Goal: Task Accomplishment & Management: Manage account settings

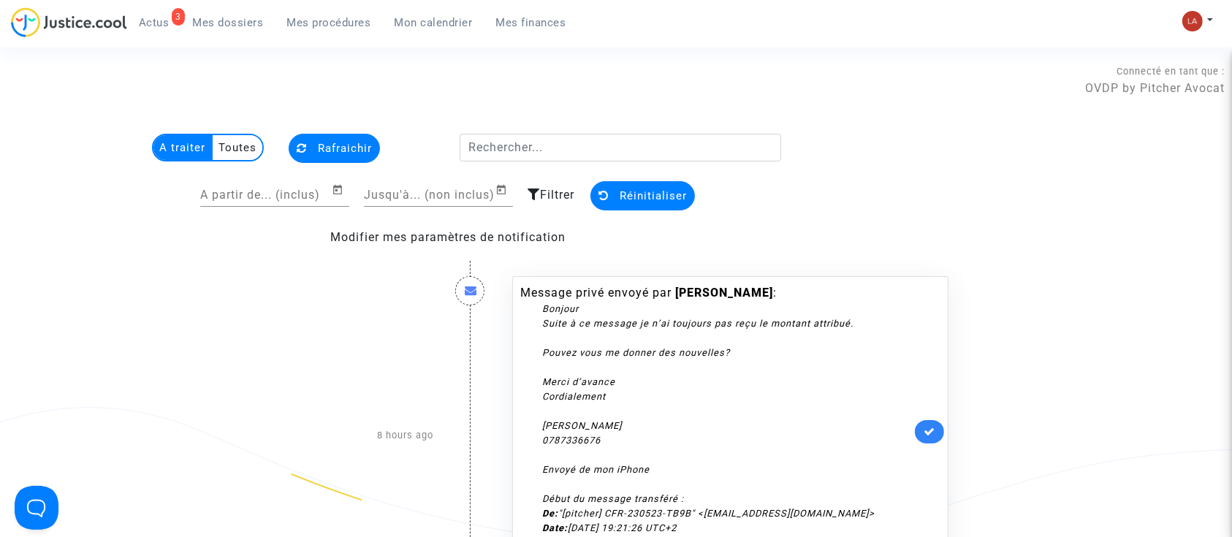
click at [311, 9] on ul "3 Actus Mes dossiers Mes procédures Mon calendrier Mes finances" at bounding box center [352, 20] width 451 height 26
click at [311, 14] on link "Mes procédures" at bounding box center [328, 23] width 107 height 22
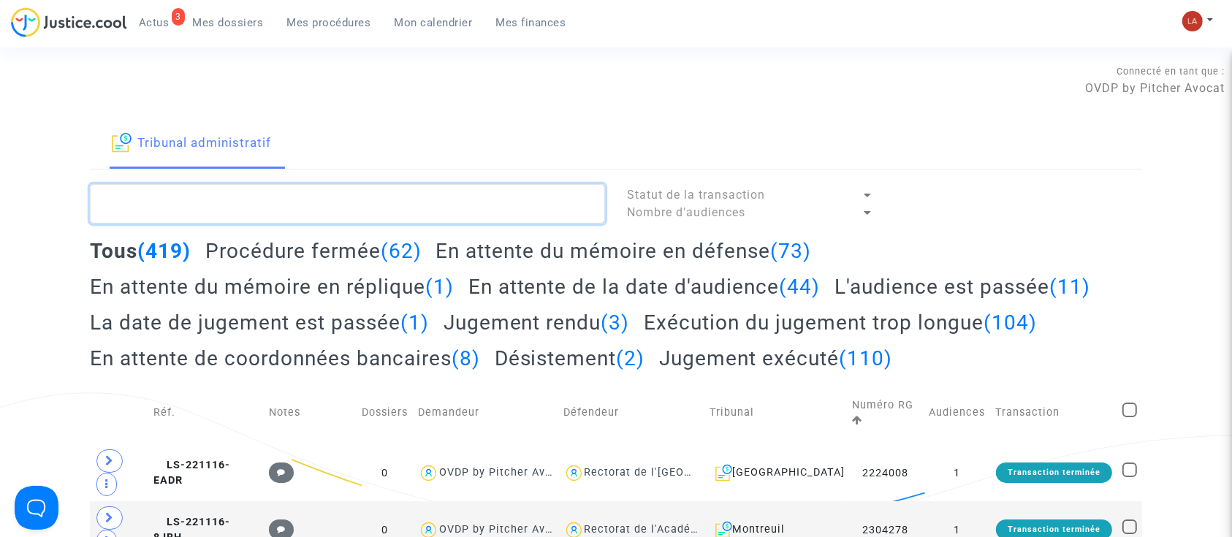
click at [316, 213] on textarea at bounding box center [347, 203] width 515 height 39
paste textarea "BESSON"
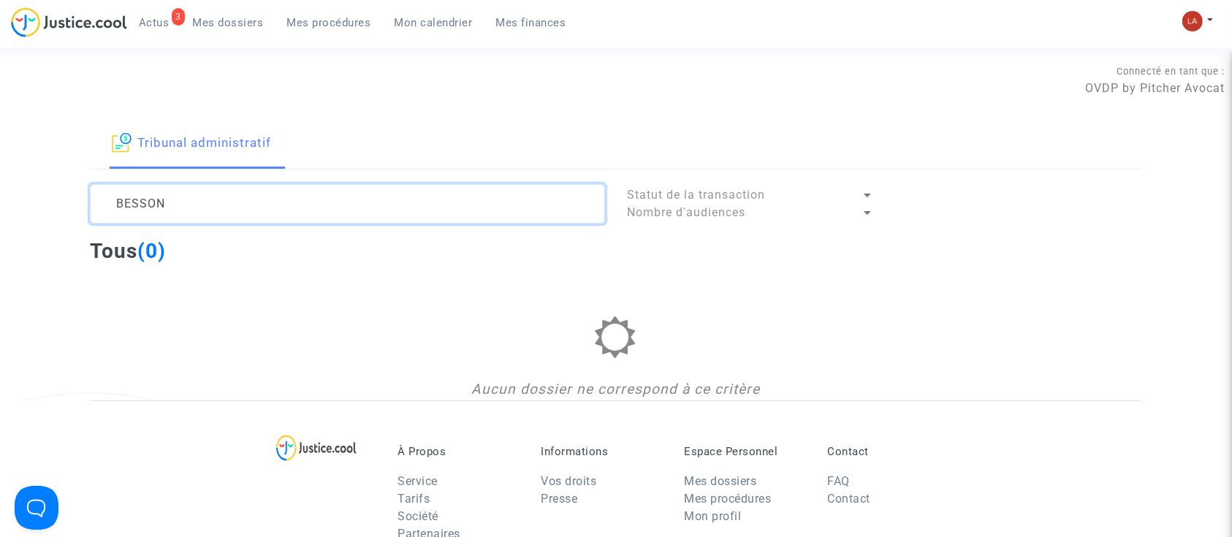
type textarea "BESSON"
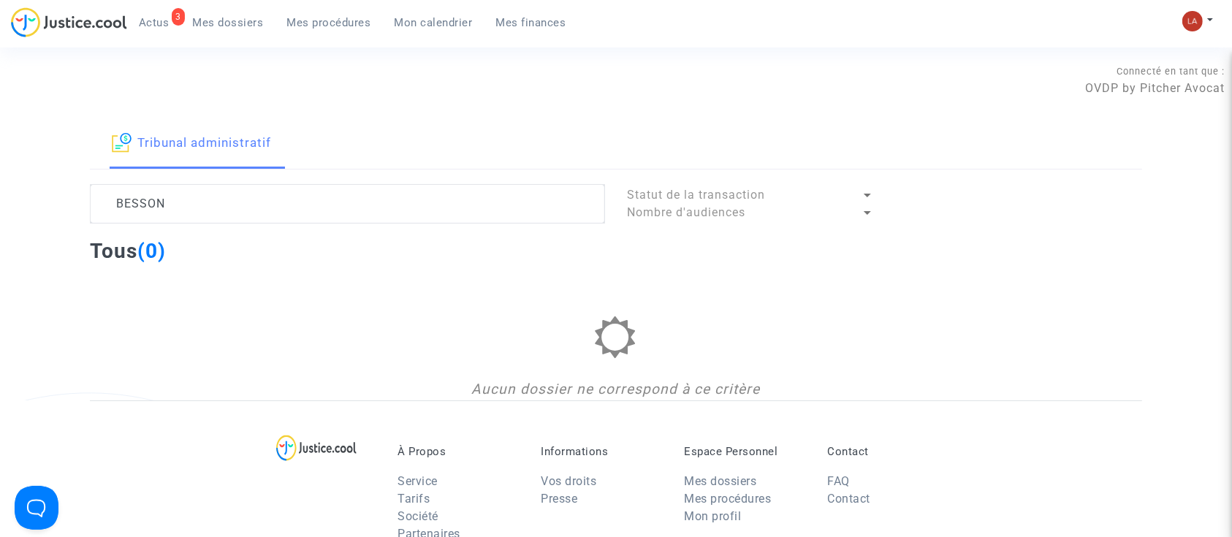
click at [224, 19] on span "Mes dossiers" at bounding box center [228, 22] width 71 height 13
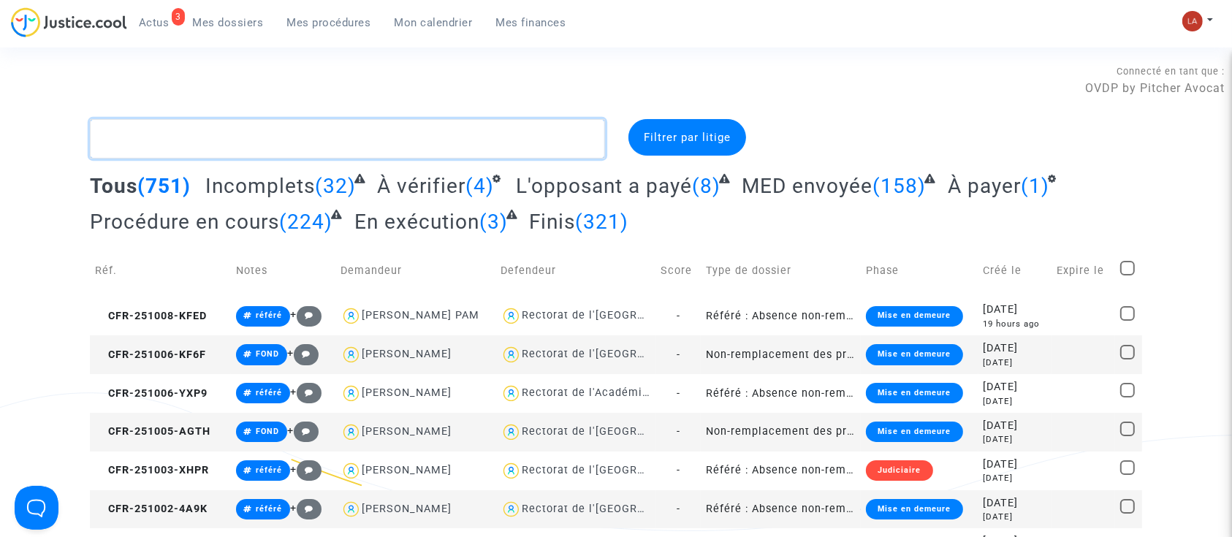
click at [219, 139] on textarea at bounding box center [347, 138] width 515 height 39
paste textarea "BESSON"
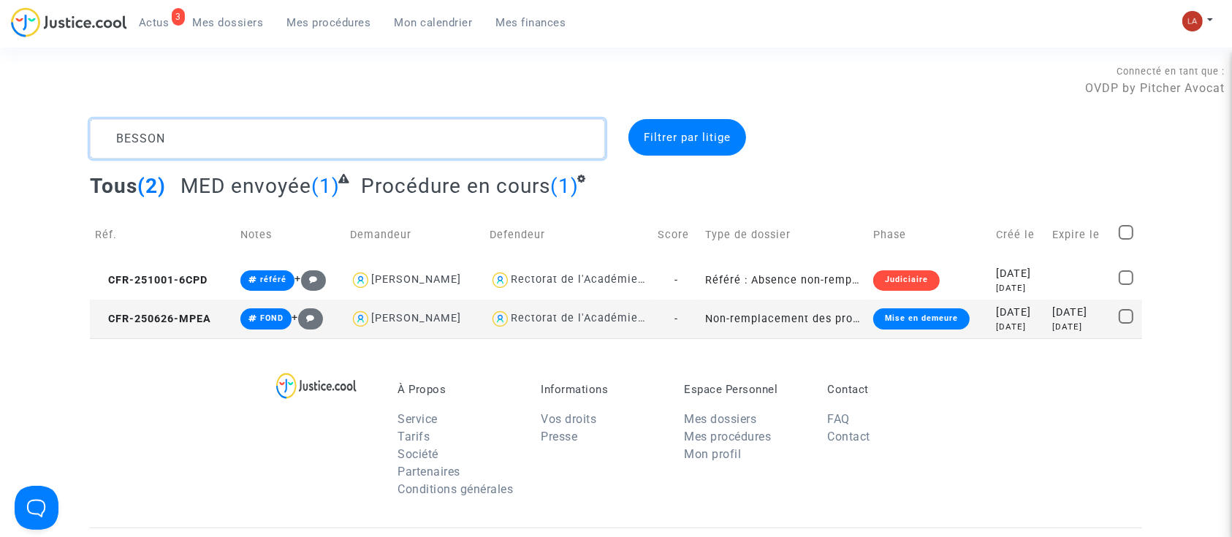
type textarea "BESSON"
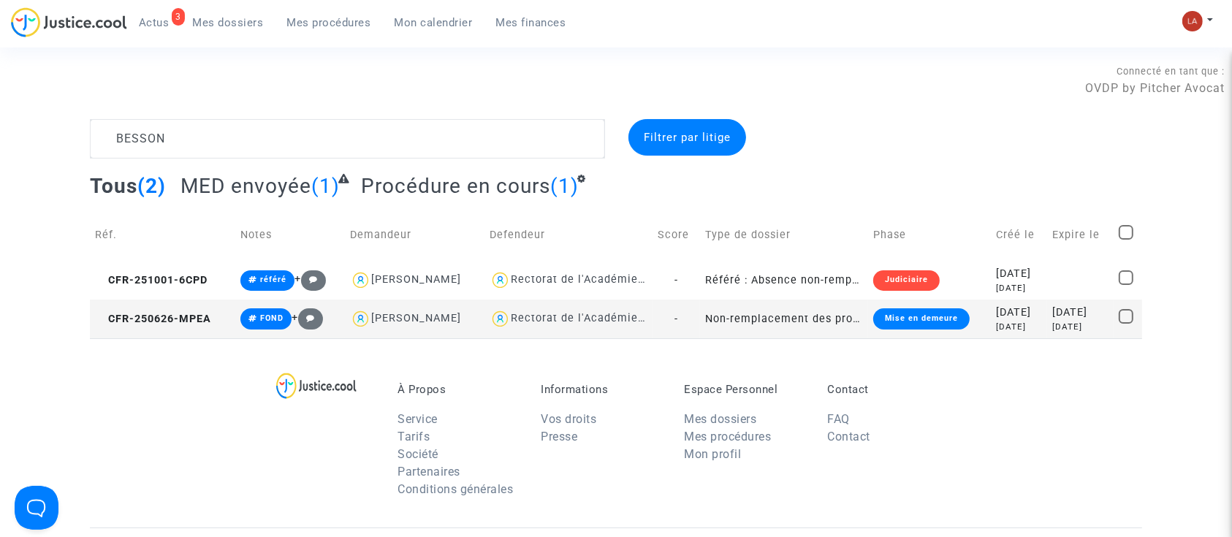
click at [457, 200] on div "Tous (2) MED envoyée (1) Procédure en cours (1)" at bounding box center [616, 191] width 1052 height 36
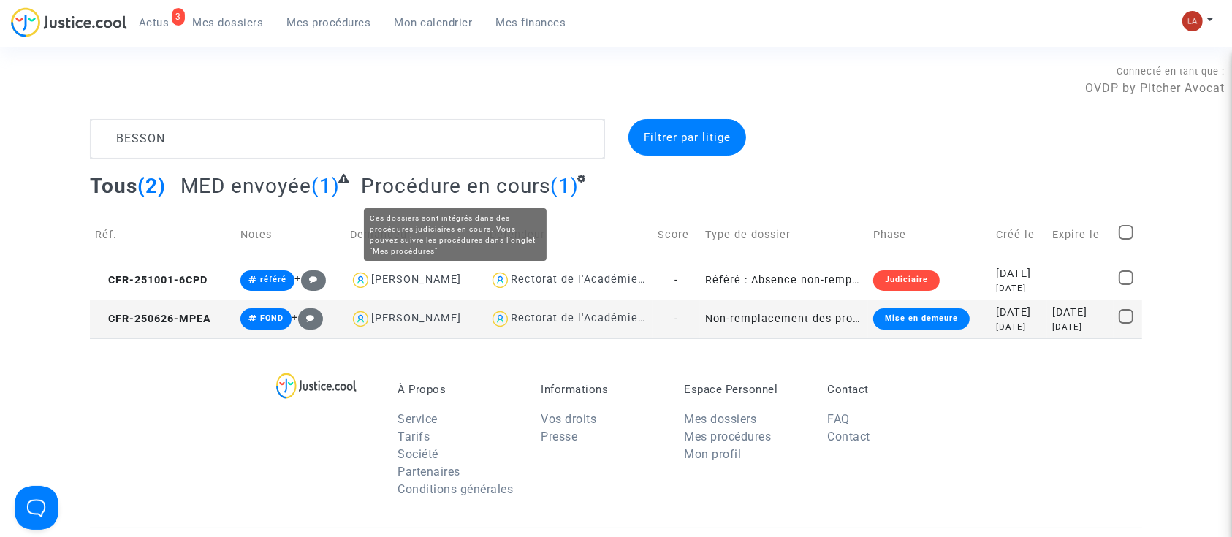
click at [434, 191] on span "Procédure en cours" at bounding box center [455, 186] width 189 height 24
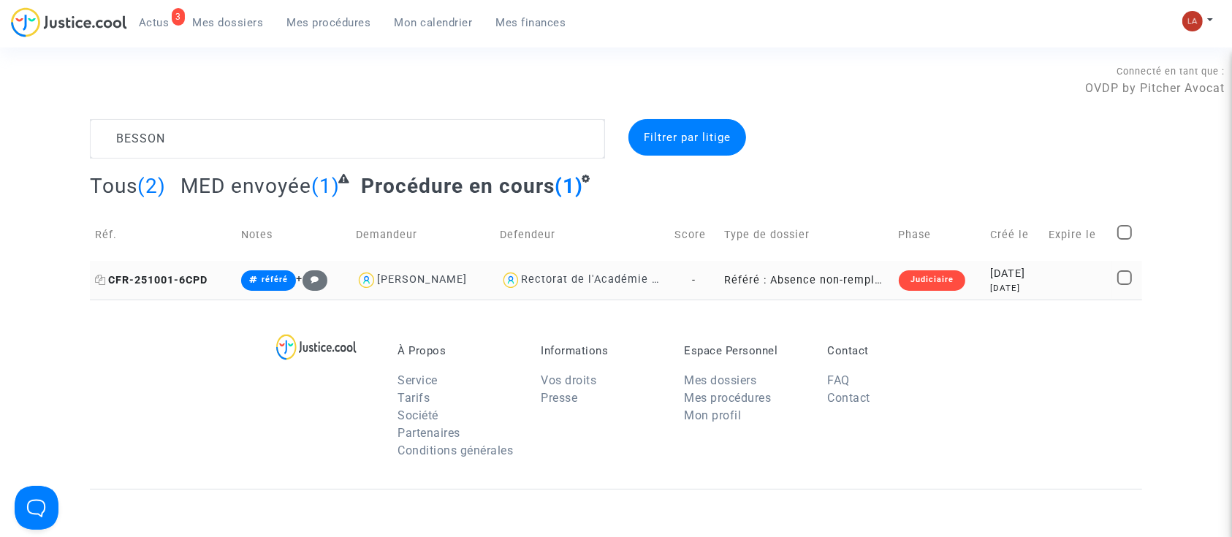
click at [196, 283] on span "CFR-251001-6CPD" at bounding box center [151, 280] width 113 height 12
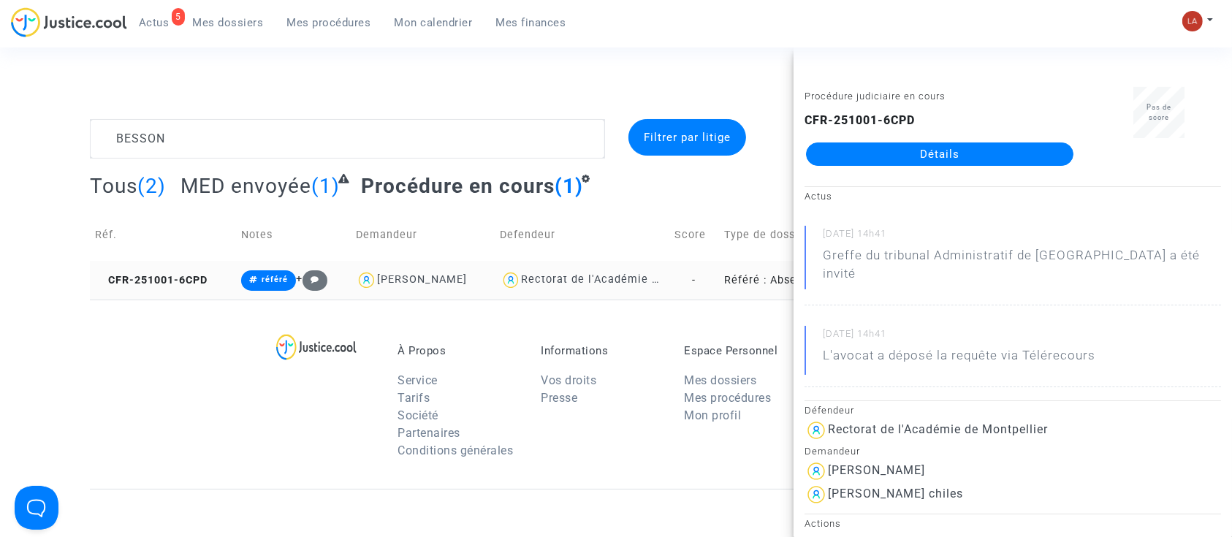
click at [171, 272] on td "CFR-251001-6CPD" at bounding box center [163, 280] width 146 height 39
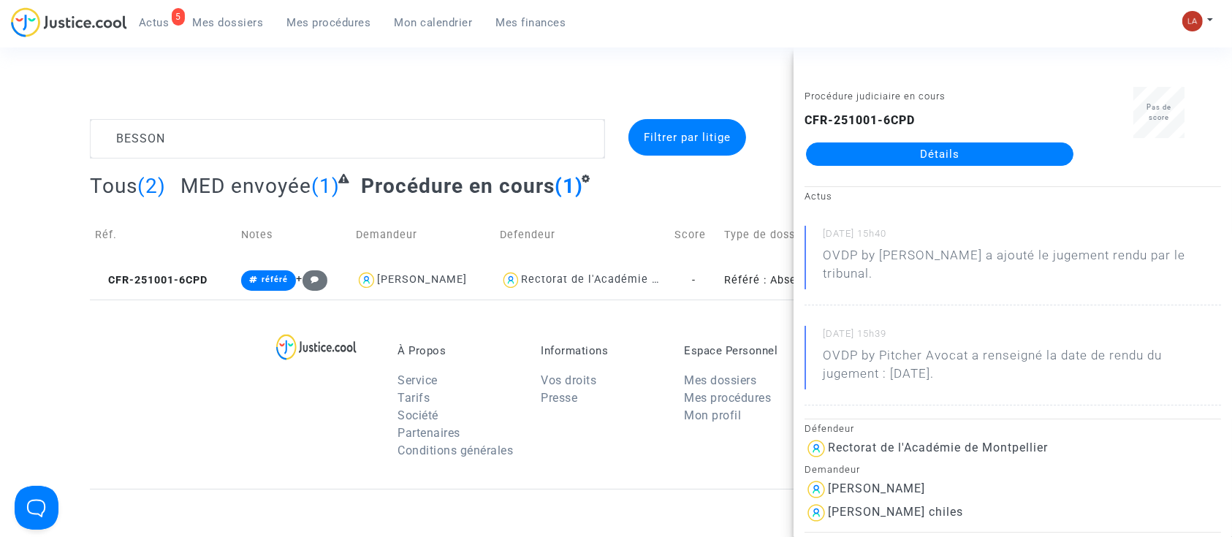
click at [207, 161] on complex-dispute-list "BESSON Filtrer par litige Tous (2) MED envoyée (1) Procédure en cours (1) Réf. …" at bounding box center [616, 209] width 1052 height 180
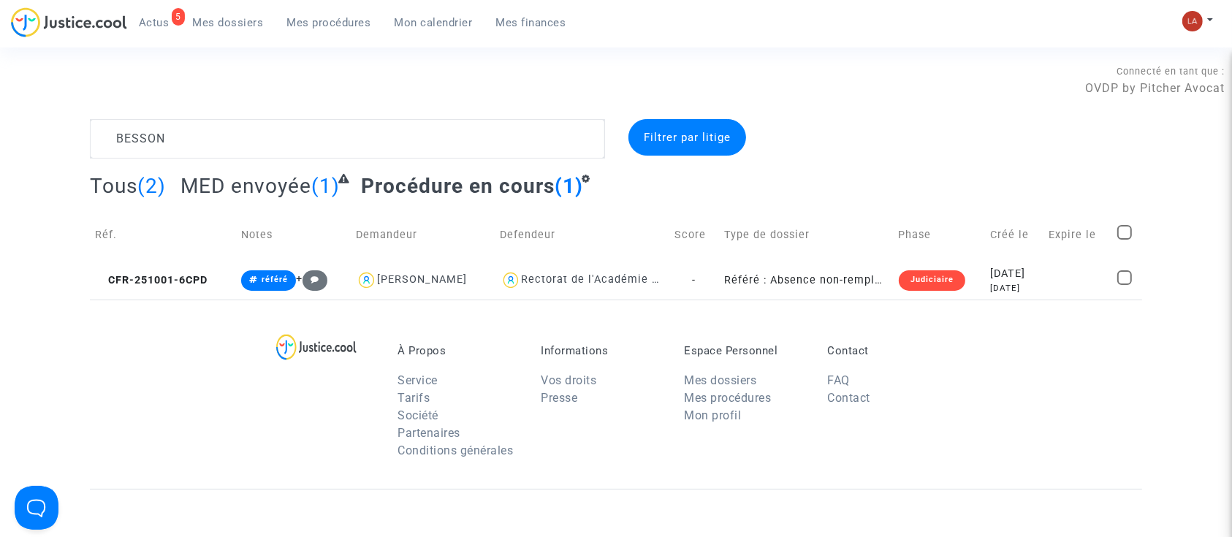
click at [338, 23] on span "Mes procédures" at bounding box center [329, 22] width 84 height 13
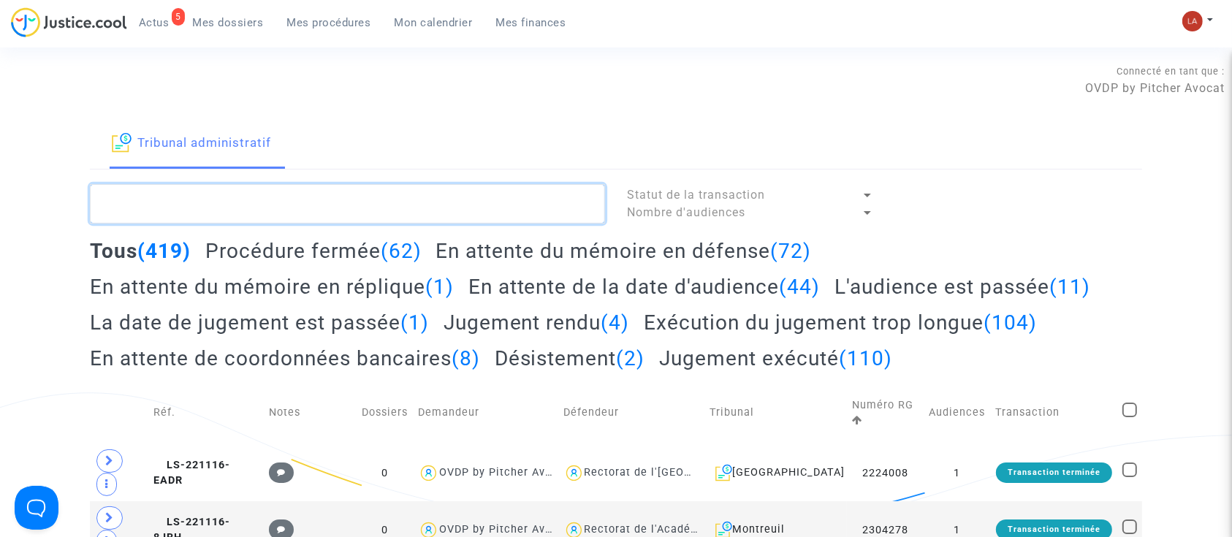
click at [366, 195] on textarea at bounding box center [347, 203] width 515 height 39
paste textarea "2511342"
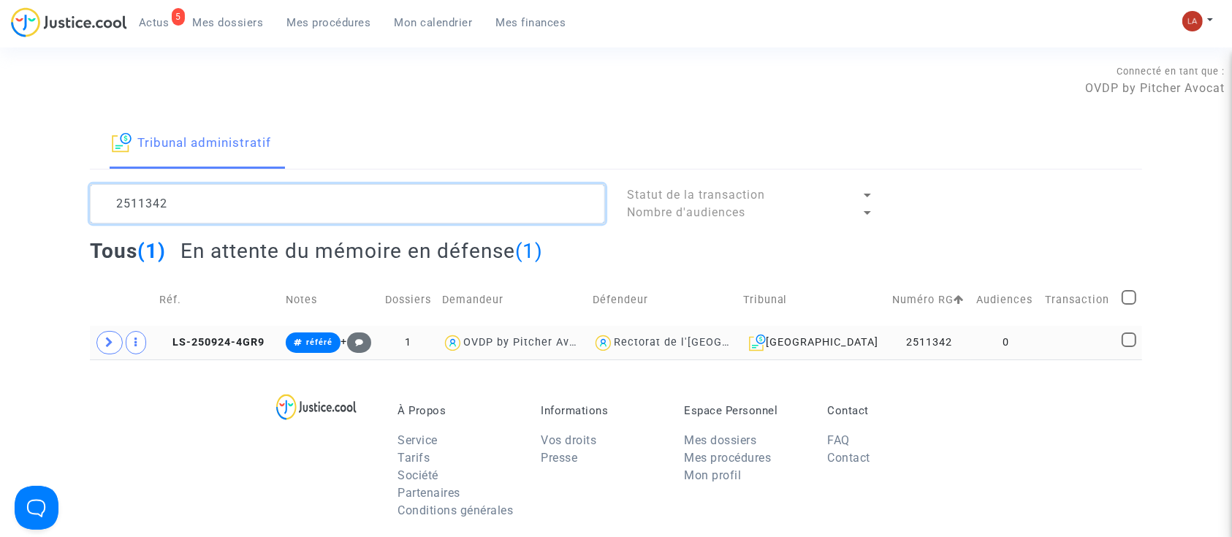
type textarea "2511342"
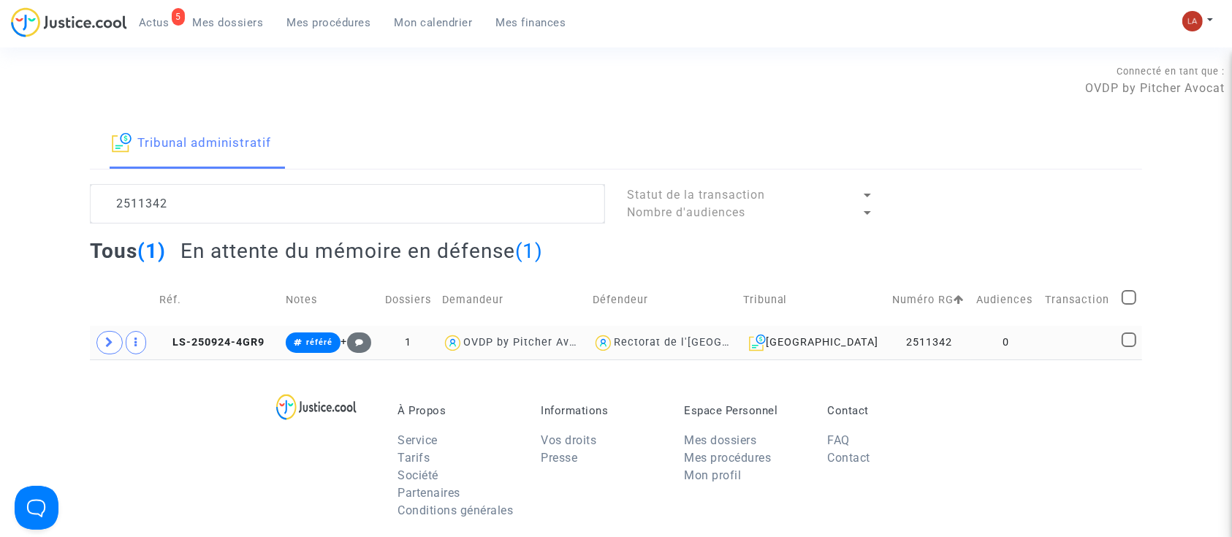
click at [203, 348] on span "LS-250924-4GR9" at bounding box center [211, 342] width 105 height 12
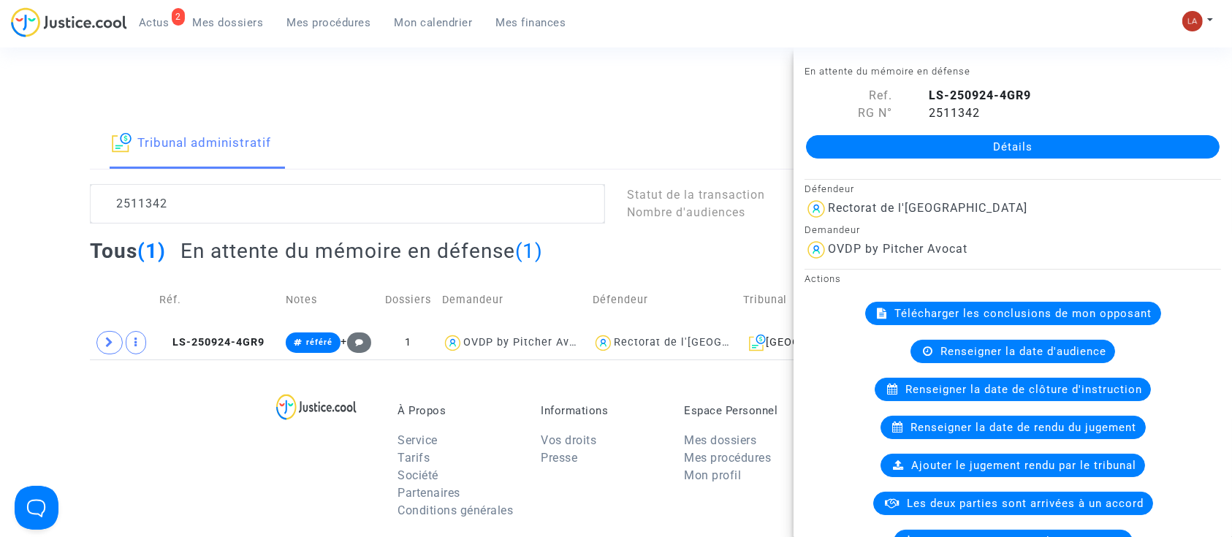
click at [146, 17] on span "Actus" at bounding box center [154, 22] width 31 height 13
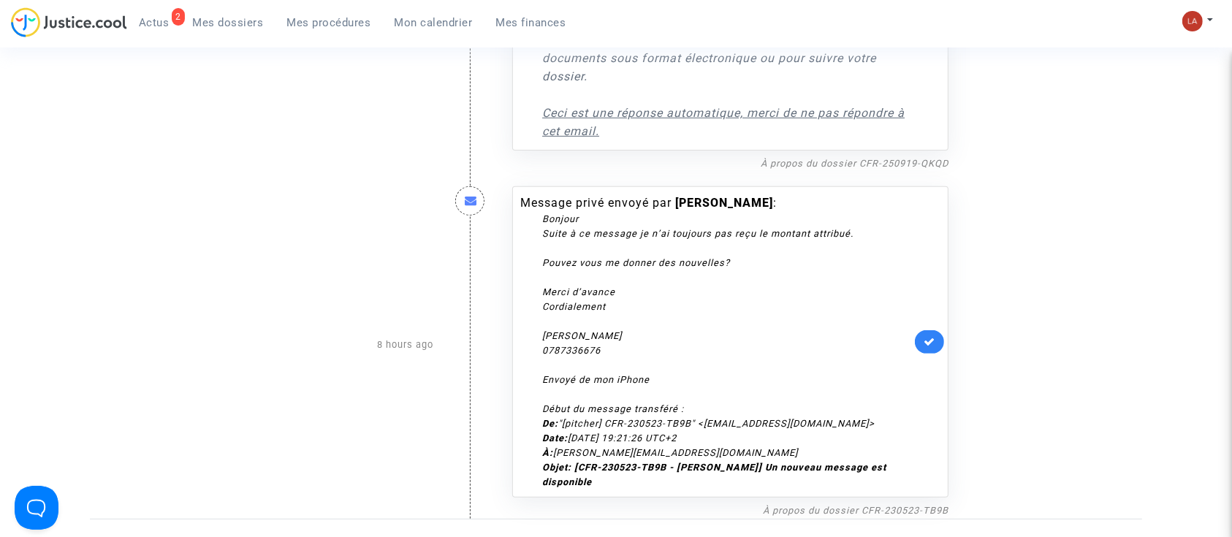
scroll to position [544, 0]
click at [928, 345] on icon at bounding box center [930, 339] width 12 height 11
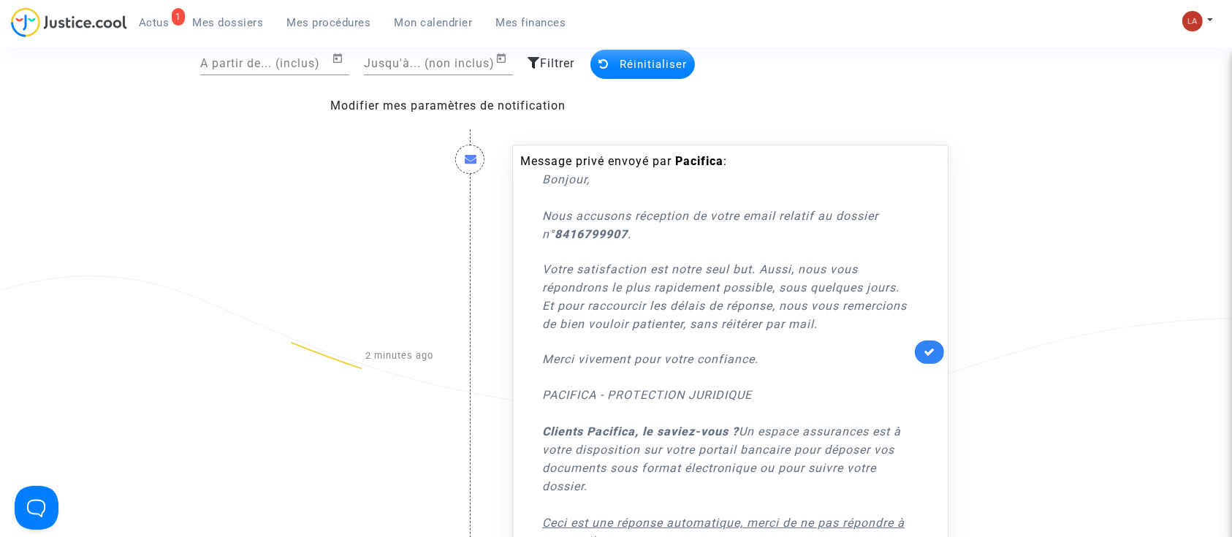
scroll to position [130, 0]
click at [931, 357] on icon at bounding box center [930, 353] width 12 height 11
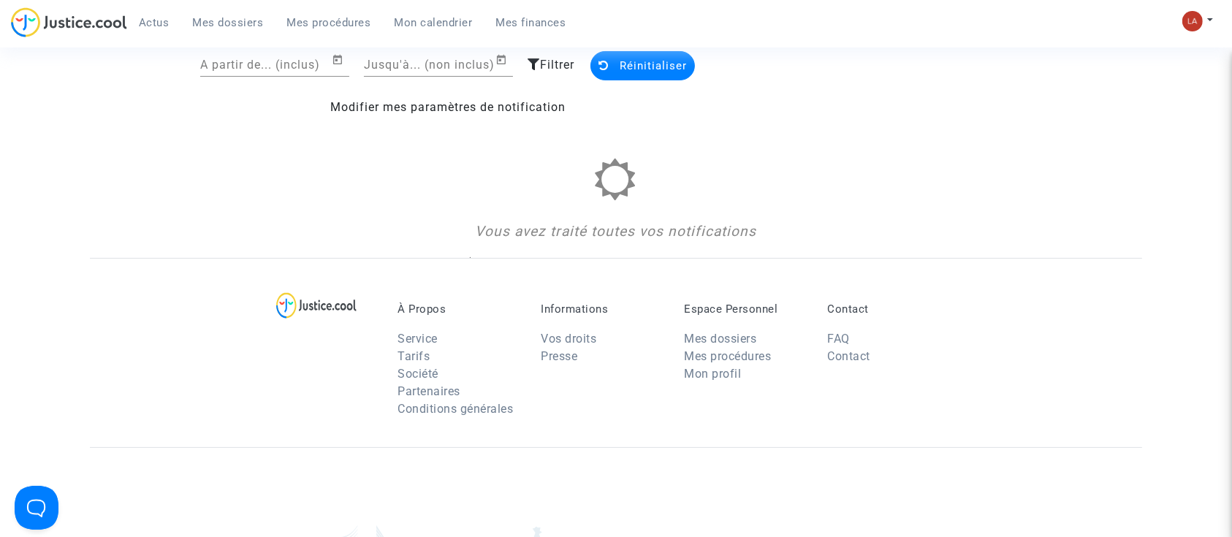
scroll to position [0, 0]
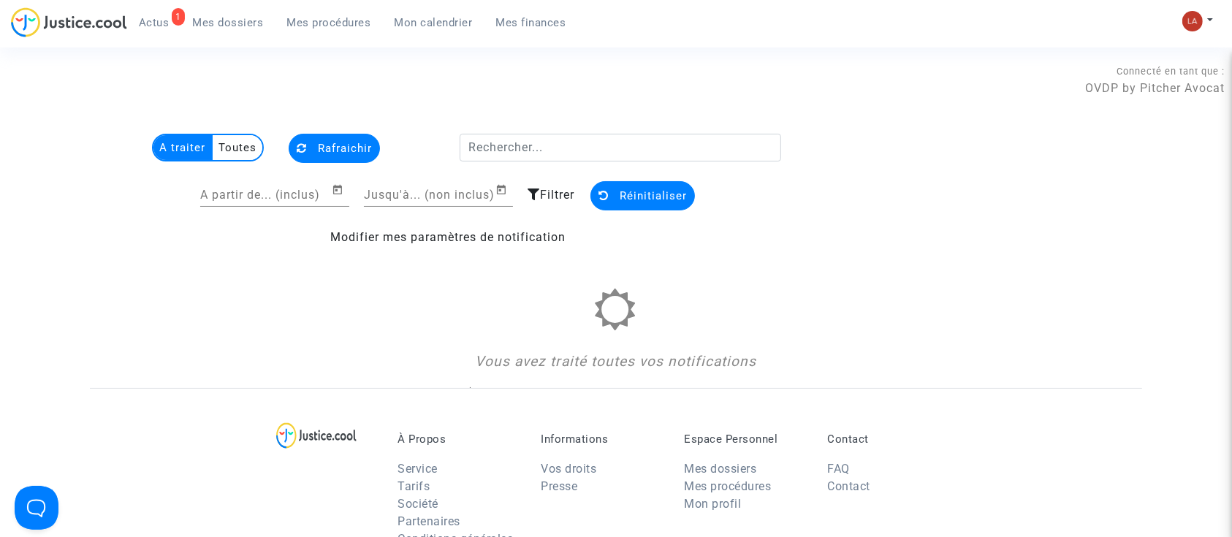
click at [210, 20] on span "Mes dossiers" at bounding box center [228, 22] width 71 height 13
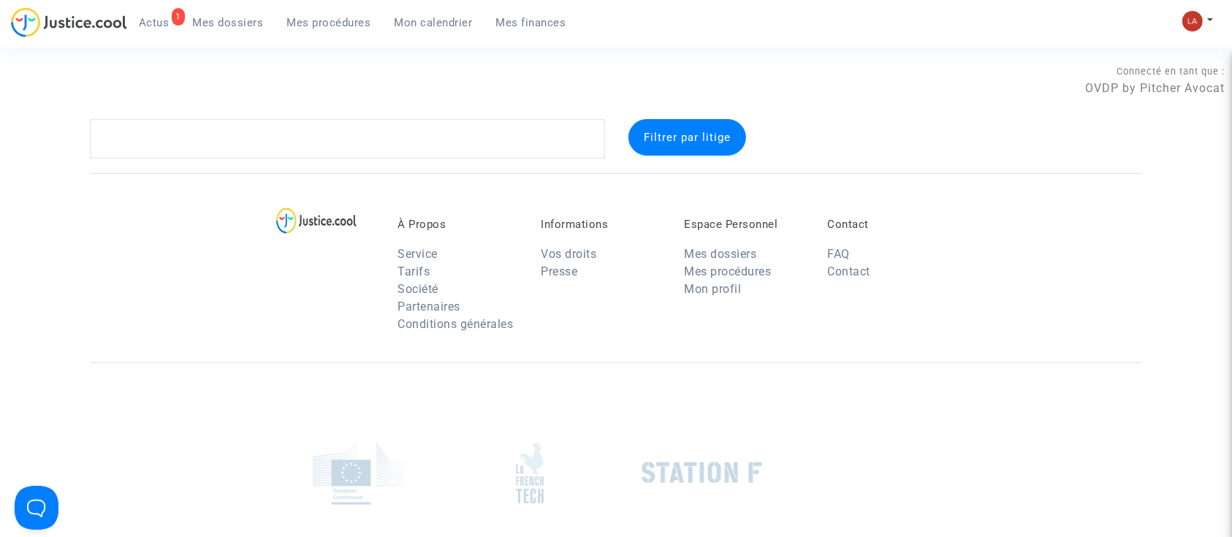
click at [139, 20] on span "Actus" at bounding box center [154, 22] width 31 height 13
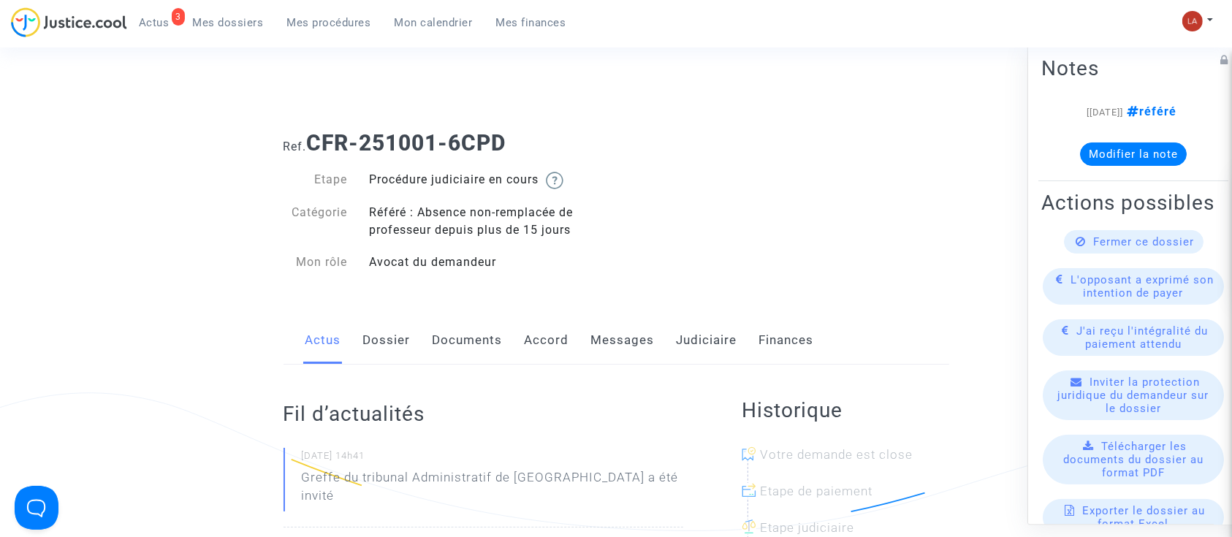
click at [712, 341] on link "Judiciaire" at bounding box center [707, 340] width 61 height 48
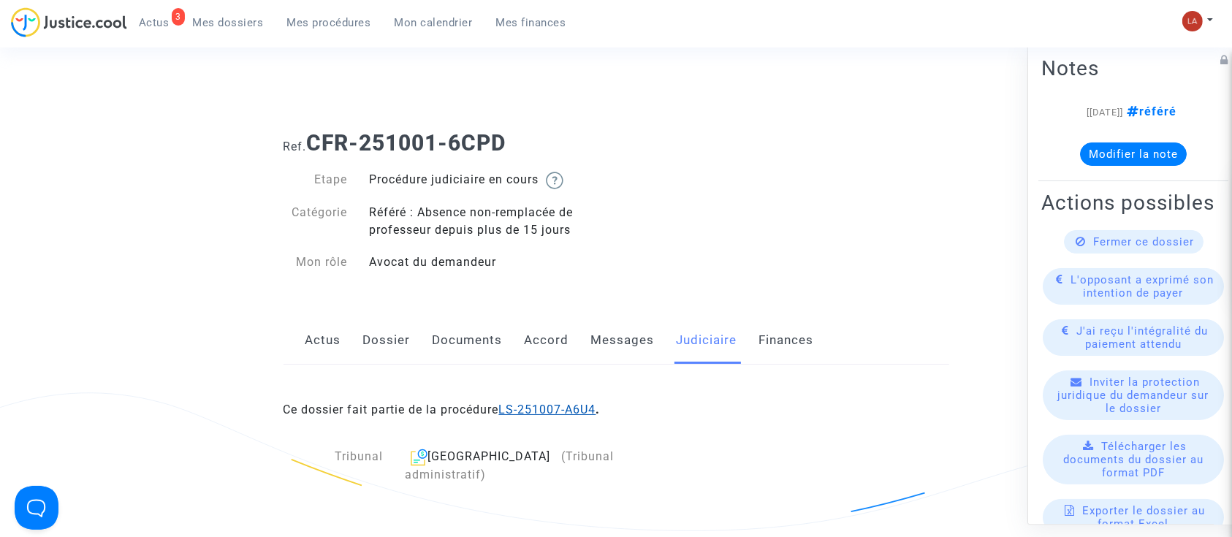
click at [537, 412] on link "LS-251007-A6U4" at bounding box center [547, 410] width 97 height 14
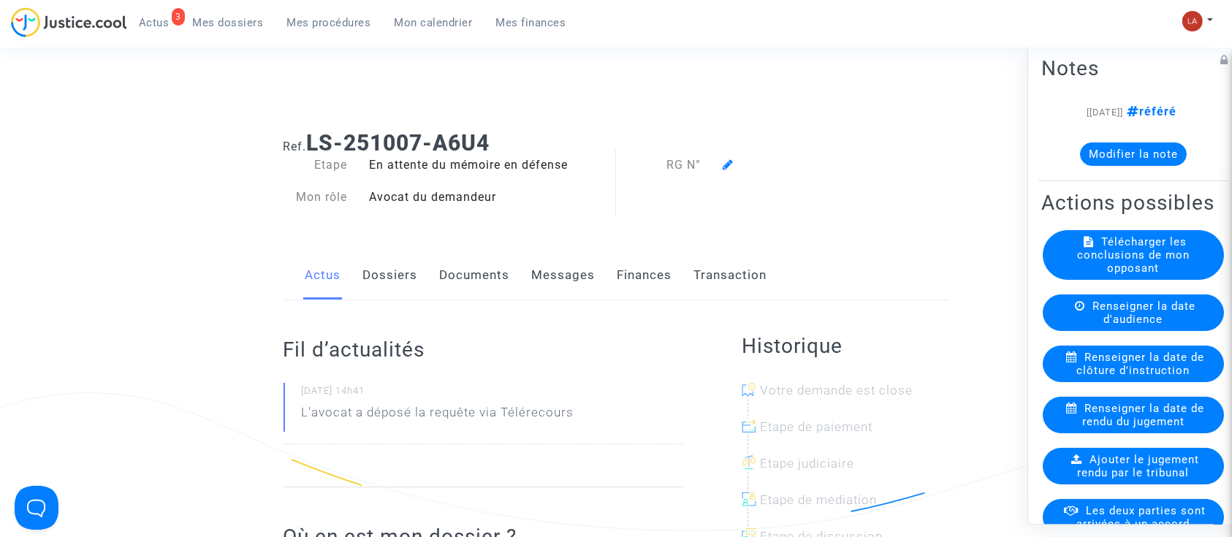
click at [383, 288] on link "Dossiers" at bounding box center [390, 275] width 55 height 48
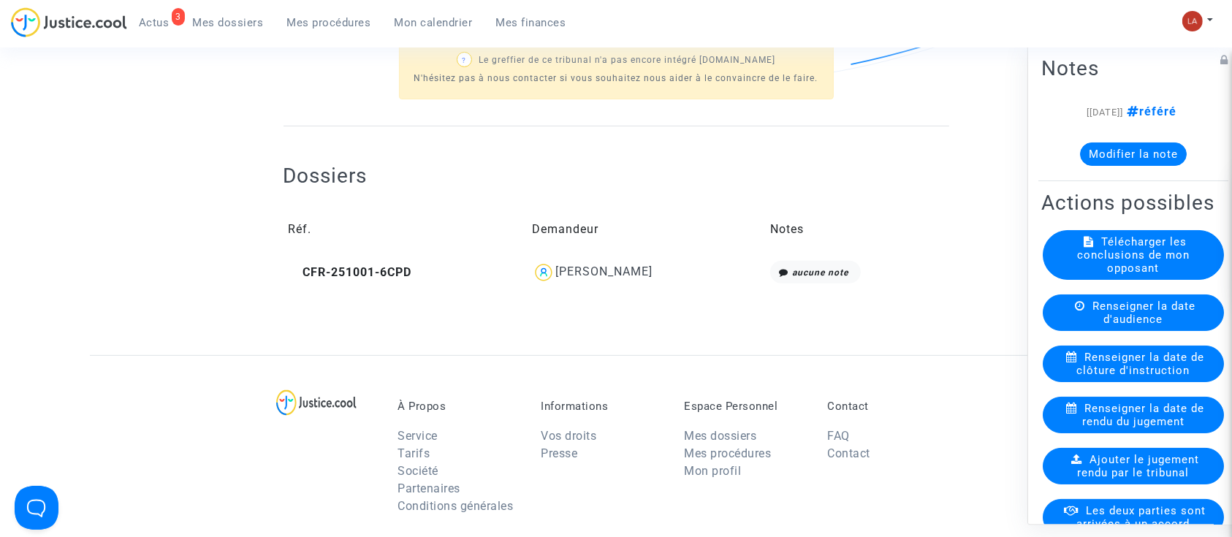
scroll to position [450, 0]
click at [356, 262] on span "CFR-251001-6CPD" at bounding box center [350, 269] width 123 height 14
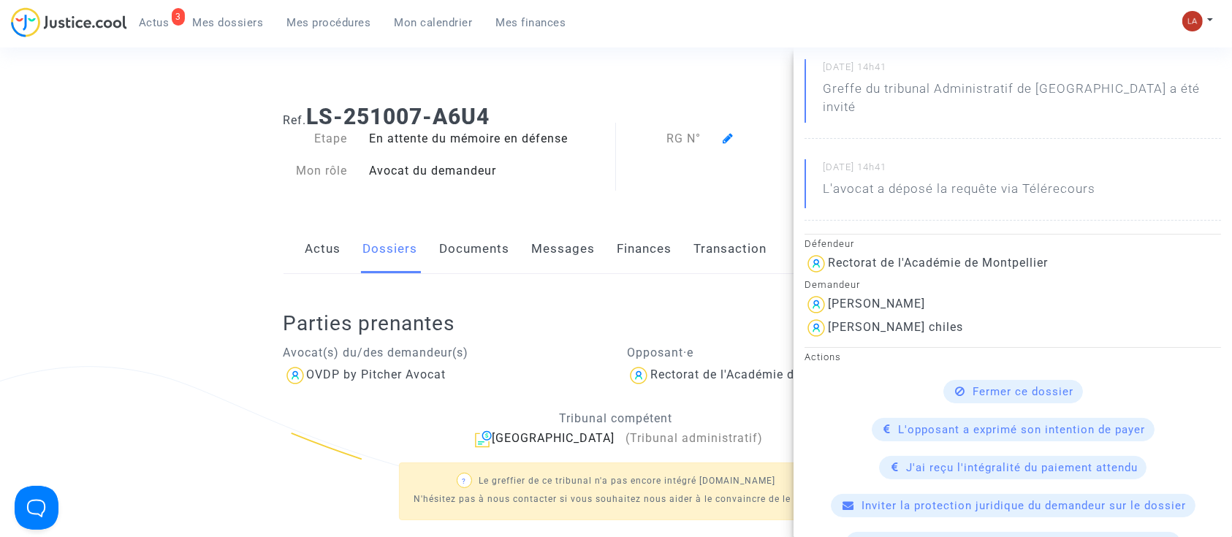
scroll to position [0, 0]
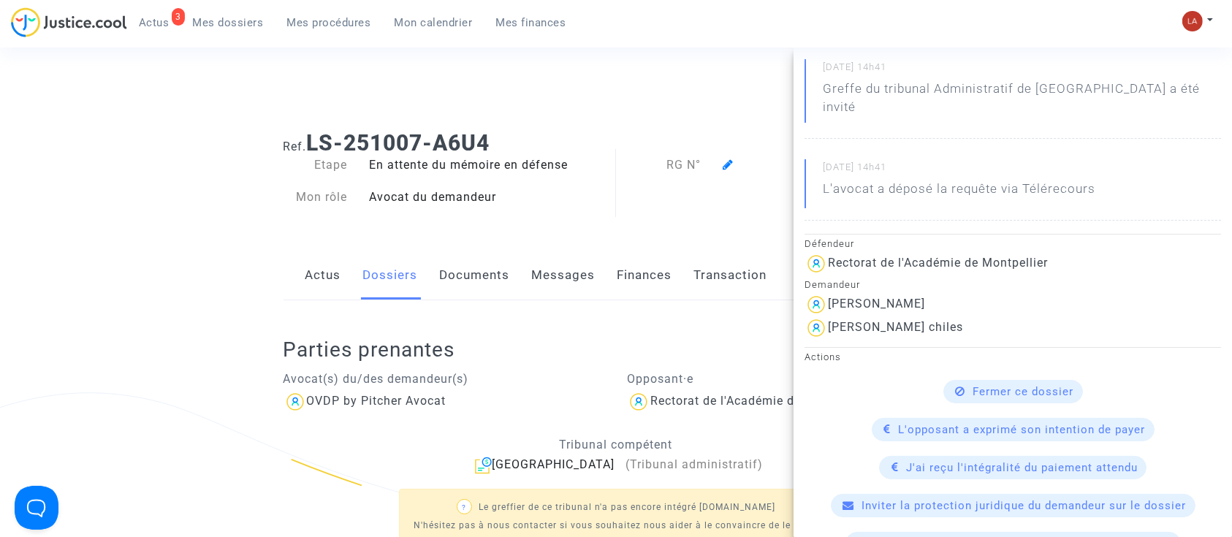
click at [151, 254] on ng-component "Ref. LS-251007-A6U4 Etape En attente du mémoire en défense Mon rôle Avocat du d…" at bounding box center [616, 460] width 1052 height 683
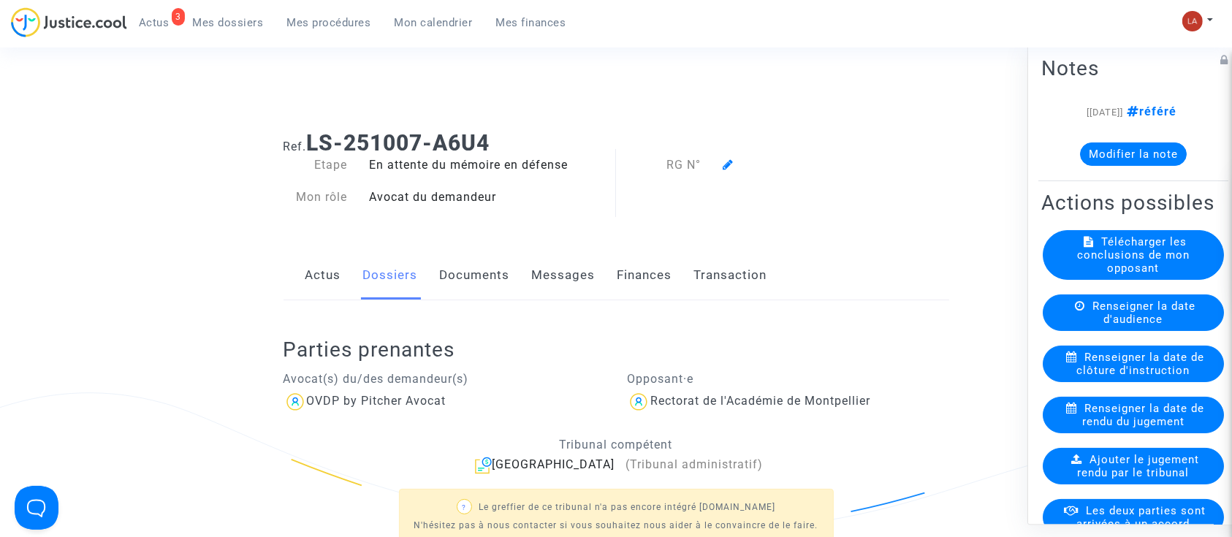
click at [726, 171] on span at bounding box center [728, 123] width 11 height 98
click at [726, 161] on icon at bounding box center [728, 165] width 11 height 12
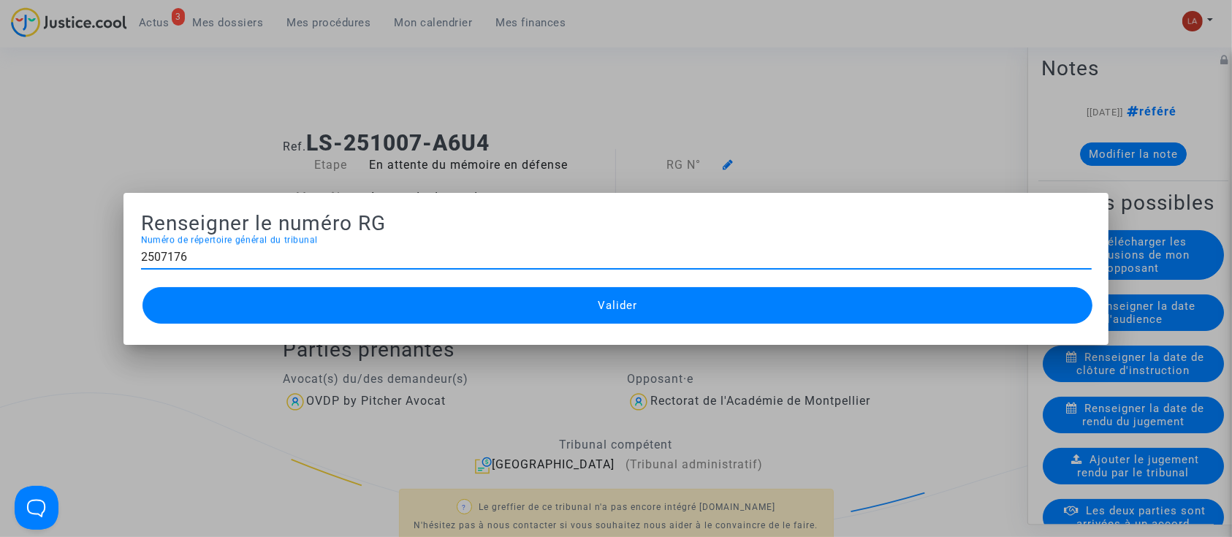
type input "2507176"
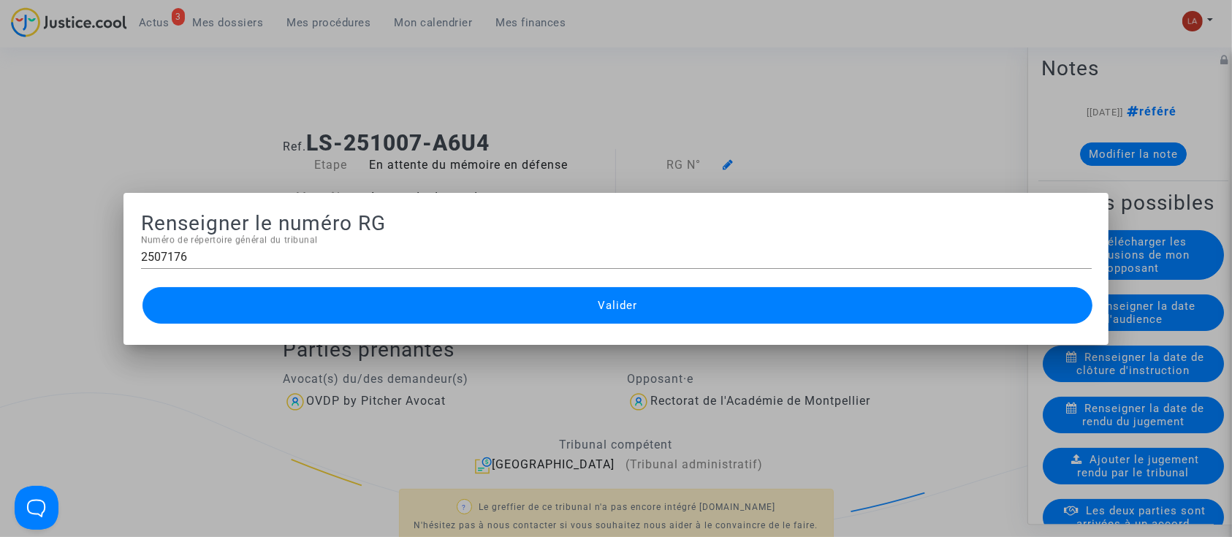
click at [418, 301] on button "Valider" at bounding box center [617, 305] width 951 height 37
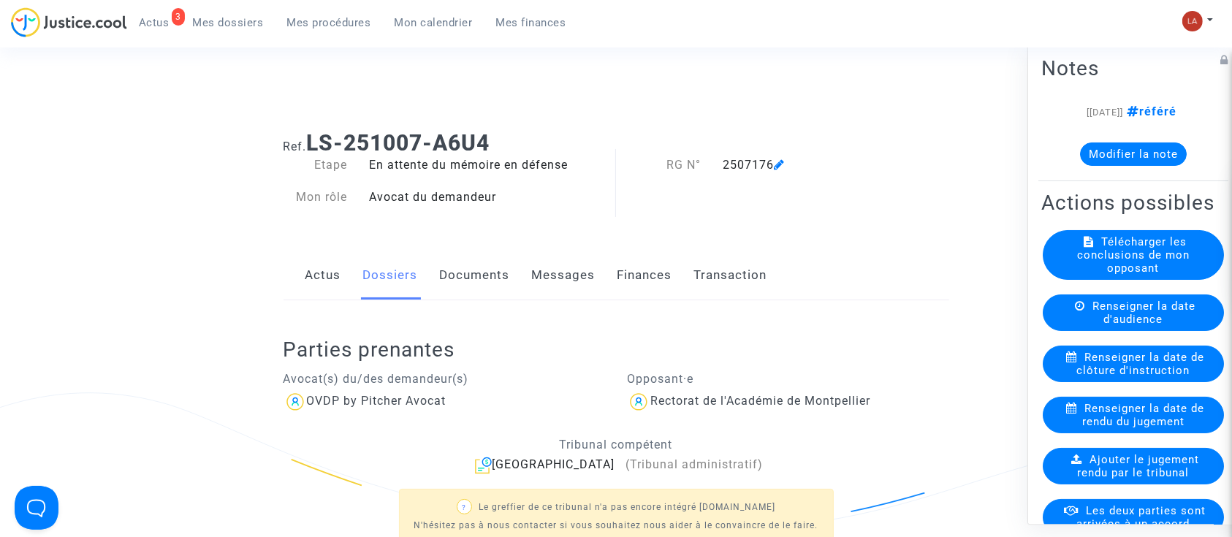
click at [1104, 428] on span "Renseigner la date de rendu du jugement" at bounding box center [1143, 415] width 122 height 26
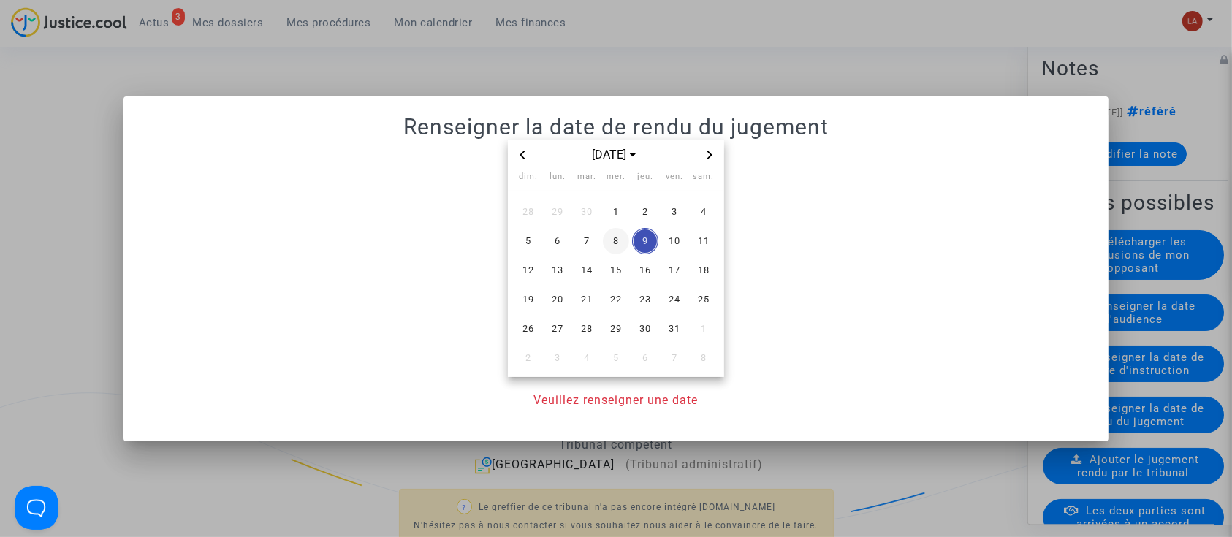
click at [617, 242] on span "8" at bounding box center [616, 241] width 26 height 26
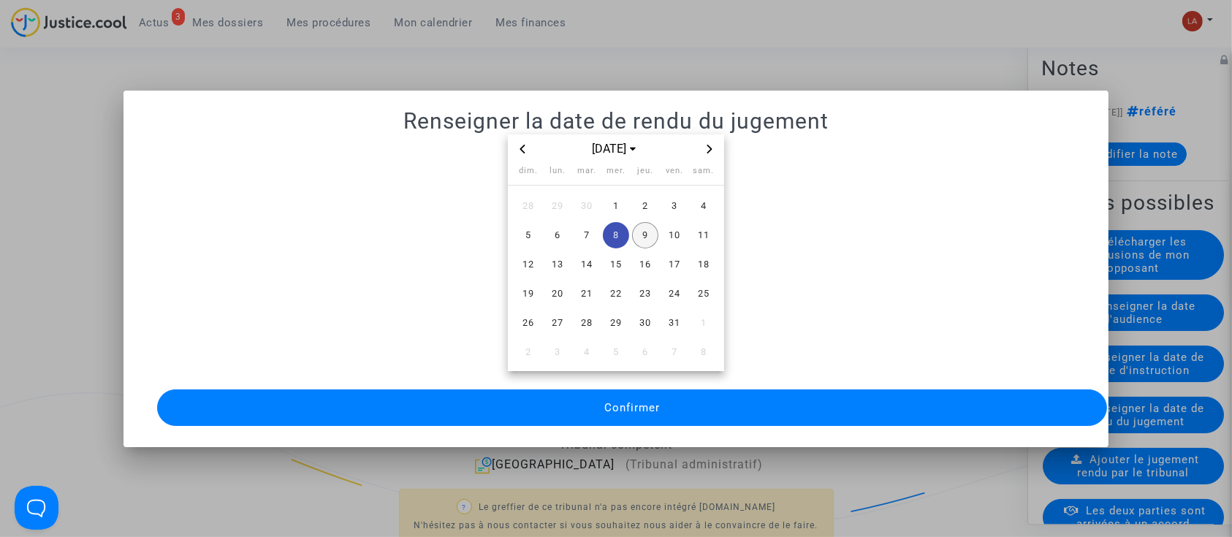
click at [641, 233] on span "9" at bounding box center [645, 235] width 26 height 26
click at [723, 402] on button "Confirmer" at bounding box center [632, 407] width 951 height 37
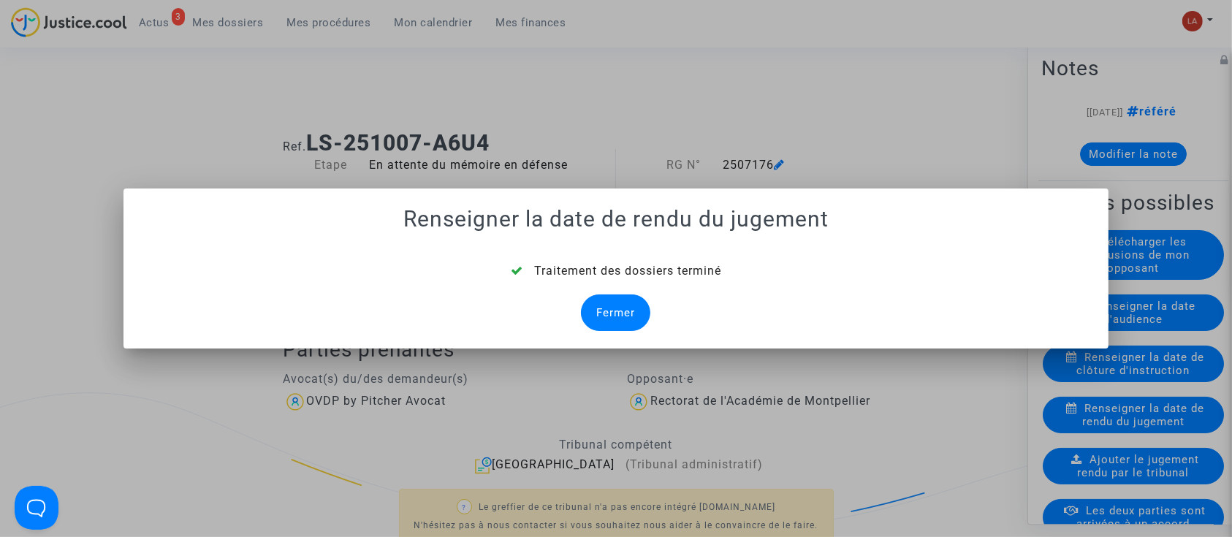
click at [614, 298] on div "Fermer" at bounding box center [615, 312] width 69 height 37
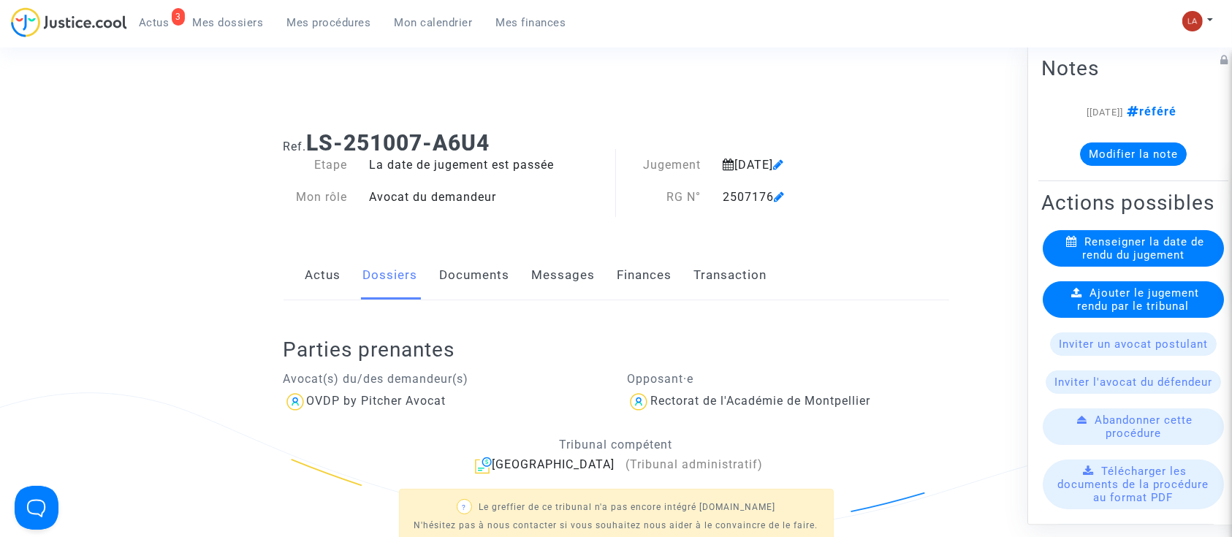
scroll to position [77, 0]
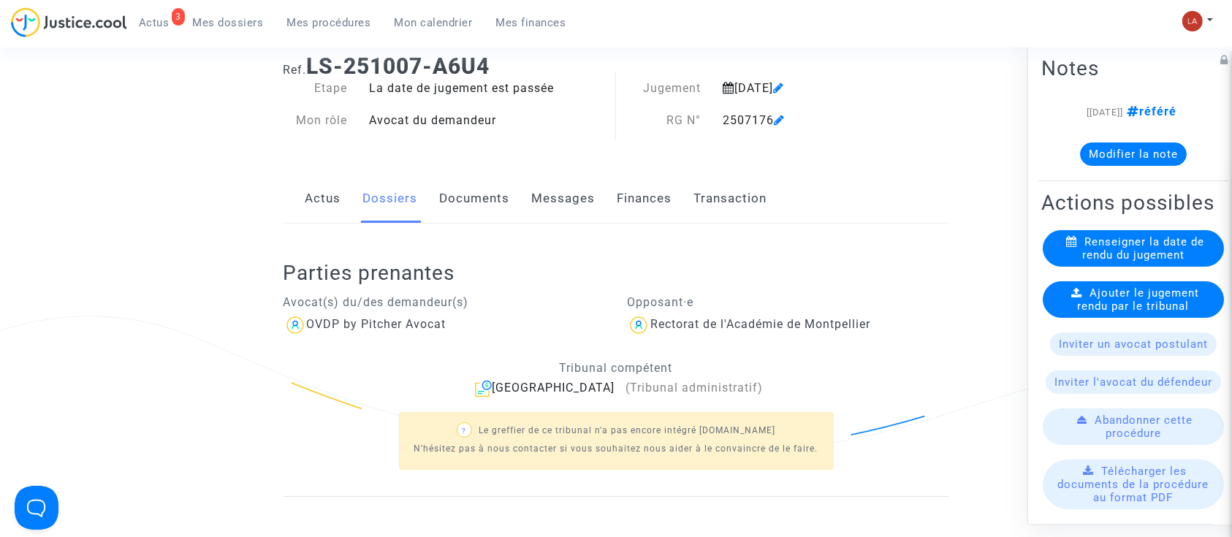
click at [1153, 313] on span "Ajouter le jugement rendu par le tribunal" at bounding box center [1139, 299] width 122 height 26
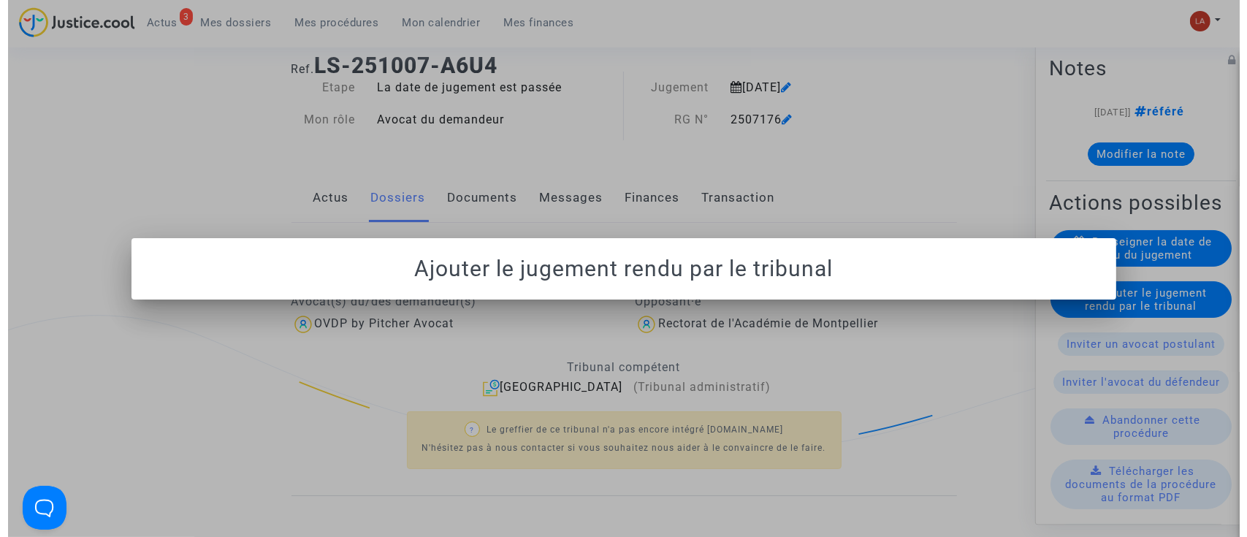
scroll to position [0, 0]
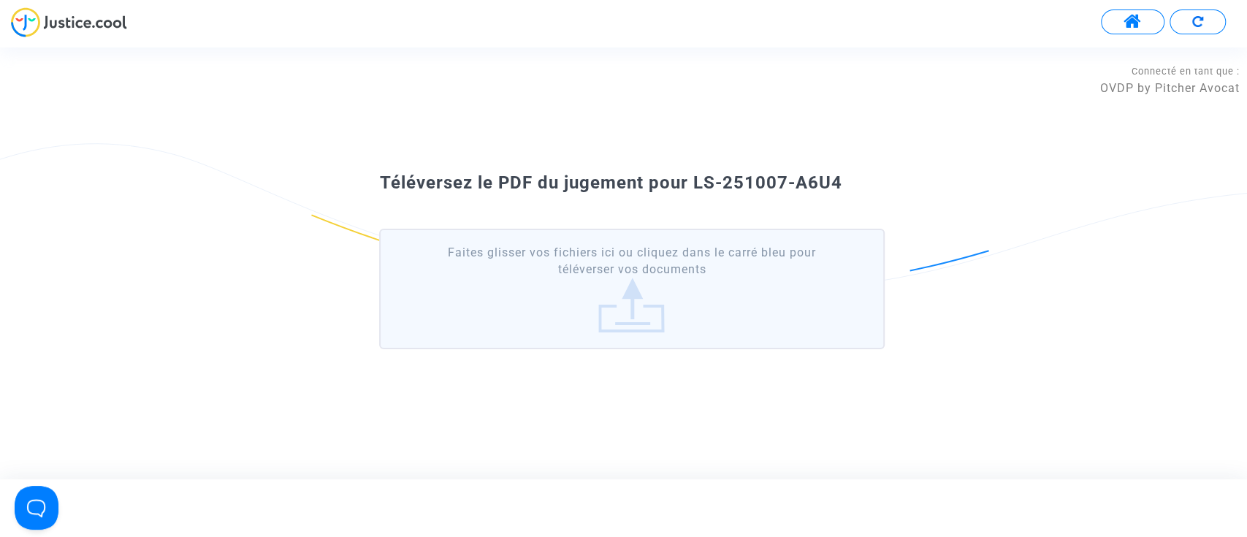
click at [528, 272] on label "Faites glisser vos fichiers ici ou cliquez dans le carré bleu pour téléverser v…" at bounding box center [631, 289] width 505 height 121
click at [0, 0] on input "Faites glisser vos fichiers ici ou cliquez dans le carré bleu pour téléverser v…" at bounding box center [0, 0] width 0 height 0
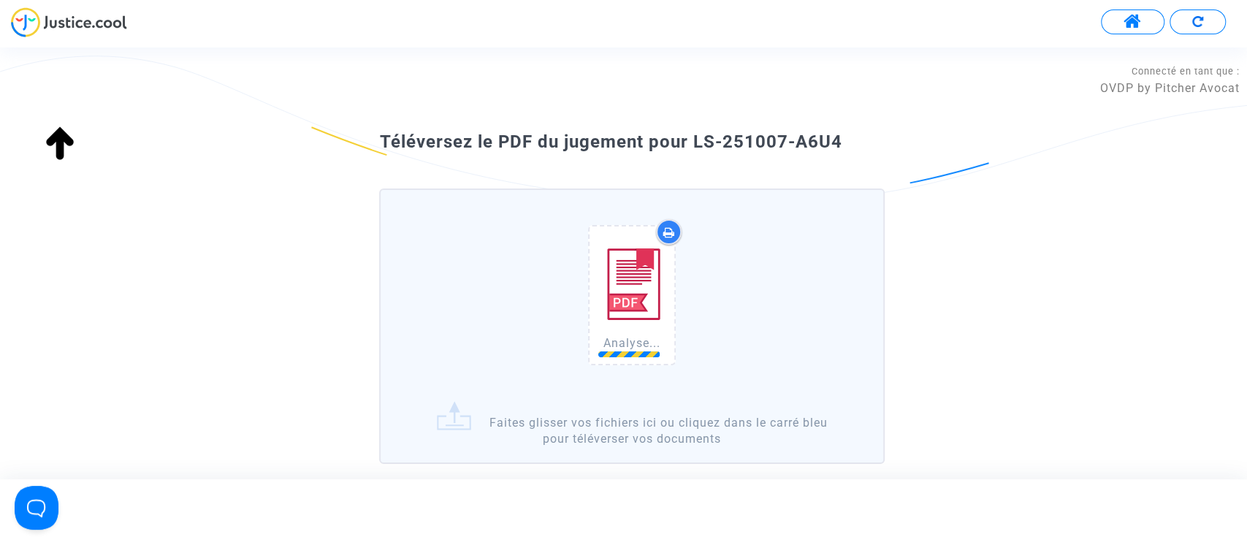
scroll to position [76, 0]
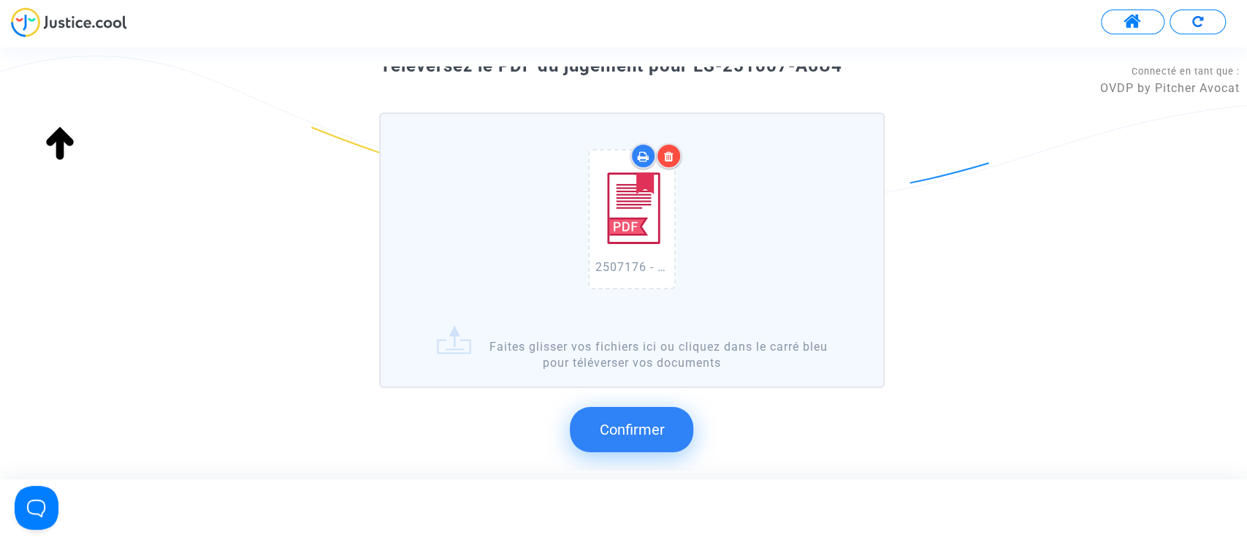
click at [631, 421] on span "Confirmer" at bounding box center [631, 430] width 65 height 18
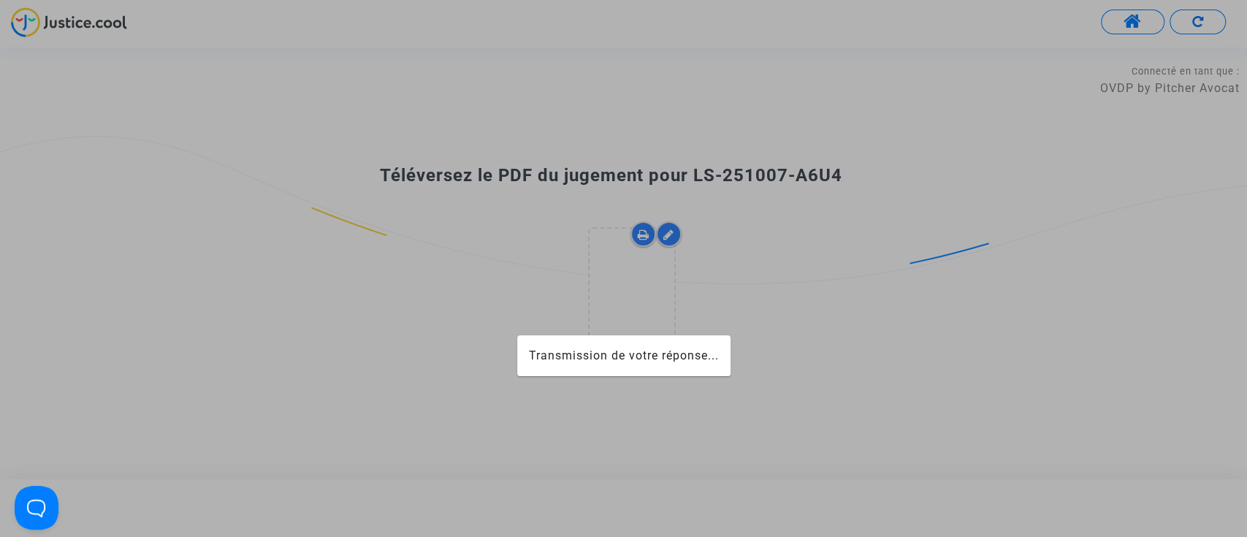
scroll to position [0, 0]
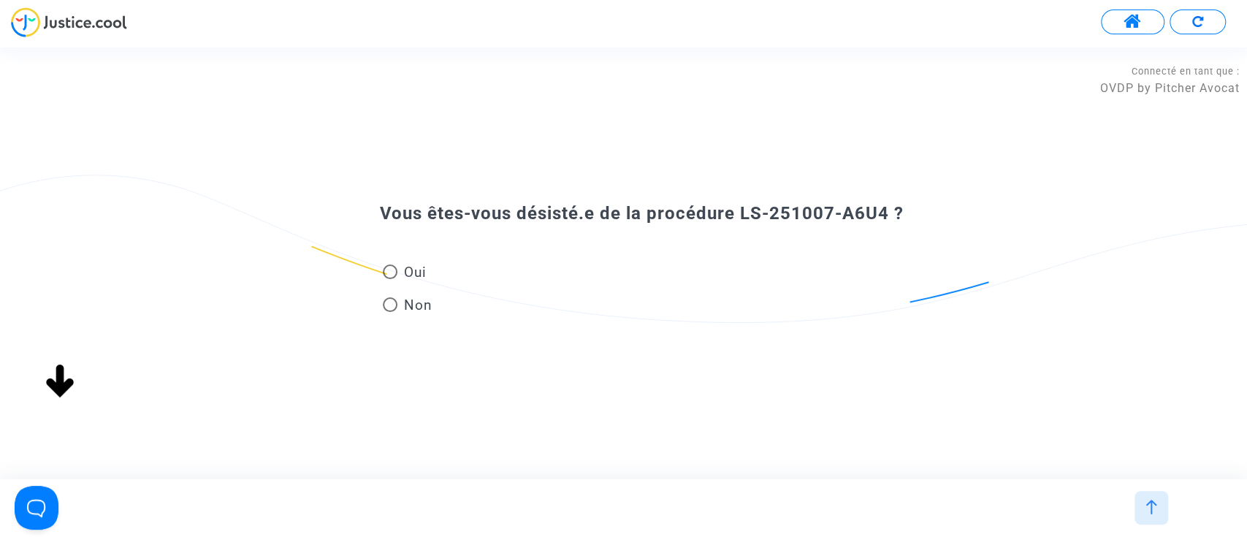
click at [399, 305] on span "Non" at bounding box center [414, 305] width 34 height 20
click at [390, 312] on input "Non" at bounding box center [389, 312] width 1 height 1
radio input "true"
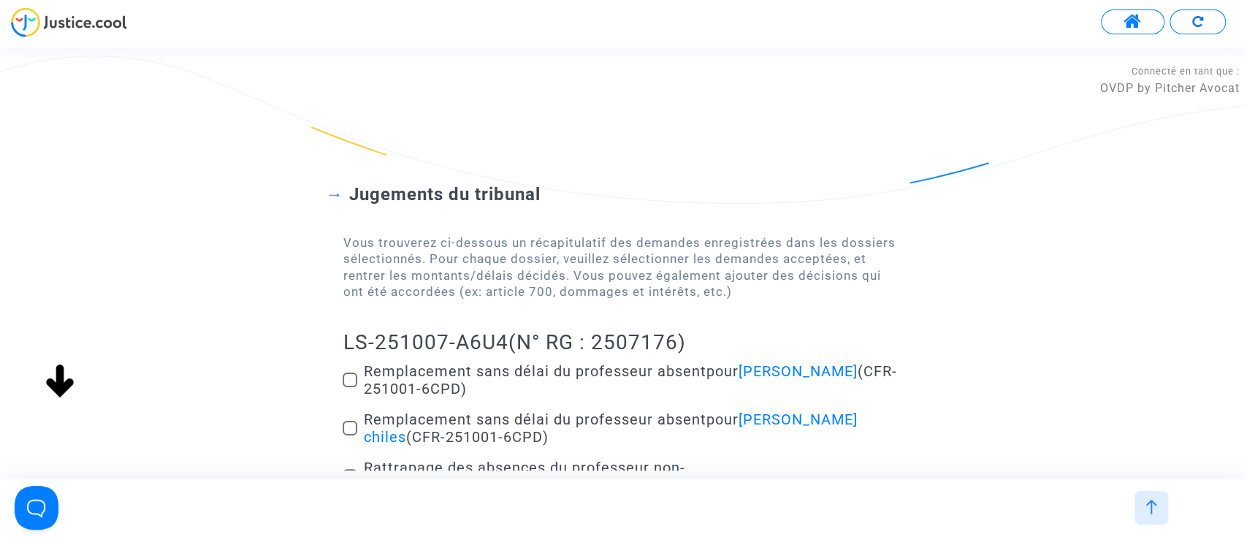
scroll to position [235, 0]
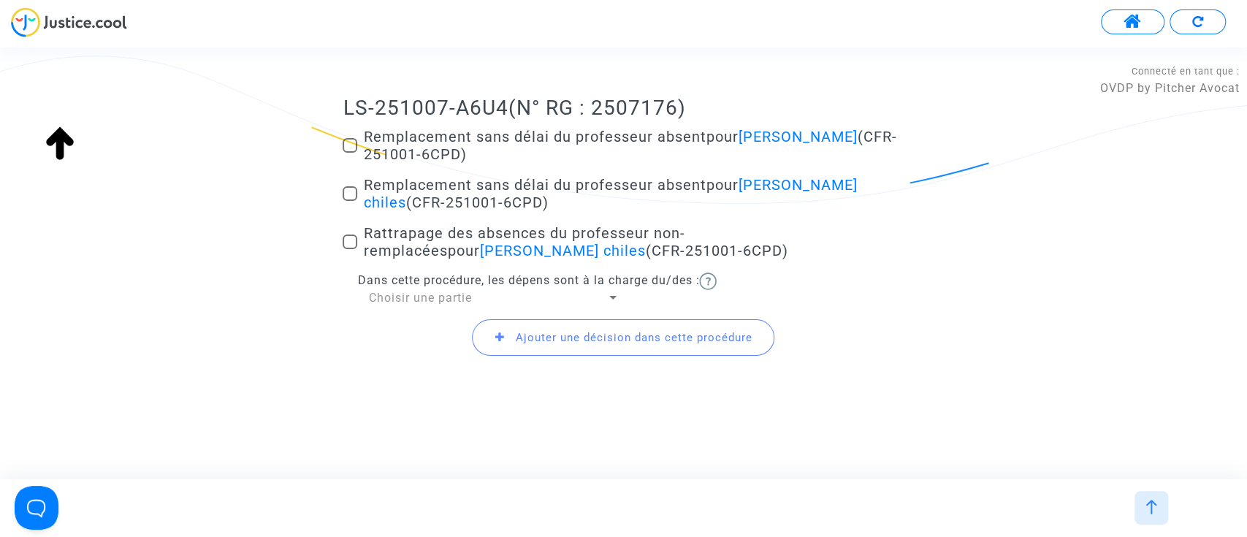
click at [407, 300] on span "Choisir une partie" at bounding box center [419, 298] width 103 height 14
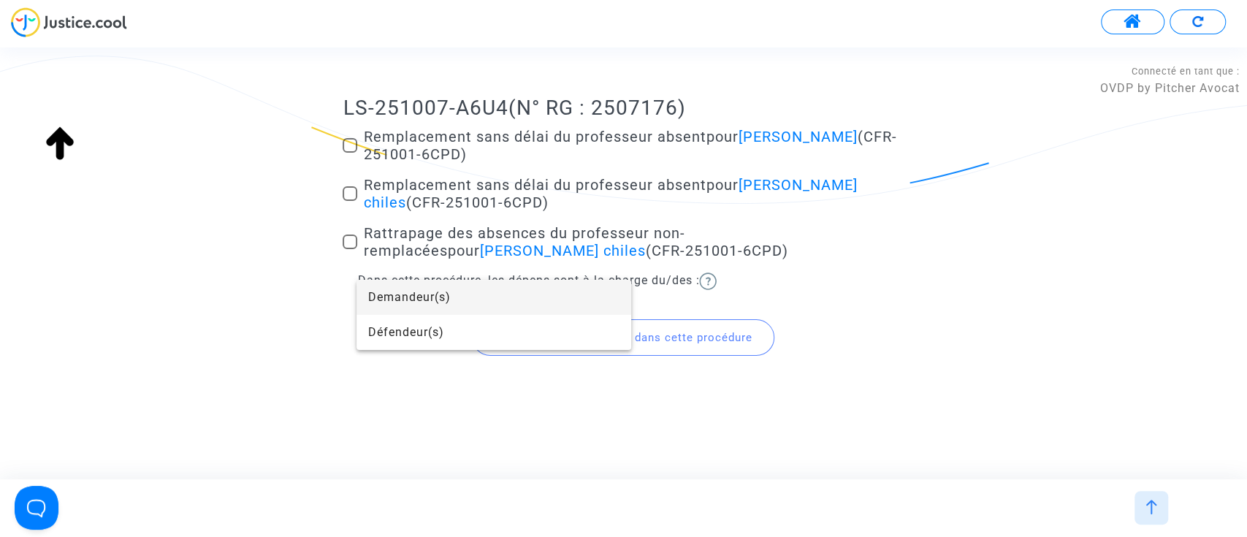
click at [407, 300] on span "Demandeur(s)" at bounding box center [493, 297] width 251 height 35
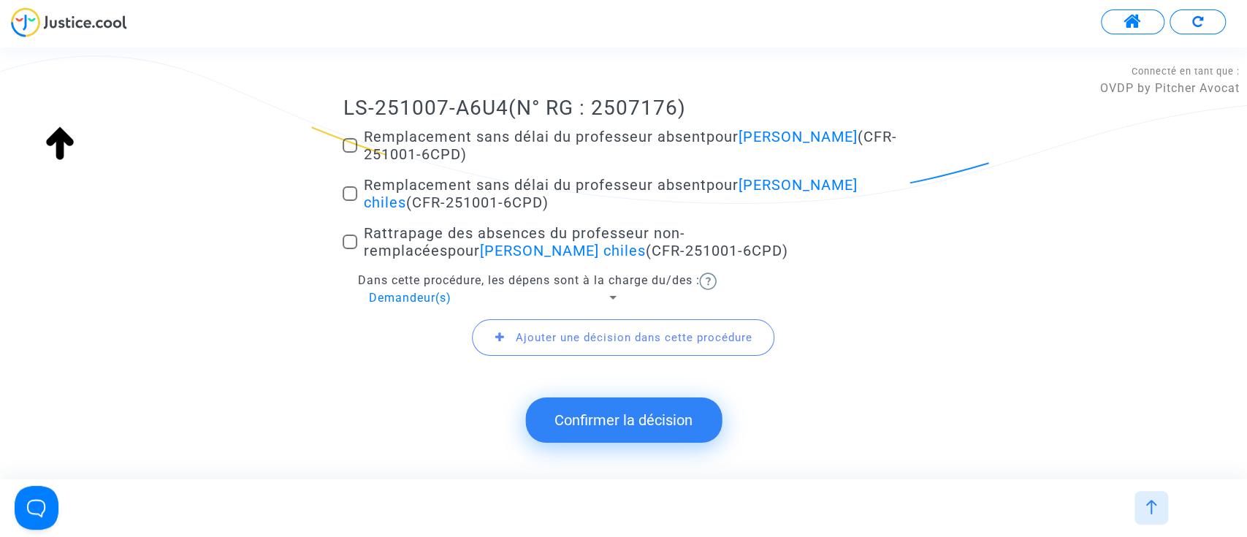
click at [621, 438] on button "Confirmer la décision" at bounding box center [623, 419] width 197 height 45
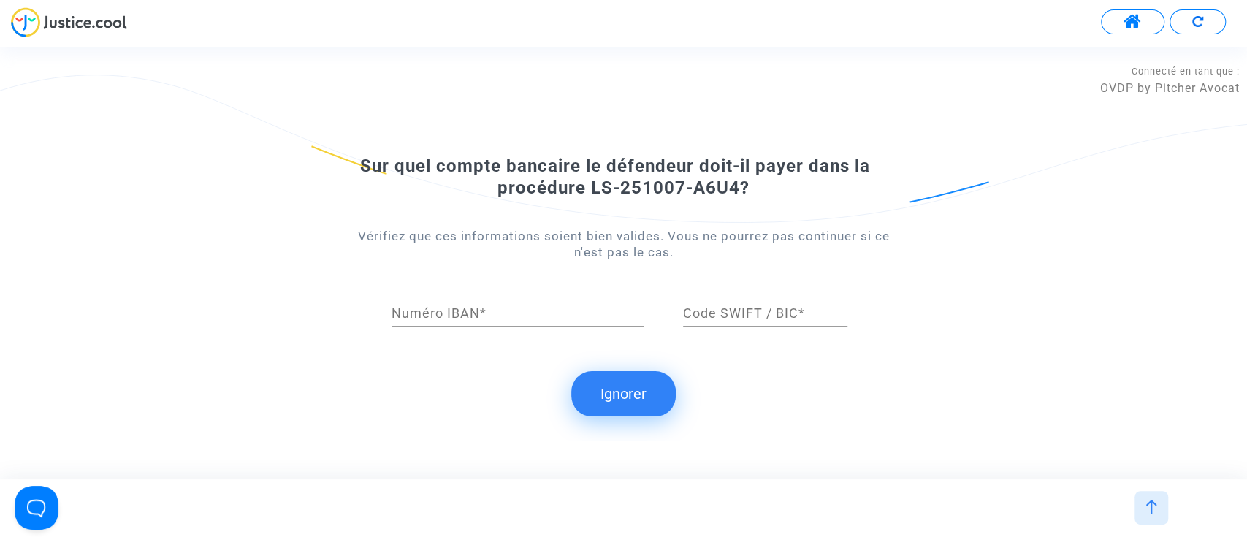
click at [634, 396] on button "Ignorer" at bounding box center [623, 393] width 104 height 45
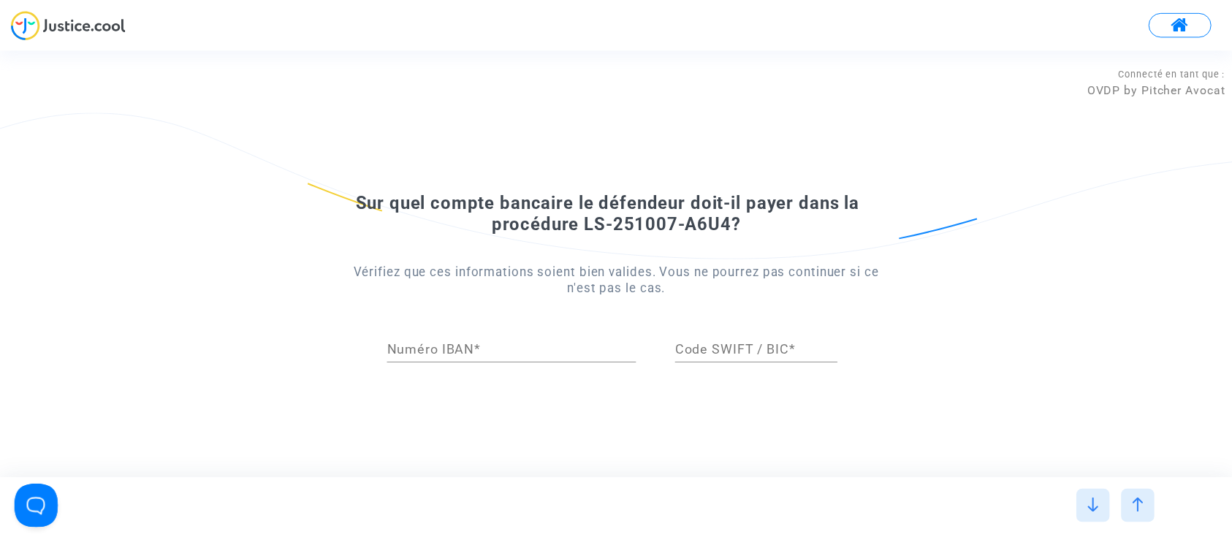
scroll to position [0, 0]
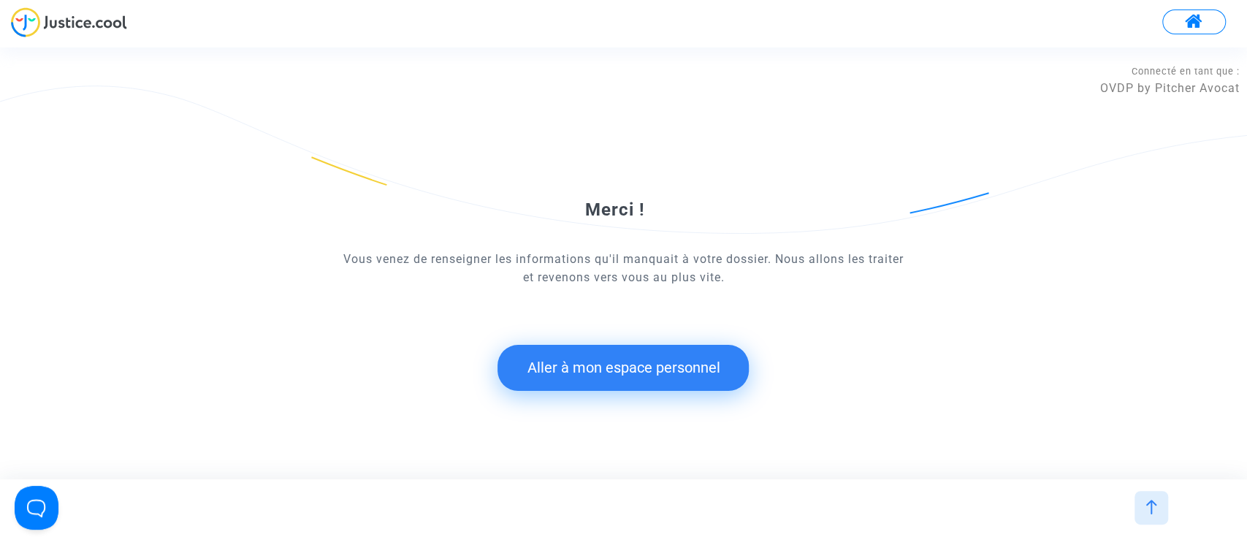
click at [640, 359] on button "Aller à mon espace personnel" at bounding box center [623, 367] width 251 height 45
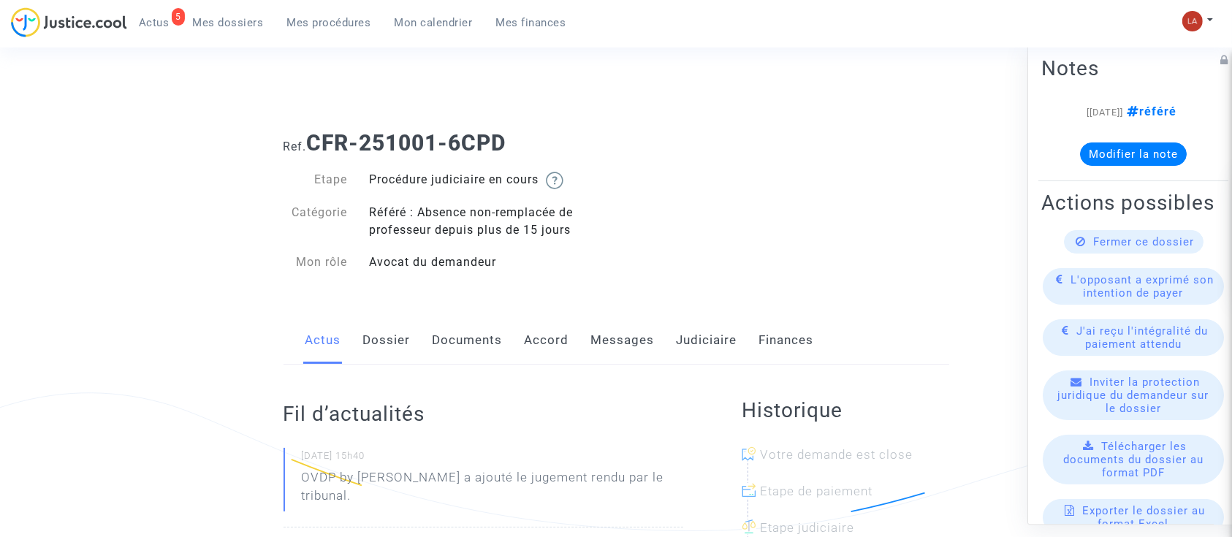
click at [635, 354] on link "Messages" at bounding box center [623, 340] width 64 height 48
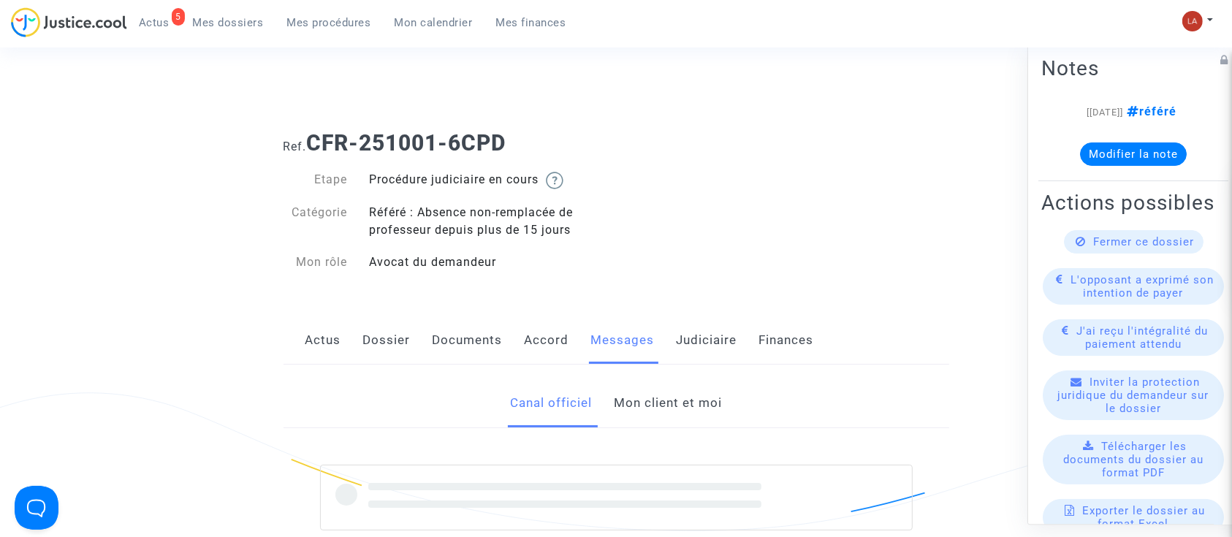
click at [651, 412] on link "Mon client et moi" at bounding box center [668, 403] width 108 height 48
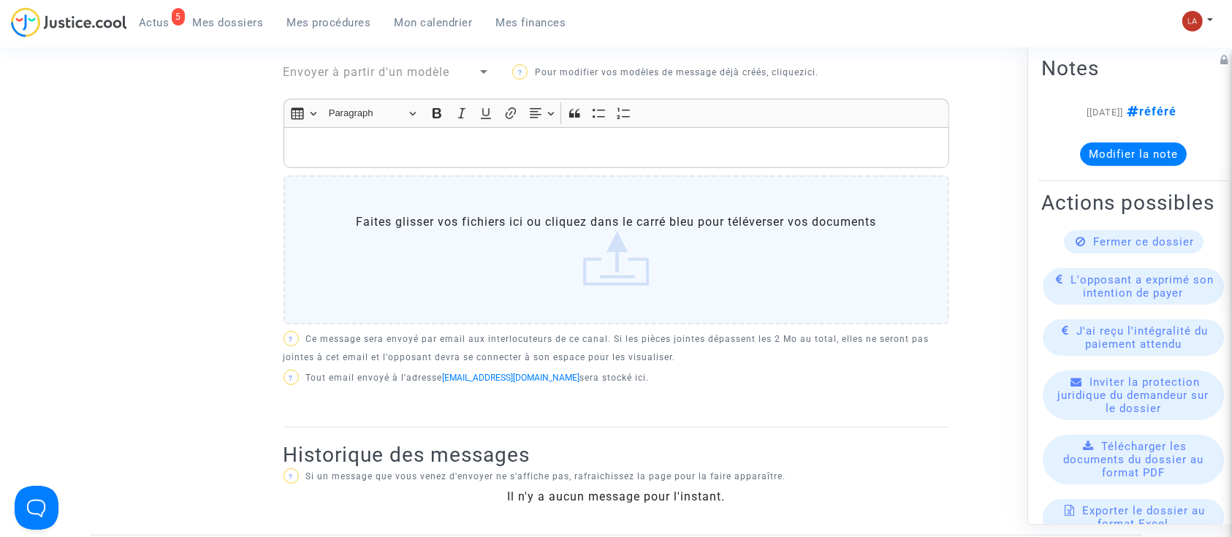
scroll to position [509, 0]
click at [468, 149] on p "Rich Text Editor, main" at bounding box center [616, 147] width 650 height 18
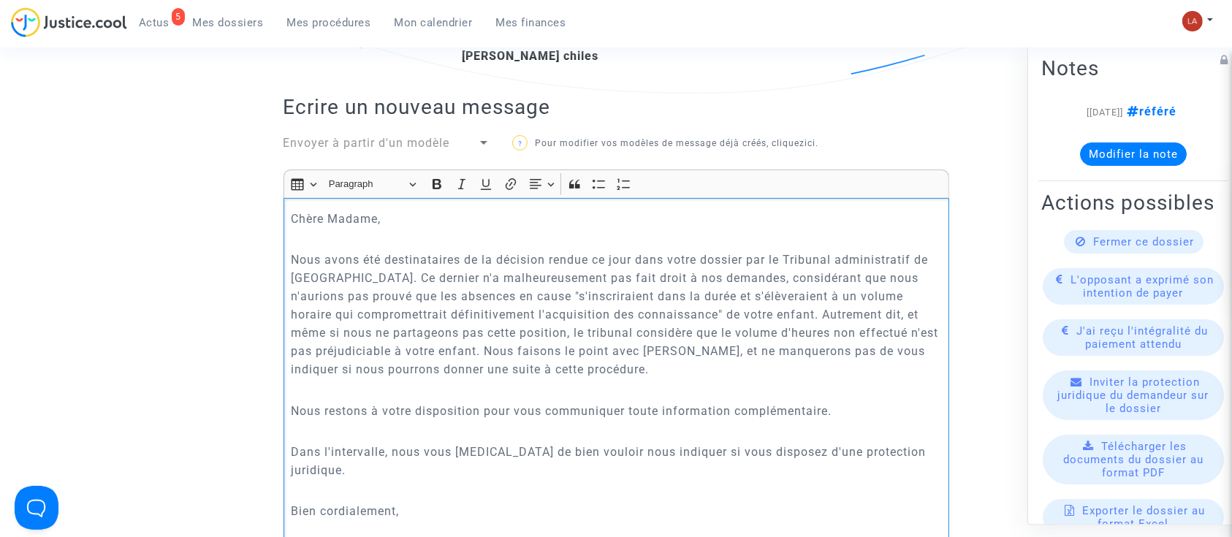
scroll to position [457, 0]
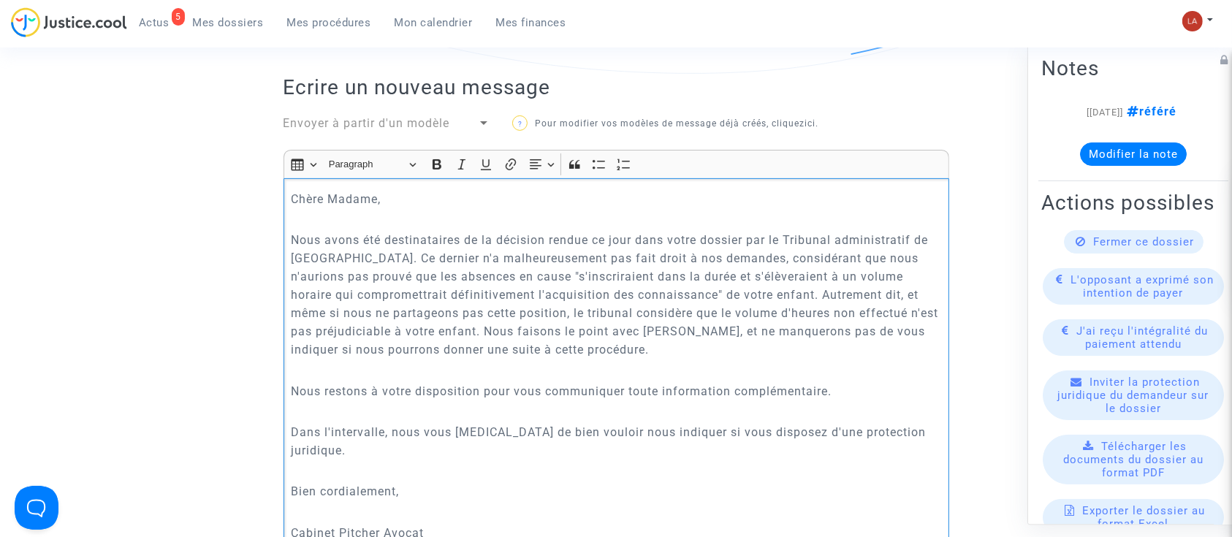
click at [924, 428] on p "Dans l'intervalle, nous vous prions de bien vouloir nous indiquer si vous dispo…" at bounding box center [616, 441] width 650 height 37
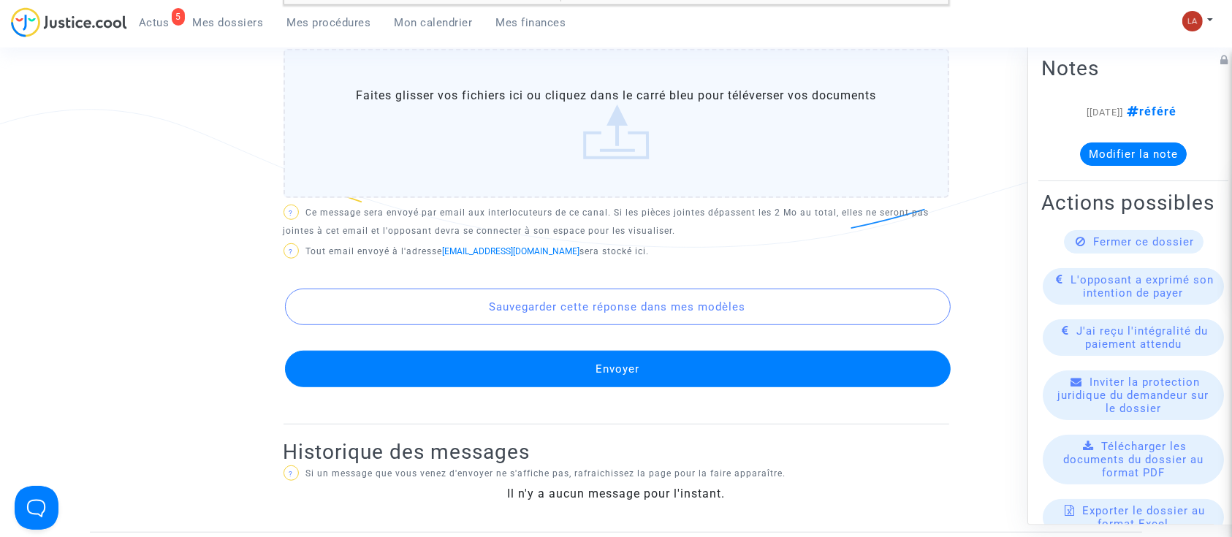
scroll to position [972, 0]
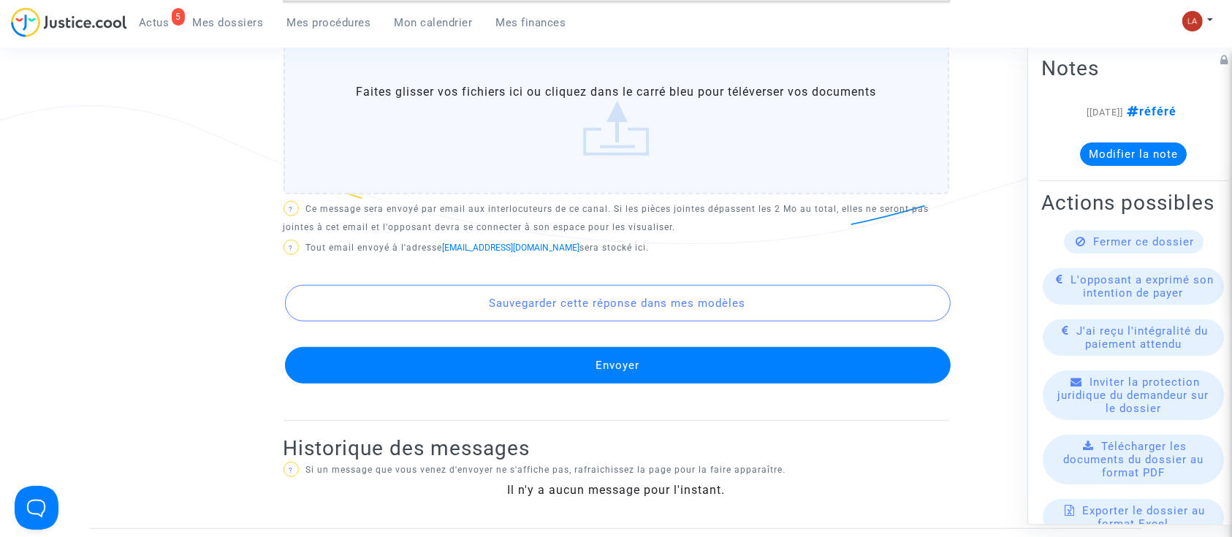
click at [736, 365] on button "Envoyer" at bounding box center [618, 365] width 666 height 37
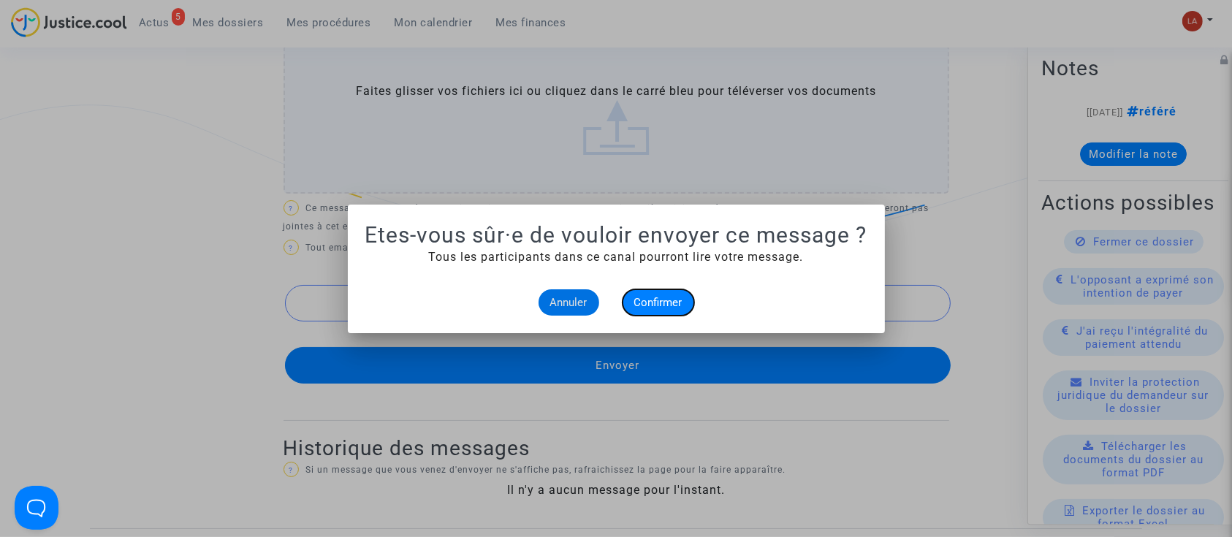
click at [669, 301] on span "Confirmer" at bounding box center [658, 302] width 48 height 13
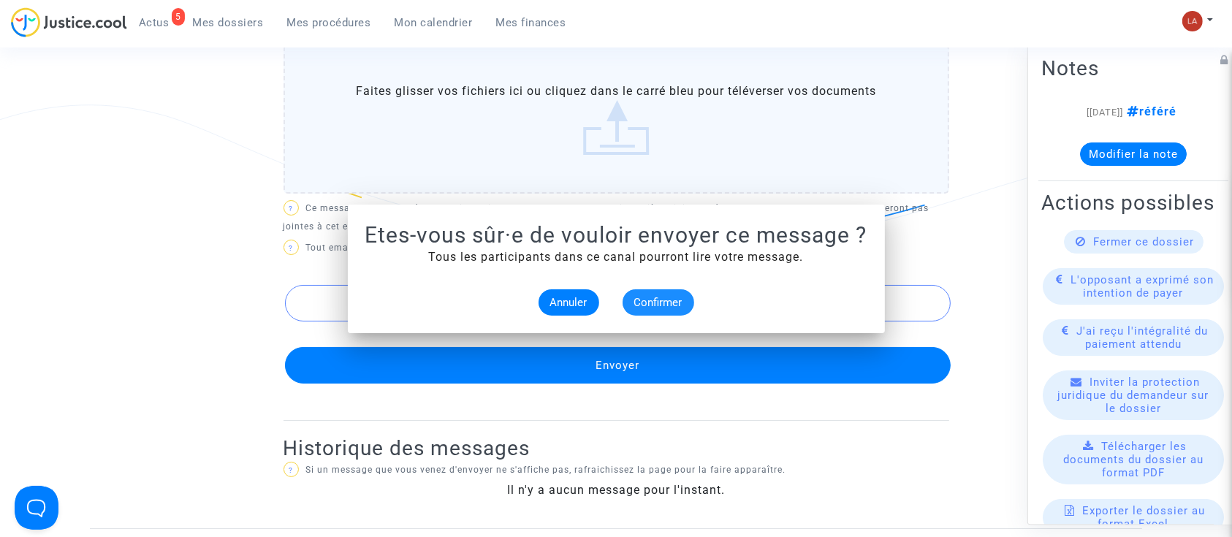
scroll to position [972, 0]
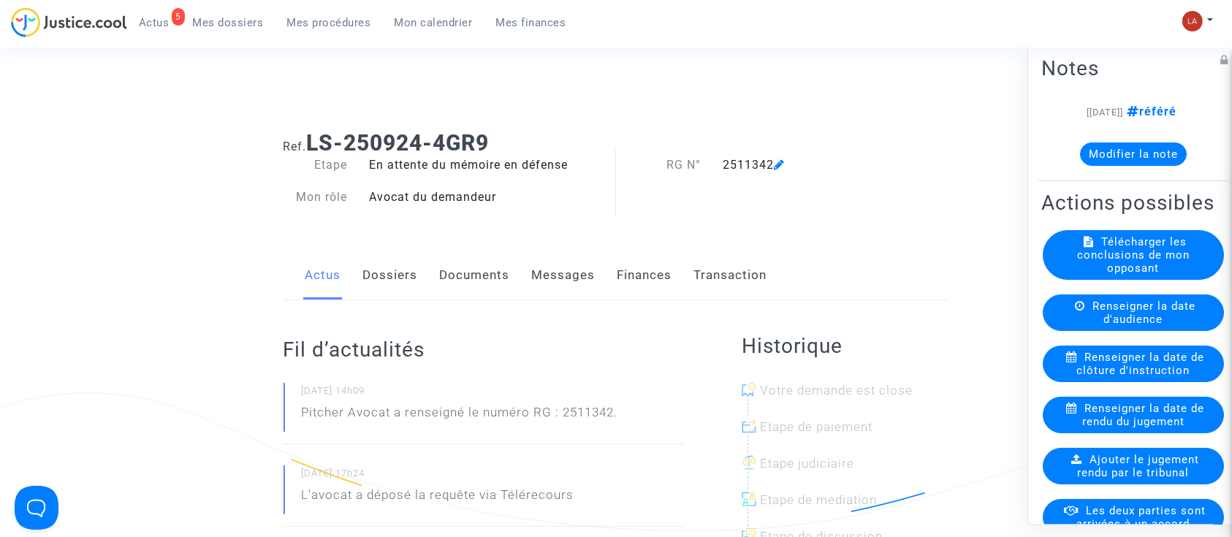
click at [1120, 428] on span "Renseigner la date de rendu du jugement" at bounding box center [1143, 415] width 122 height 26
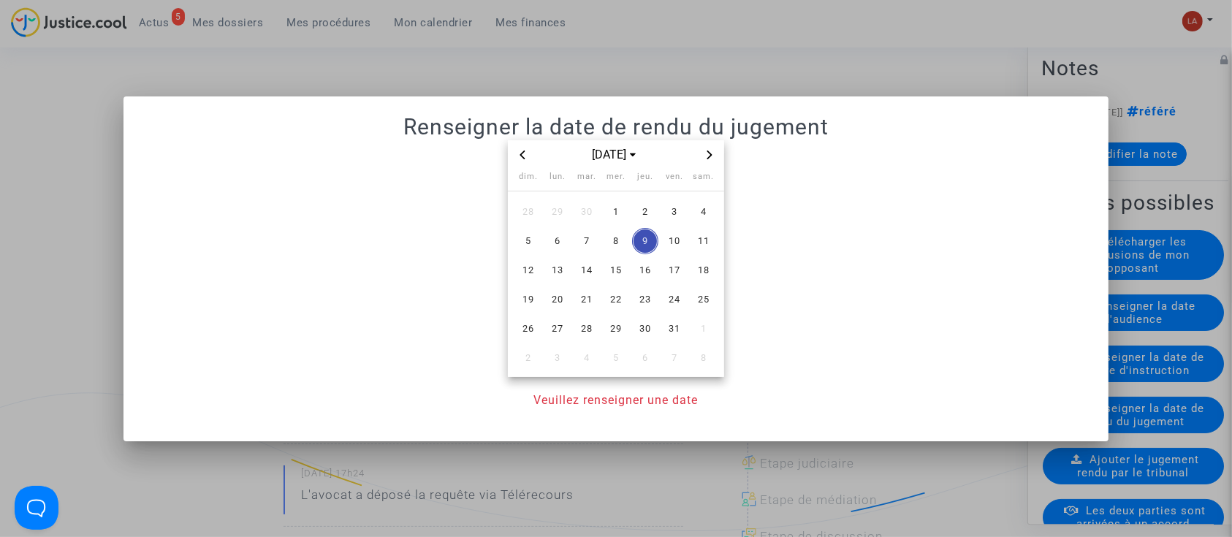
click at [515, 155] on span "Previous month" at bounding box center [523, 155] width 18 height 18
click at [683, 309] on span "26" at bounding box center [674, 299] width 26 height 26
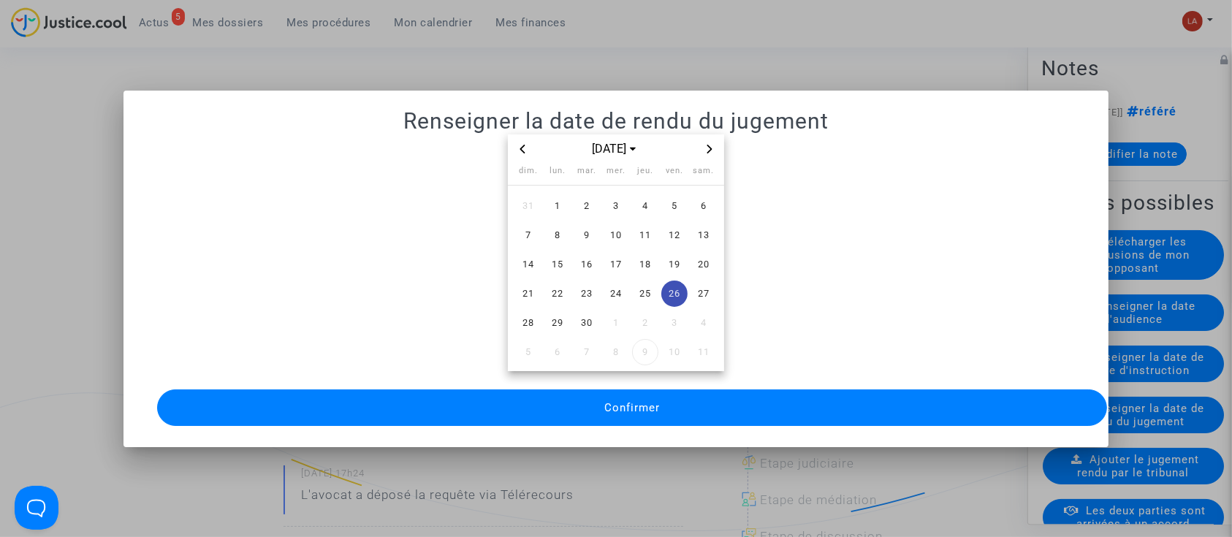
click at [663, 395] on button "Confirmer" at bounding box center [632, 407] width 951 height 37
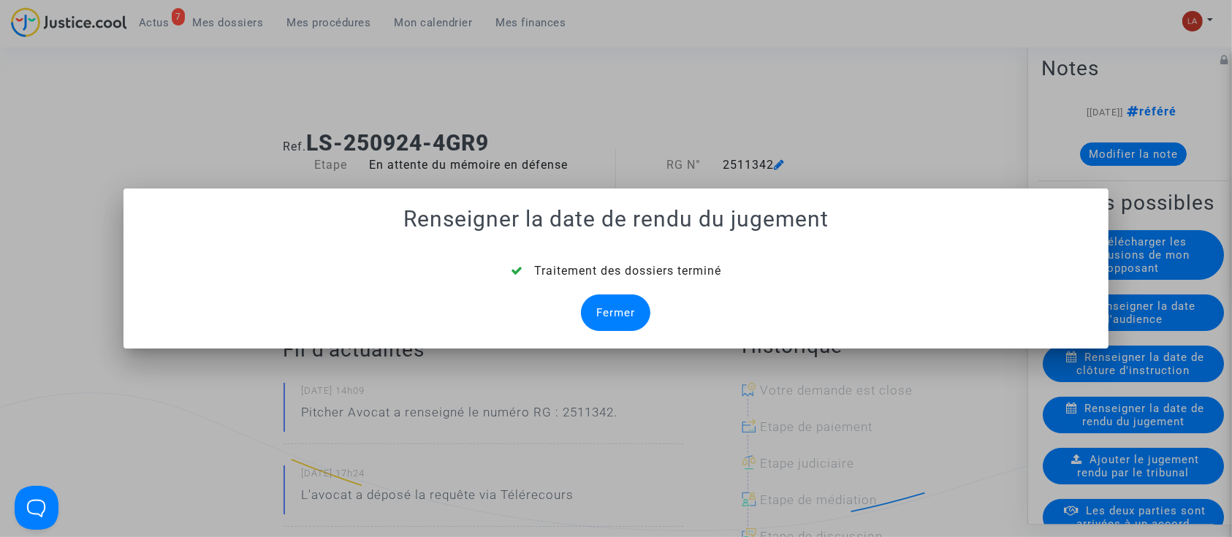
click at [614, 314] on div "Fermer" at bounding box center [615, 312] width 69 height 37
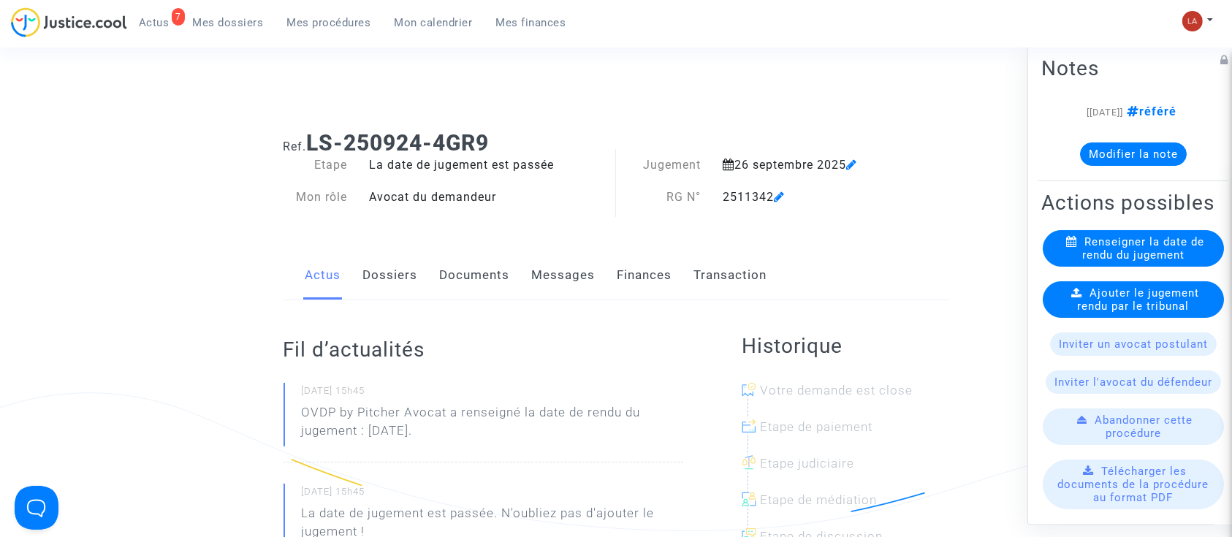
click at [1106, 313] on span "Ajouter le jugement rendu par le tribunal" at bounding box center [1139, 299] width 122 height 26
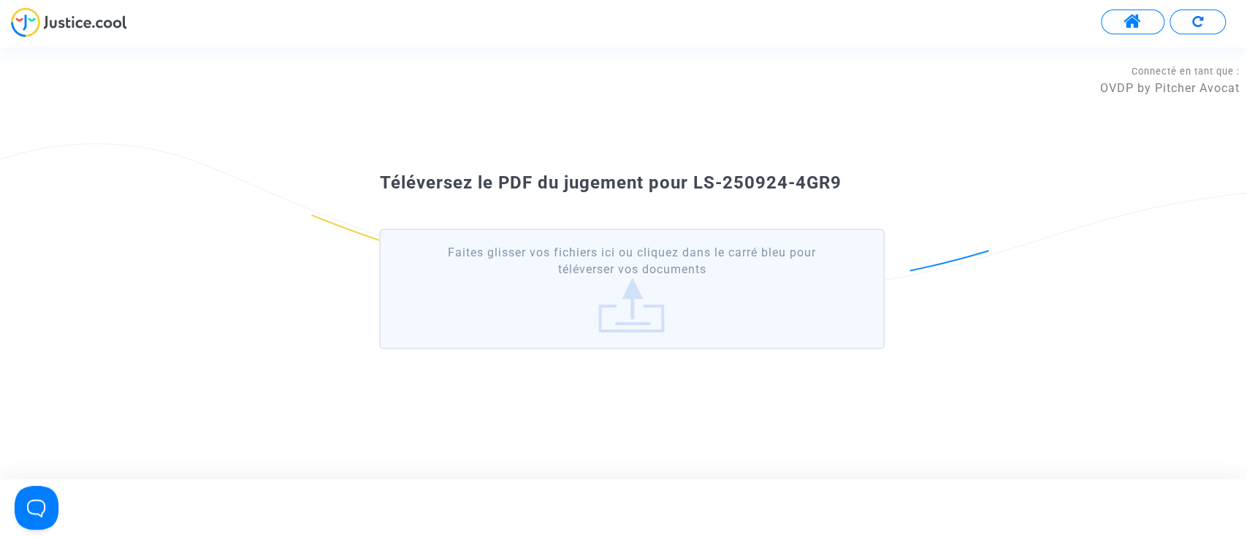
click at [522, 281] on label "Faites glisser vos fichiers ici ou cliquez dans le carré bleu pour téléverser v…" at bounding box center [631, 289] width 505 height 121
click at [0, 0] on input "Faites glisser vos fichiers ici ou cliquez dans le carré bleu pour téléverser v…" at bounding box center [0, 0] width 0 height 0
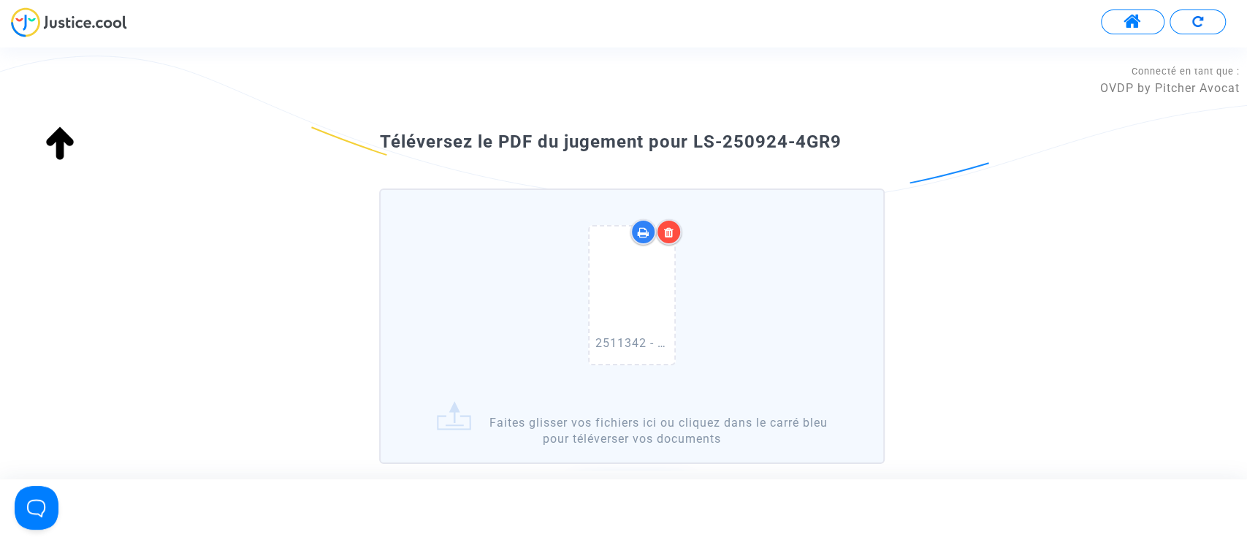
scroll to position [148, 0]
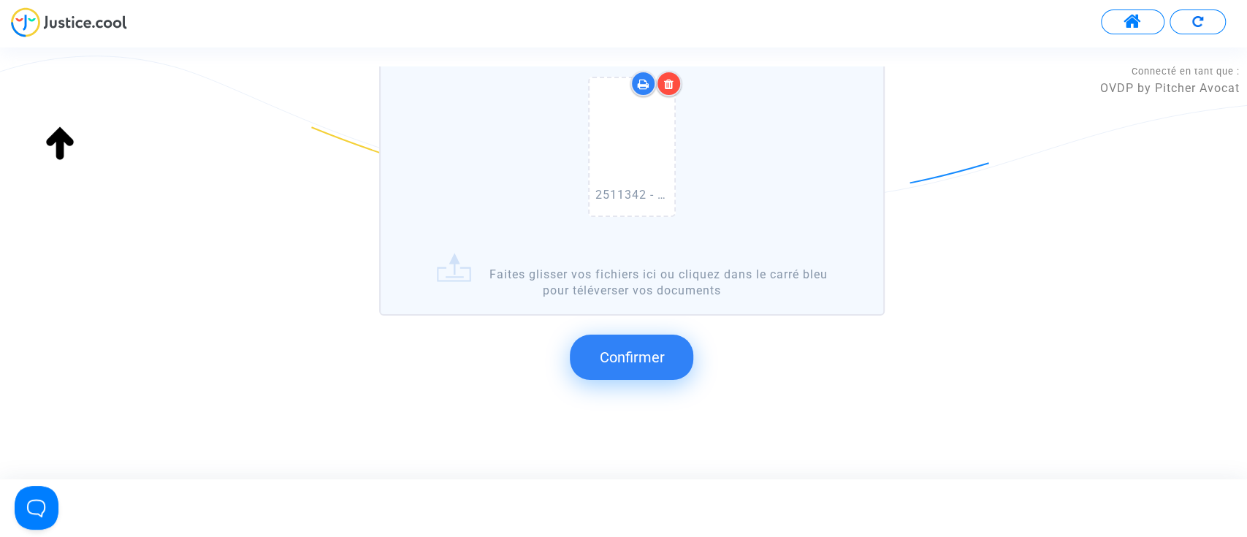
click at [643, 356] on span "Confirmer" at bounding box center [631, 358] width 65 height 18
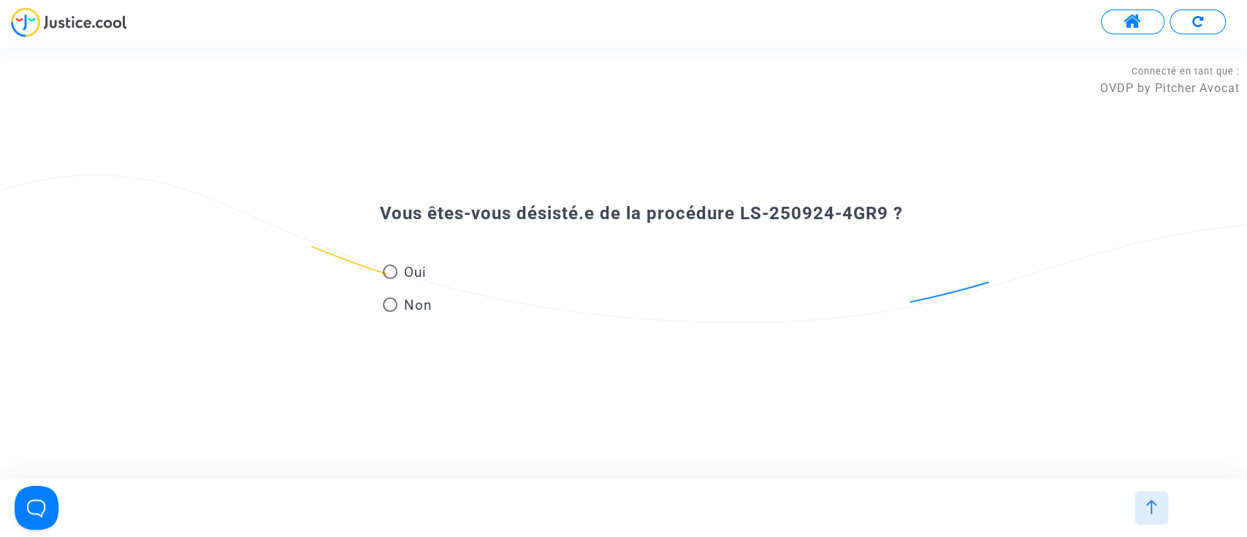
click at [421, 304] on span "Non" at bounding box center [414, 305] width 34 height 20
click at [390, 312] on input "Non" at bounding box center [389, 312] width 1 height 1
radio input "true"
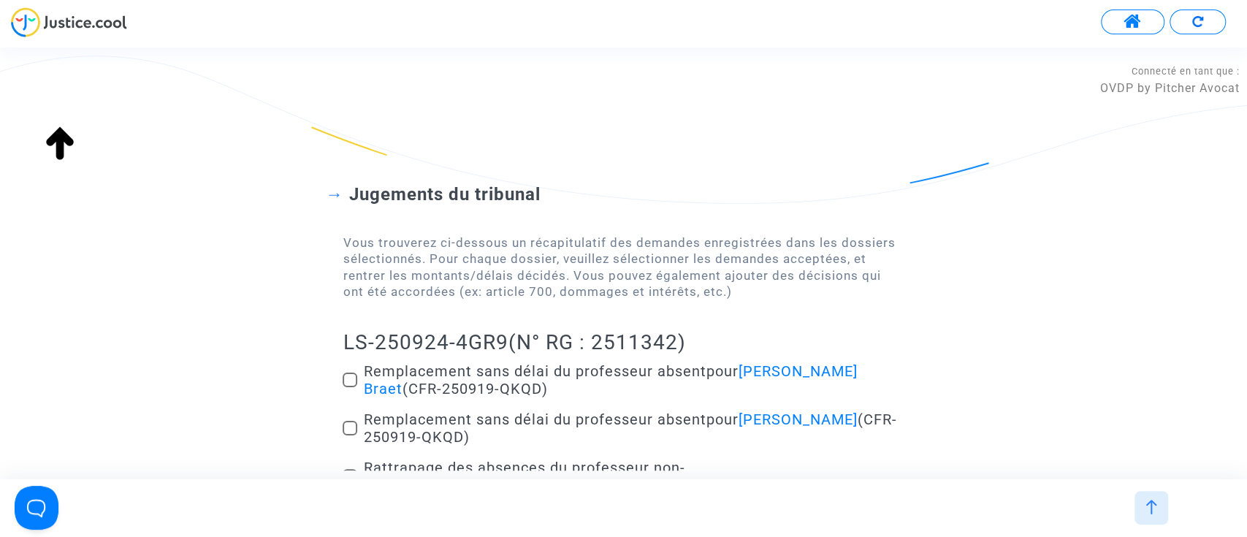
scroll to position [235, 0]
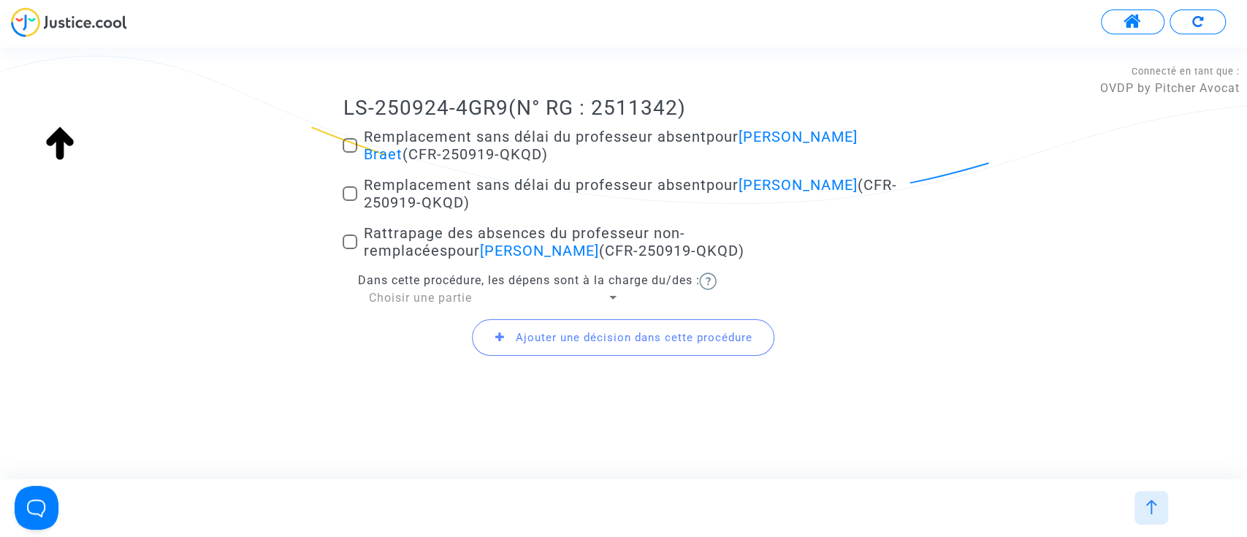
click at [411, 295] on span "Choisir une partie" at bounding box center [419, 298] width 103 height 14
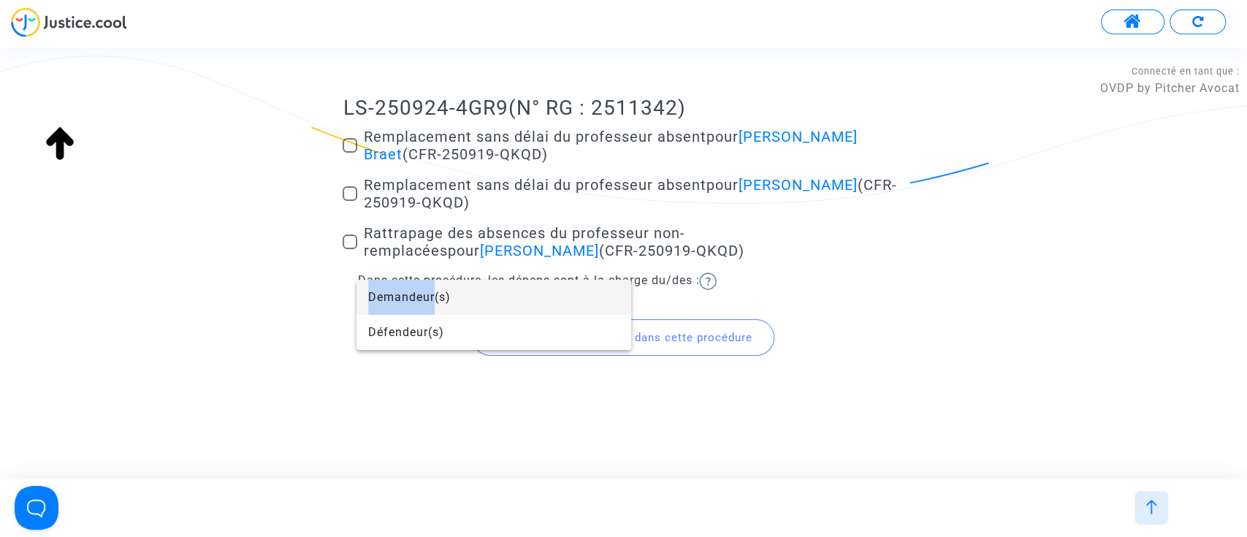
click at [411, 295] on span "Demandeur(s)" at bounding box center [493, 297] width 251 height 35
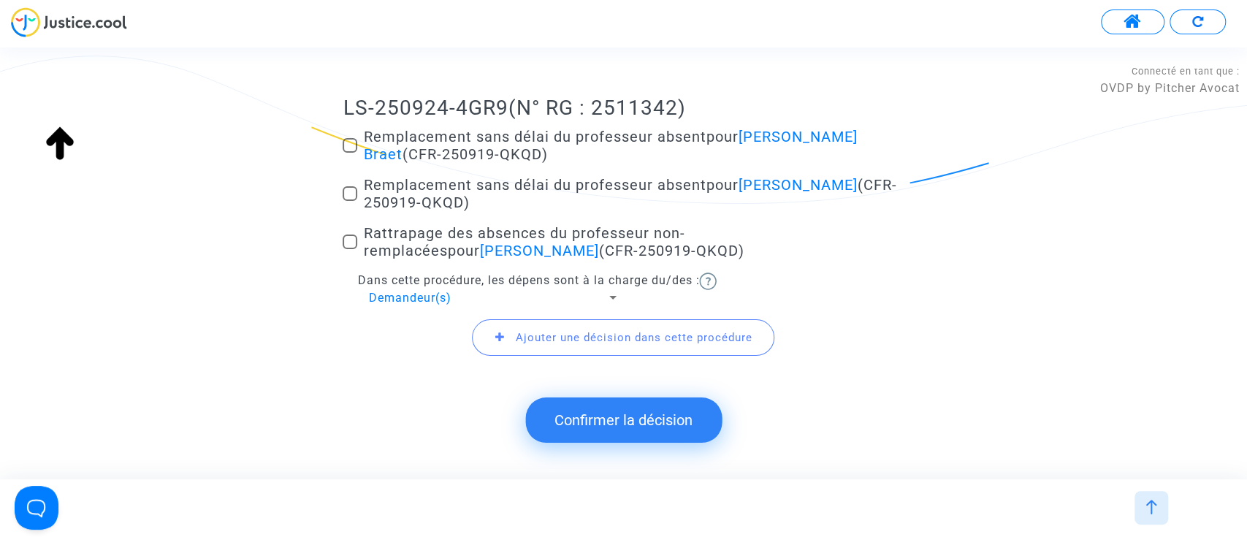
click at [561, 428] on button "Confirmer la décision" at bounding box center [623, 419] width 197 height 45
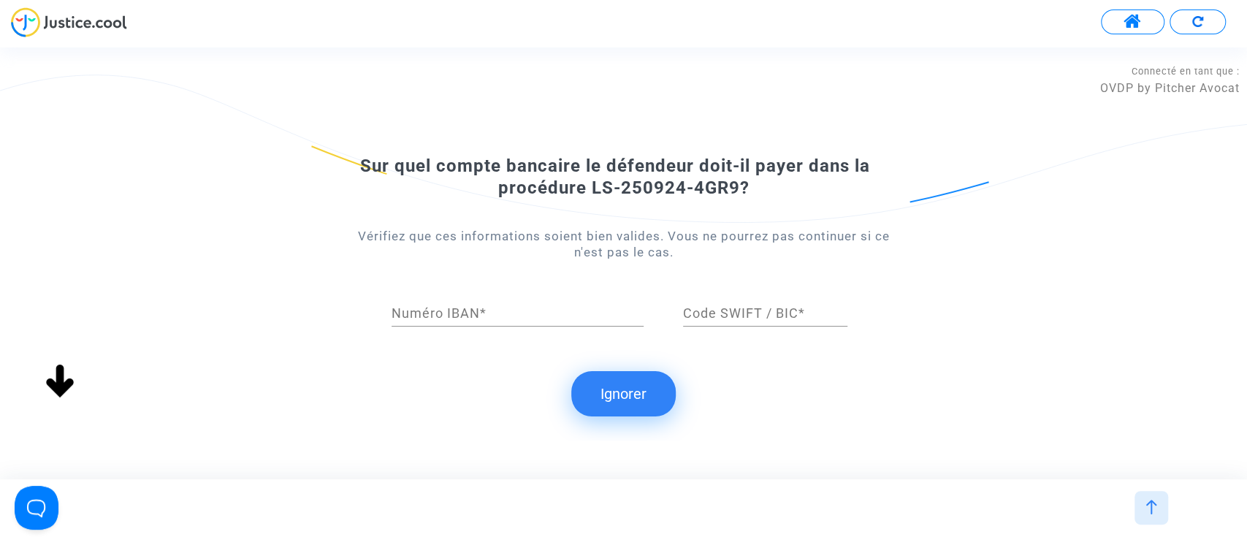
click at [626, 400] on button "Ignorer" at bounding box center [623, 393] width 104 height 45
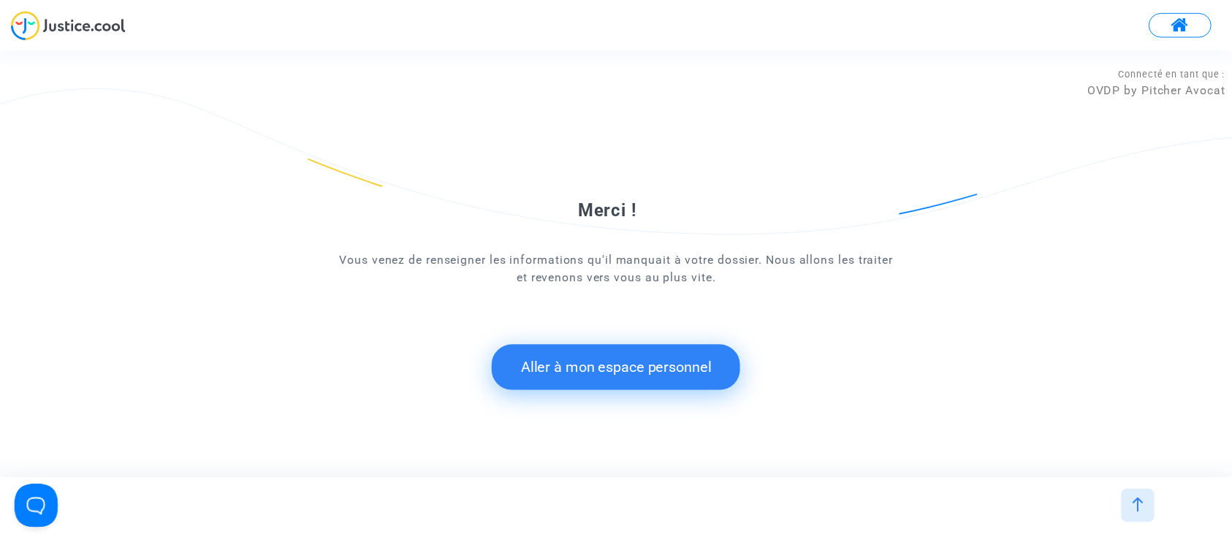
scroll to position [0, 0]
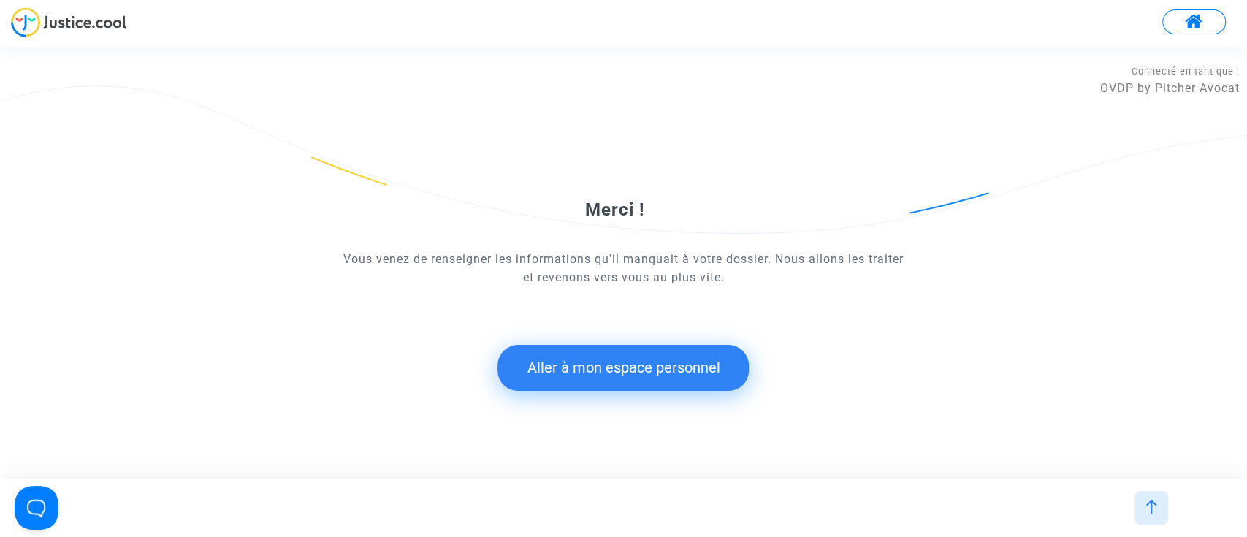
click at [533, 365] on button "Aller à mon espace personnel" at bounding box center [623, 367] width 251 height 45
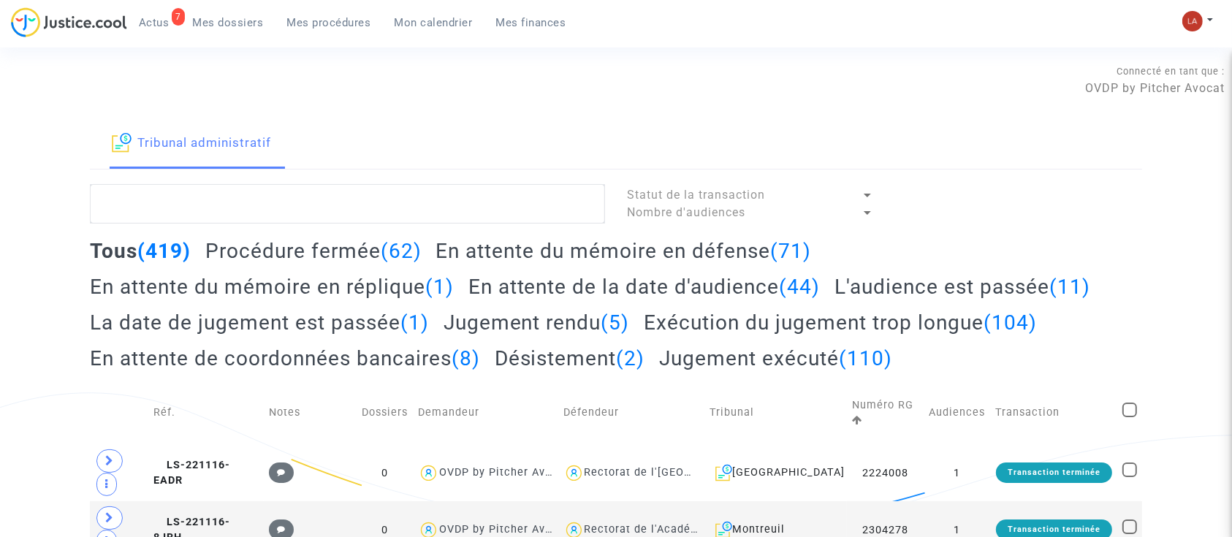
click at [145, 33] on link "7 Actus" at bounding box center [154, 23] width 54 height 22
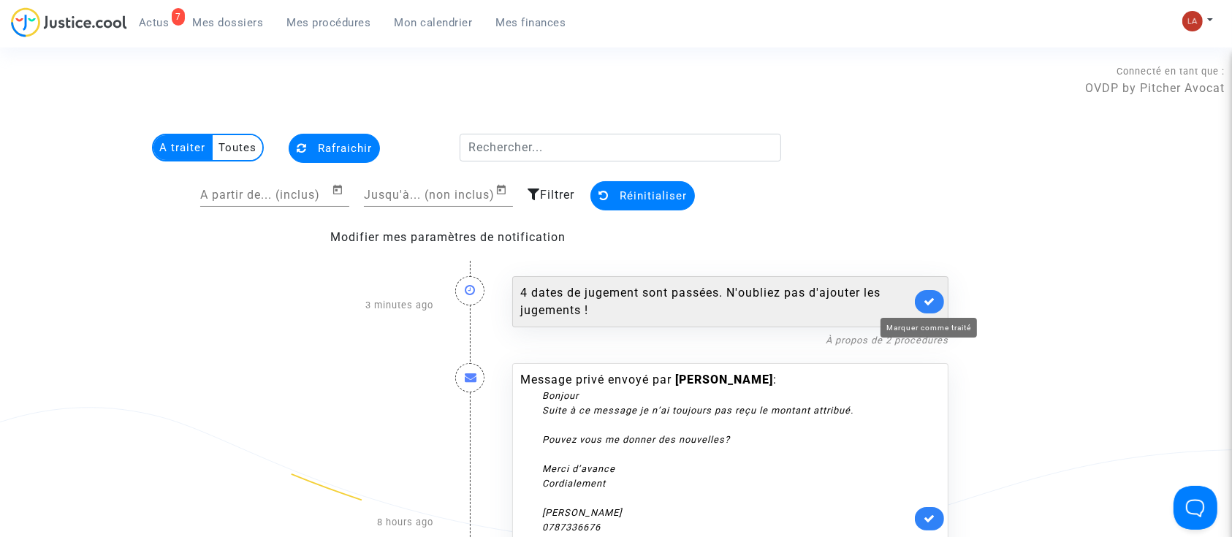
click at [923, 300] on link at bounding box center [929, 301] width 29 height 23
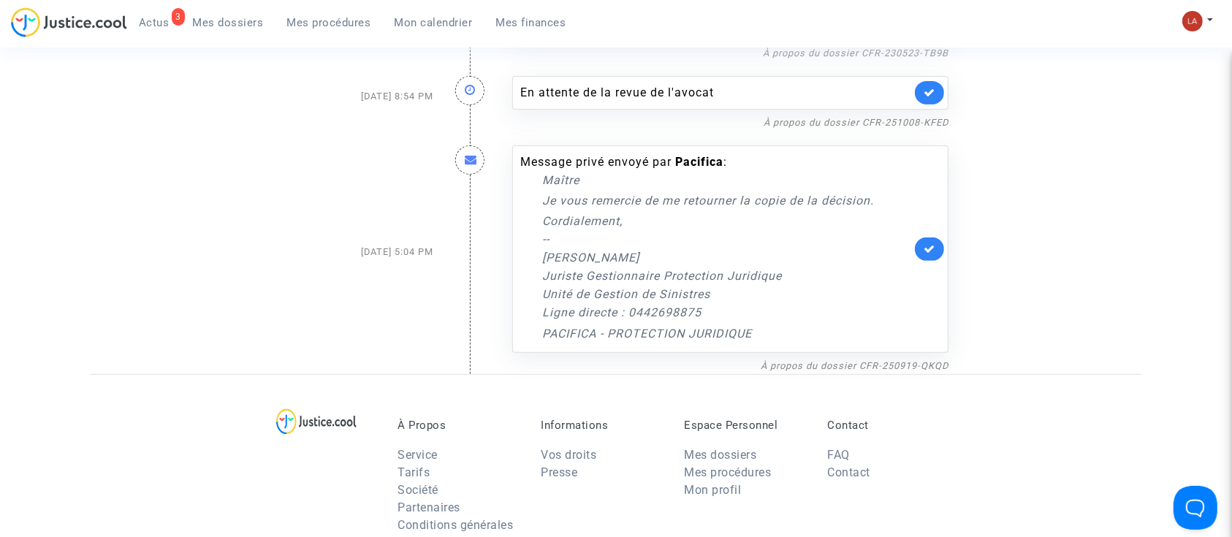
scroll to position [555, 0]
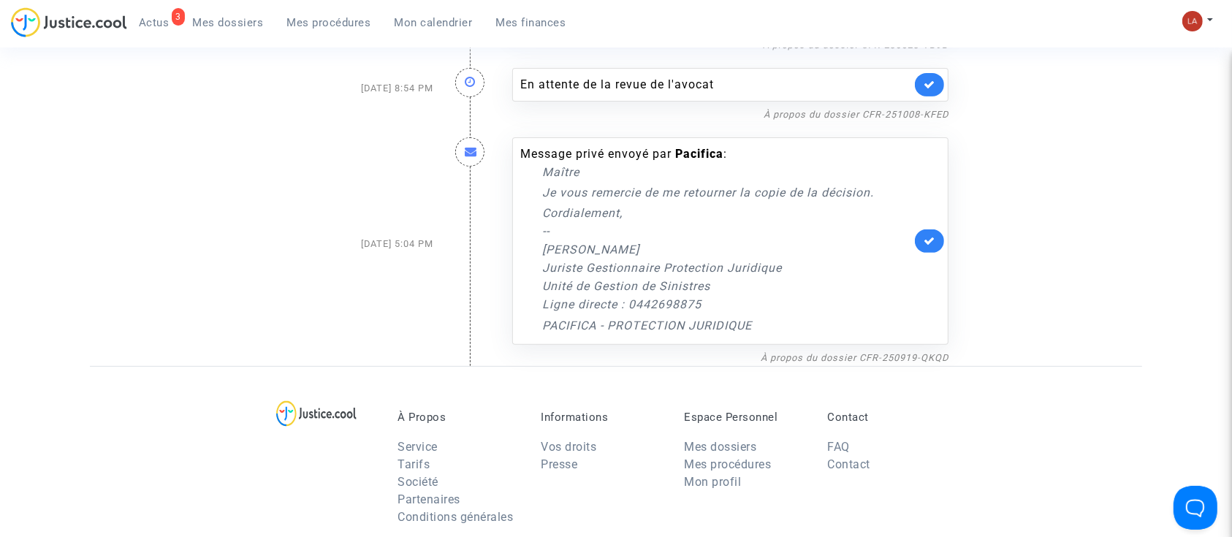
click at [921, 253] on link at bounding box center [929, 240] width 29 height 23
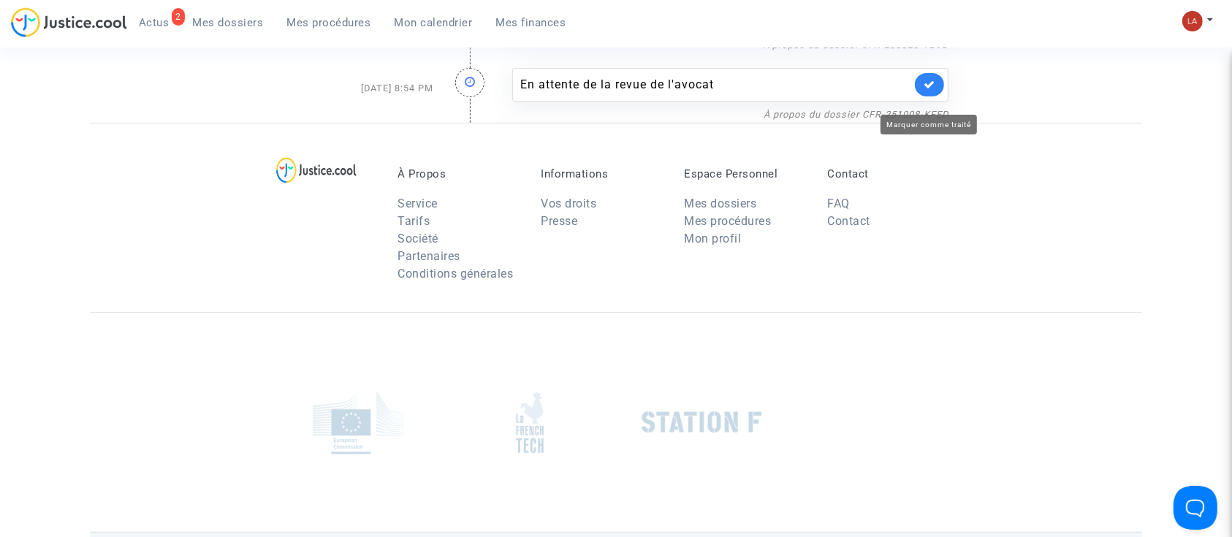
click at [929, 90] on icon at bounding box center [930, 84] width 12 height 11
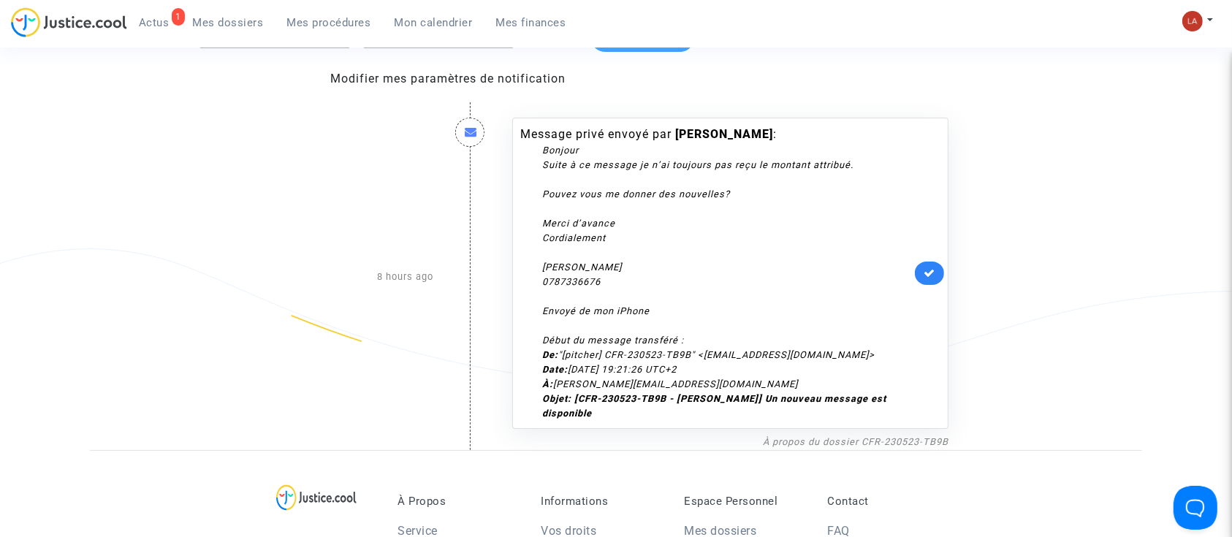
scroll to position [153, 0]
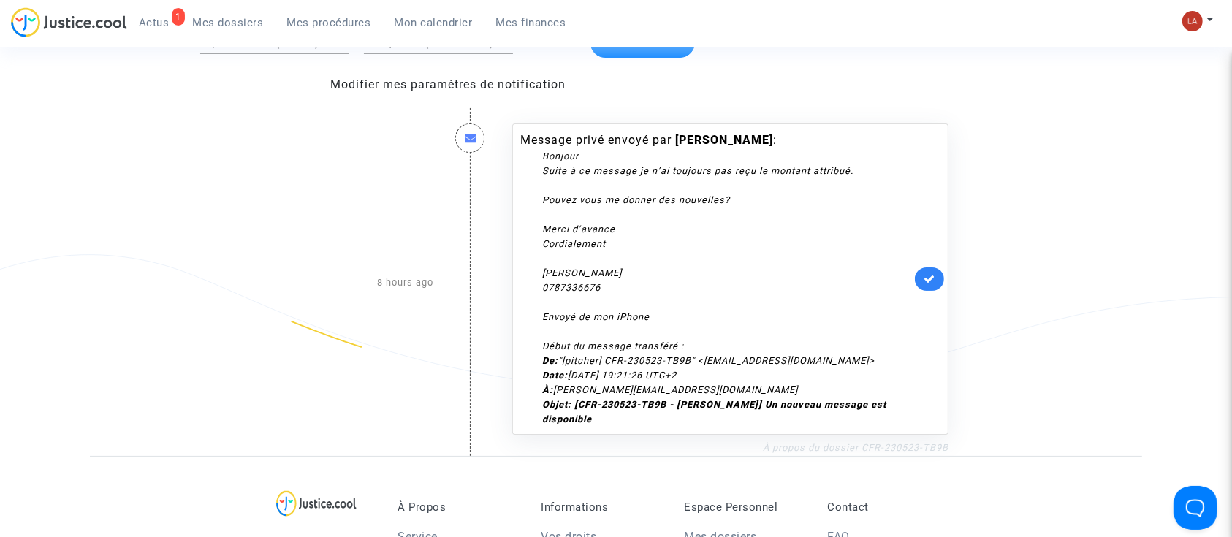
click at [837, 453] on link "À propos du dossier CFR-230523-TB9B" at bounding box center [856, 447] width 186 height 11
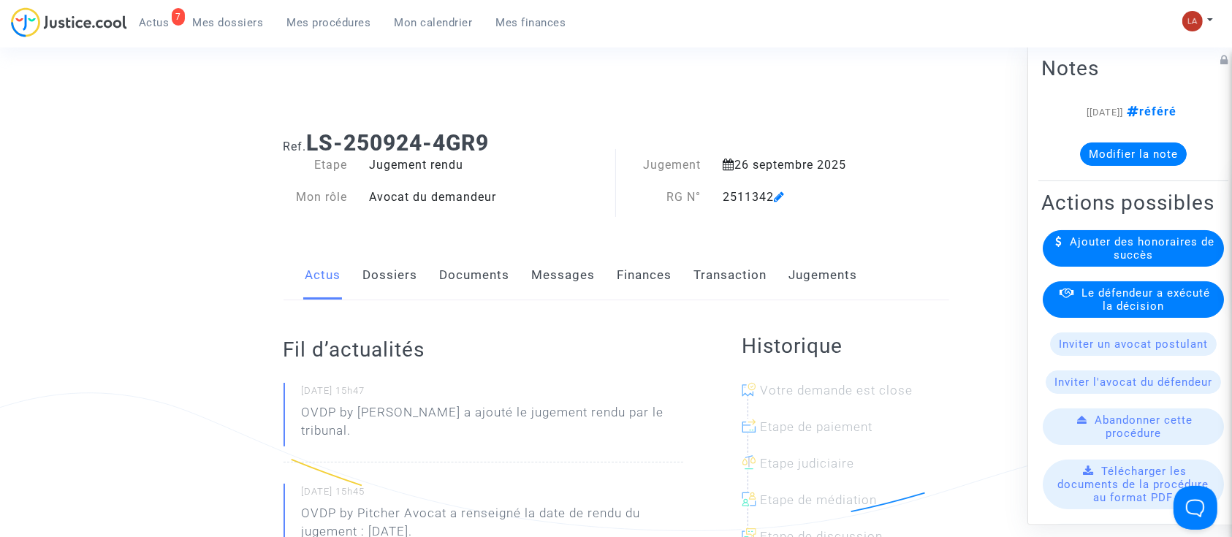
click at [386, 286] on link "Dossiers" at bounding box center [390, 275] width 55 height 48
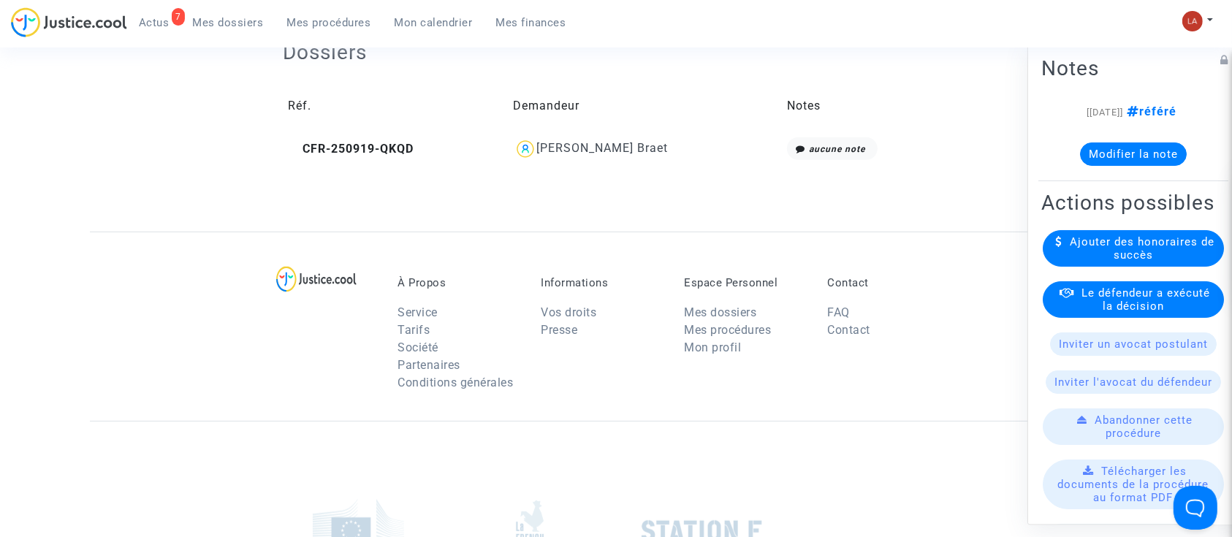
scroll to position [570, 0]
click at [365, 143] on span "CFR-250919-QKQD" at bounding box center [352, 149] width 126 height 14
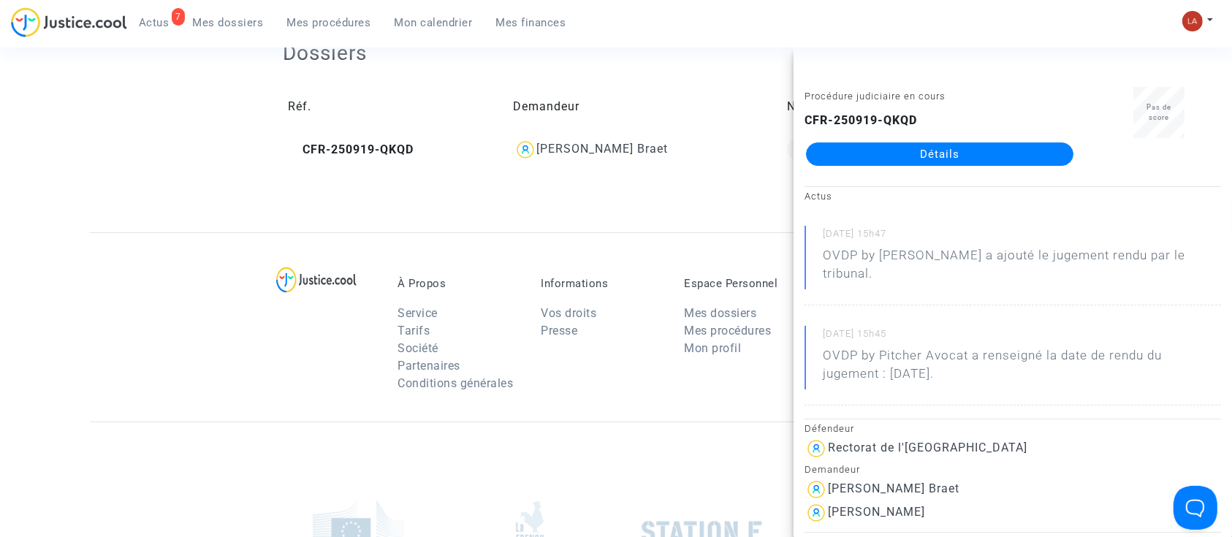
click at [997, 149] on link "Détails" at bounding box center [939, 153] width 267 height 23
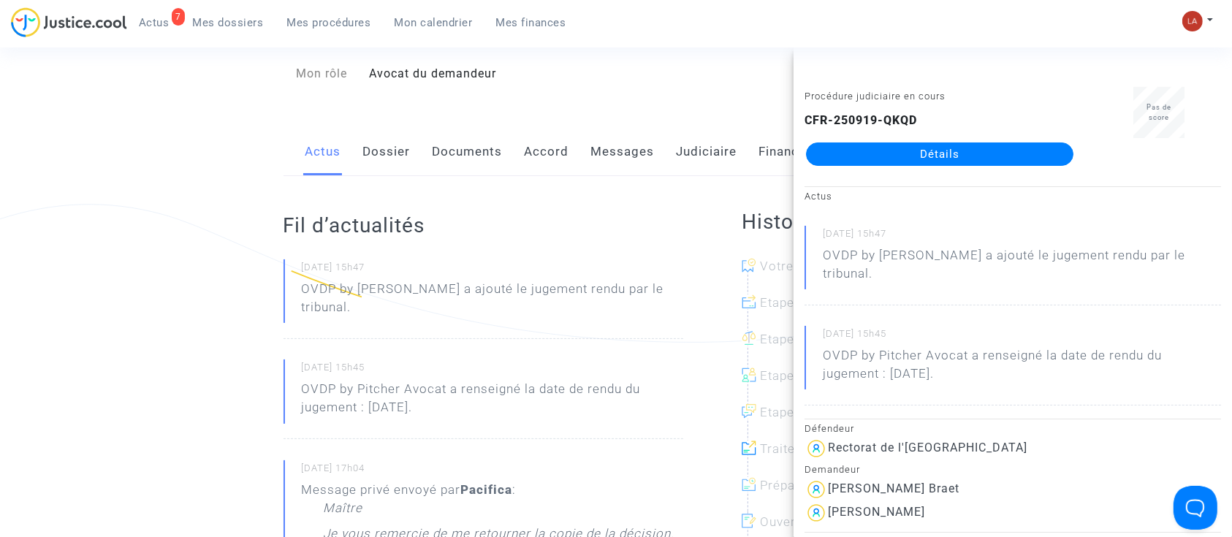
scroll to position [155, 0]
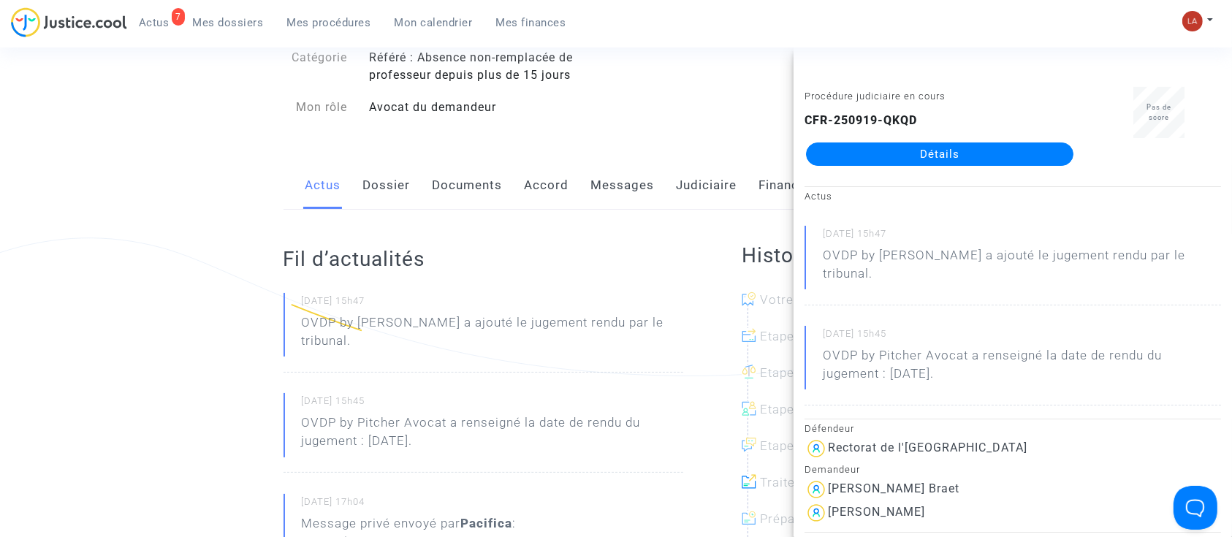
click at [609, 195] on link "Messages" at bounding box center [623, 185] width 64 height 48
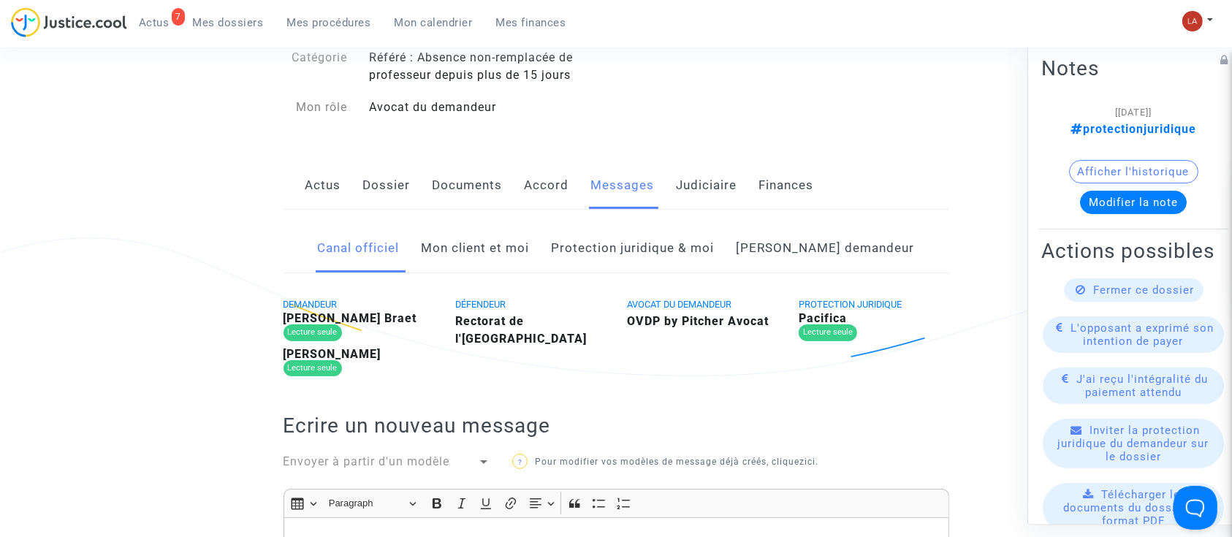
click at [506, 262] on link "Mon client et moi" at bounding box center [476, 248] width 108 height 48
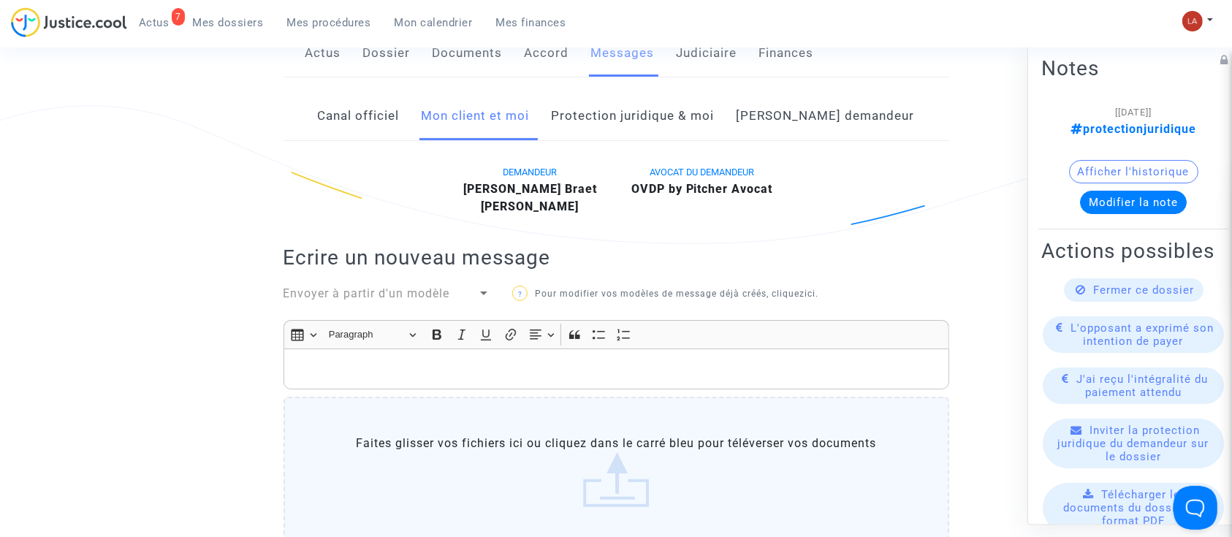
scroll to position [281, 0]
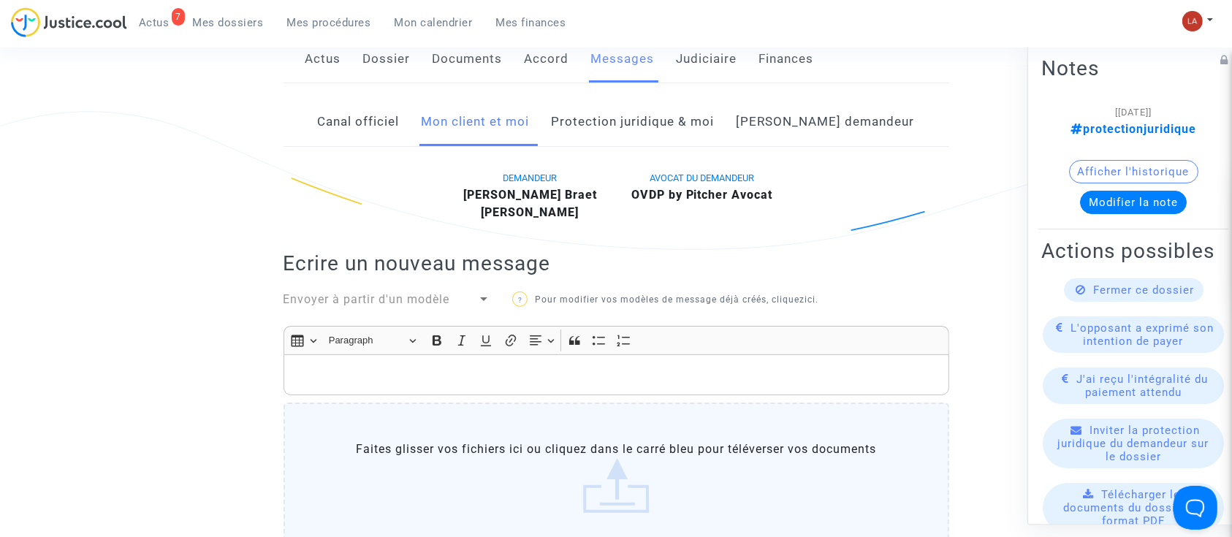
click at [807, 121] on link "[PERSON_NAME] demandeur" at bounding box center [825, 122] width 178 height 48
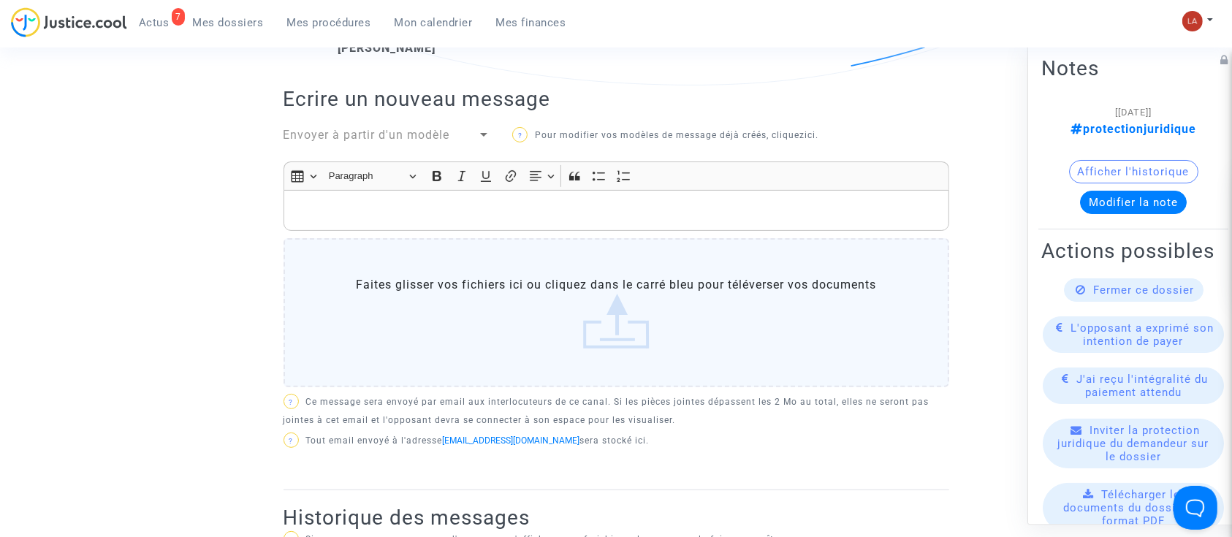
scroll to position [440, 0]
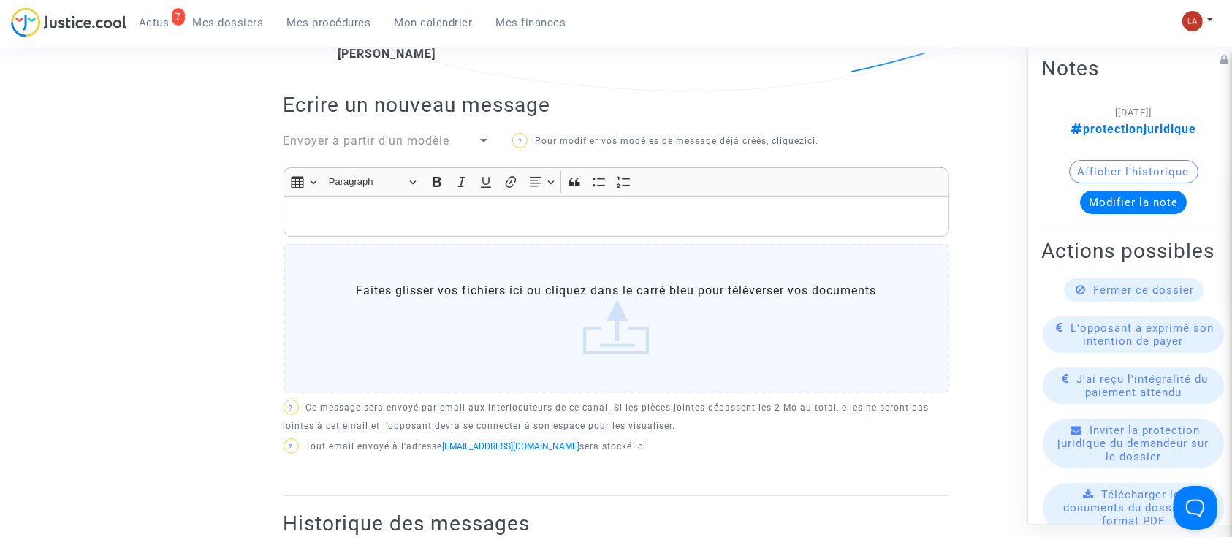
click at [373, 134] on span "Envoyer à partir d'un modèle" at bounding box center [366, 141] width 167 height 14
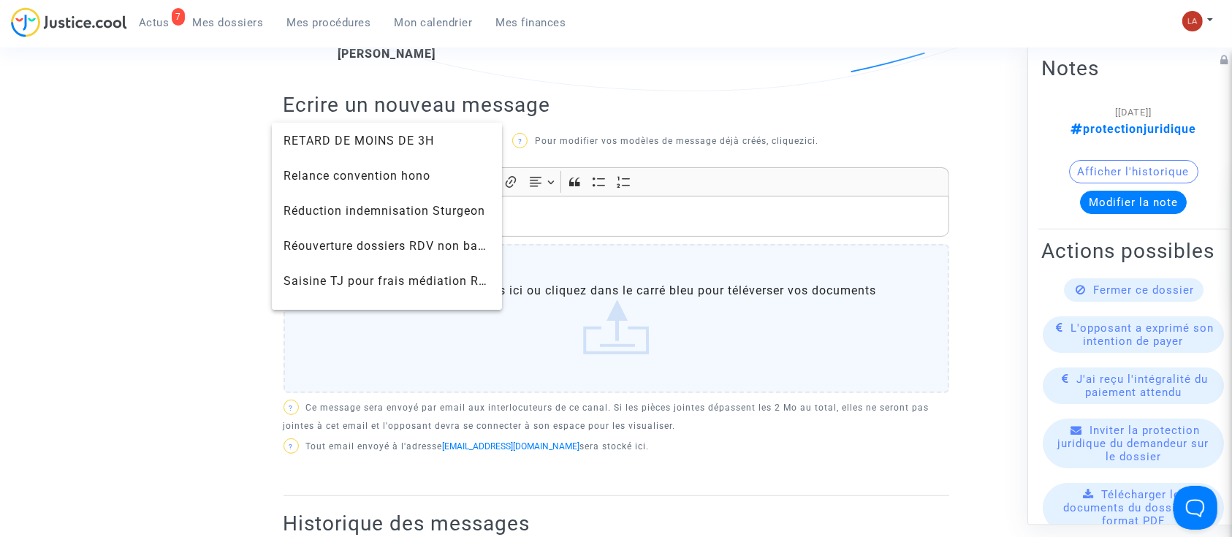
scroll to position [1321, 0]
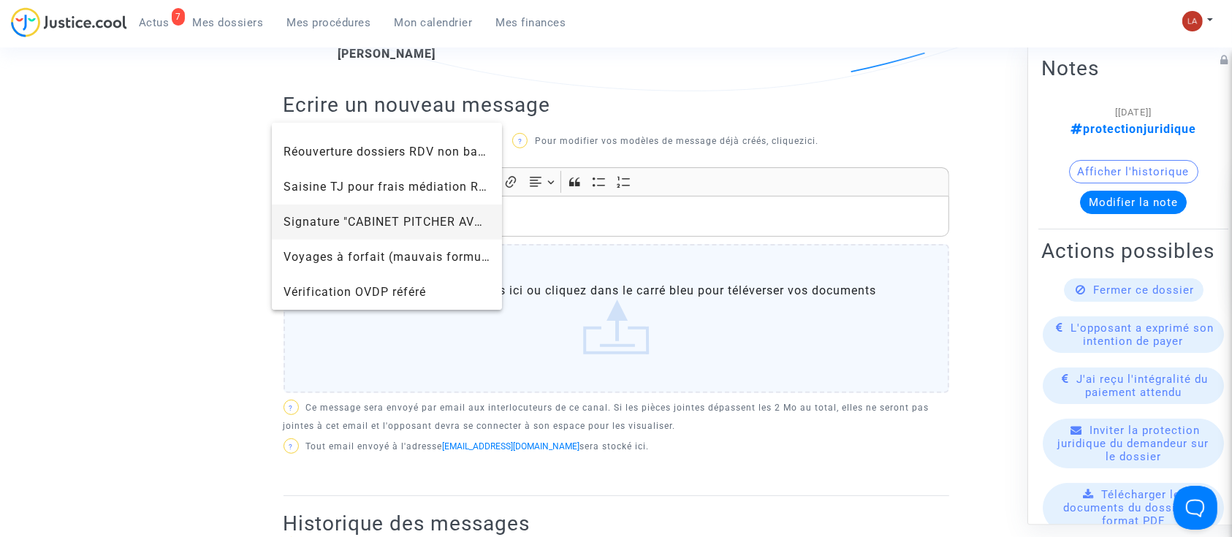
click at [316, 229] on span "Signature "CABINET PITCHER AVOCAT"" at bounding box center [386, 222] width 207 height 35
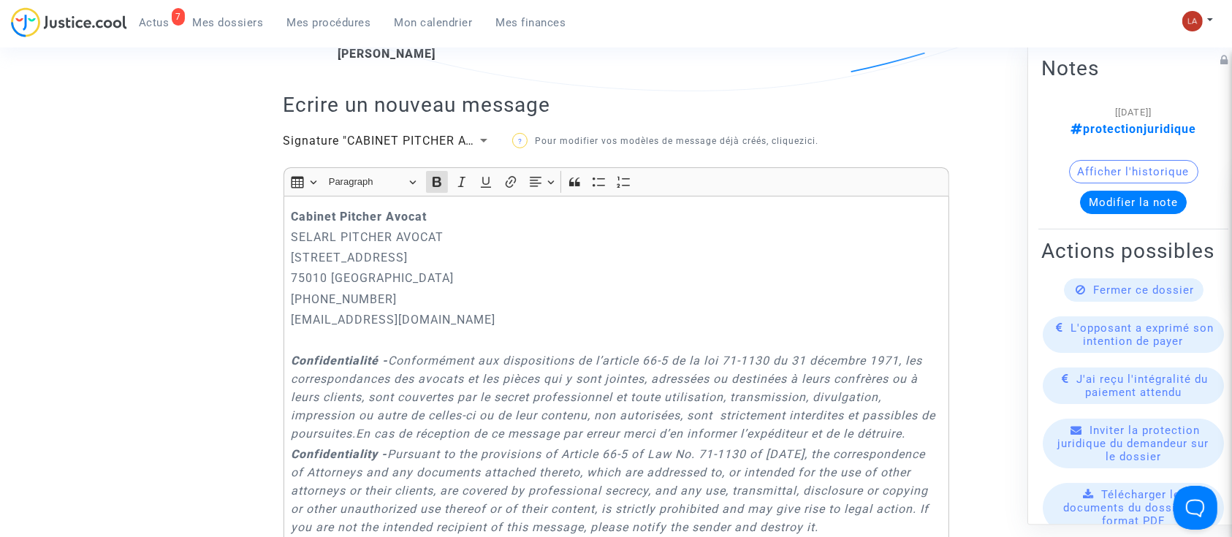
click at [286, 218] on div "Cabinet Pitcher Avocat SELARL PITCHER AVOCAT 201 rue du Faubourg Saint-Denis 75…" at bounding box center [616, 412] width 666 height 432
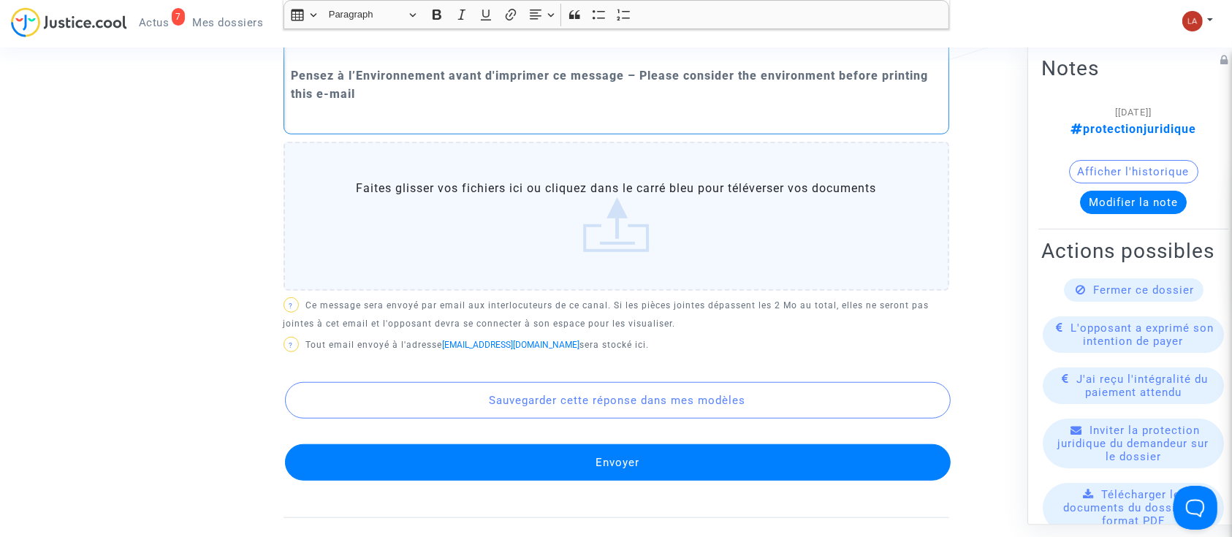
scroll to position [1134, 0]
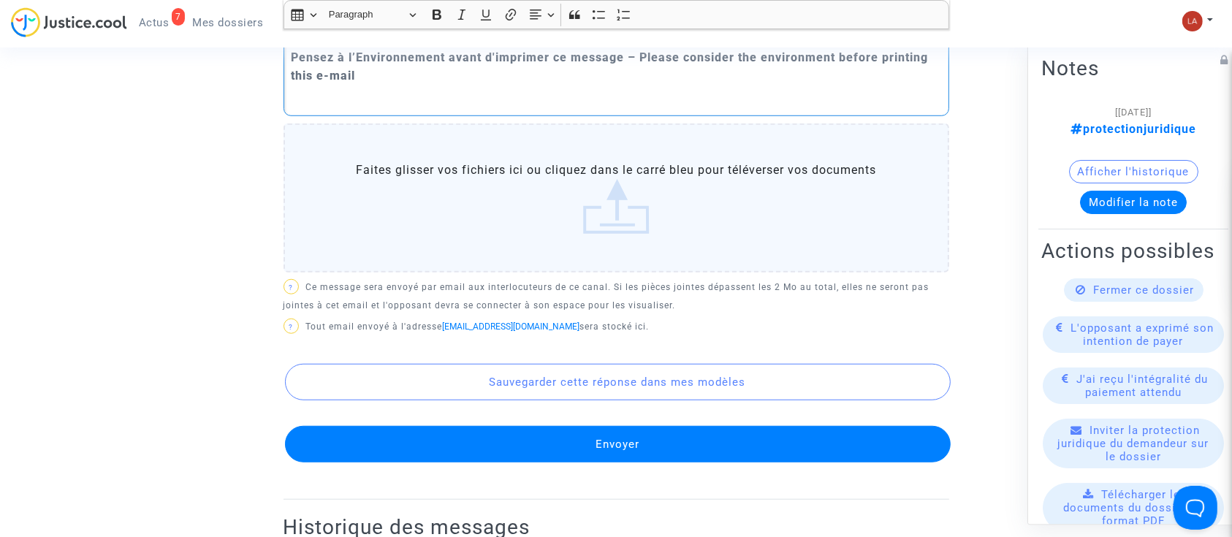
click at [532, 239] on label "Faites glisser vos fichiers ici ou cliquez dans le carré bleu pour téléverser v…" at bounding box center [616, 197] width 666 height 149
click at [0, 0] on input "Faites glisser vos fichiers ici ou cliquez dans le carré bleu pour téléverser v…" at bounding box center [0, 0] width 0 height 0
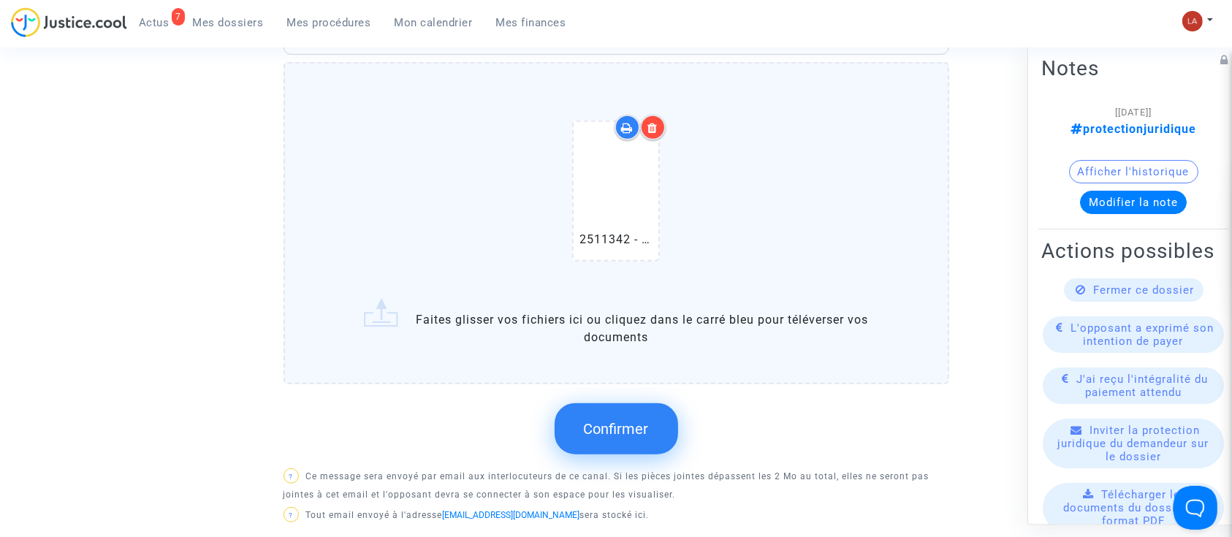
scroll to position [1198, 0]
click at [613, 436] on span "Confirmer" at bounding box center [616, 428] width 65 height 18
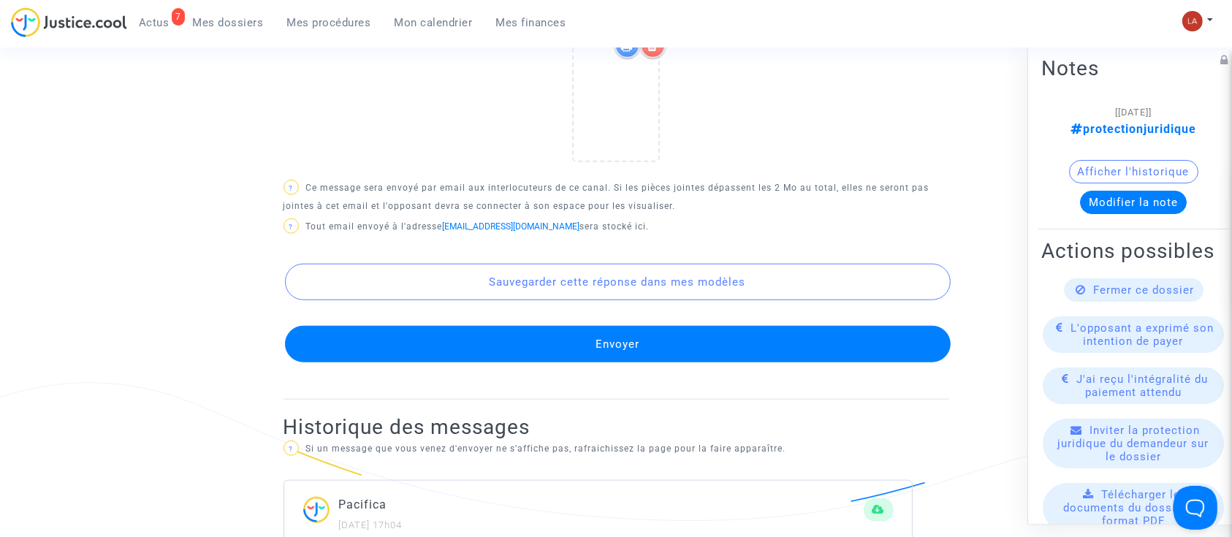
scroll to position [1386, 0]
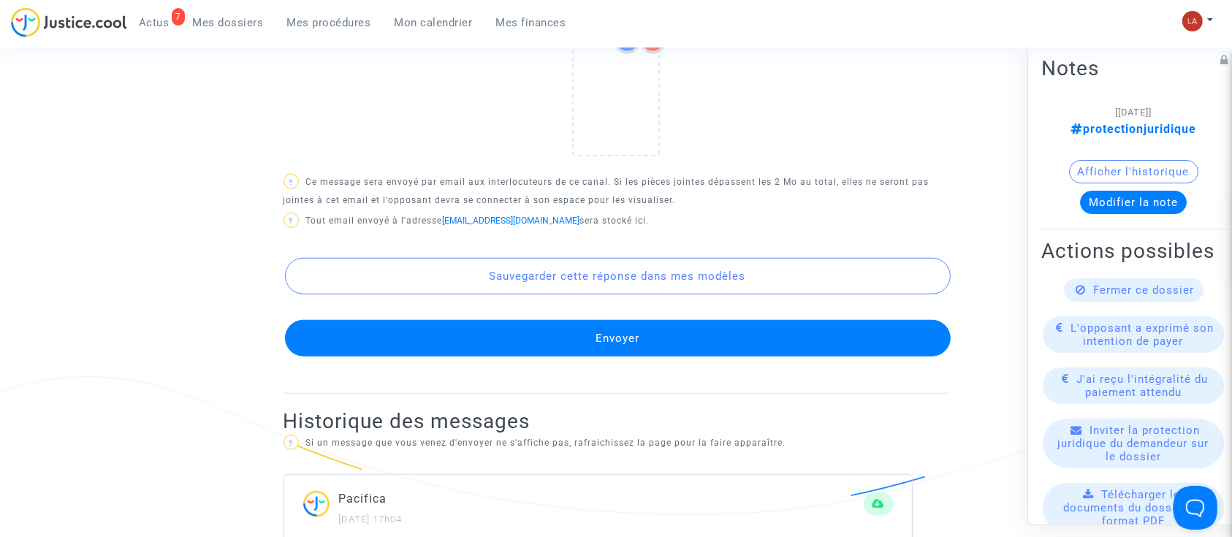
click at [544, 353] on button "Envoyer" at bounding box center [618, 338] width 666 height 37
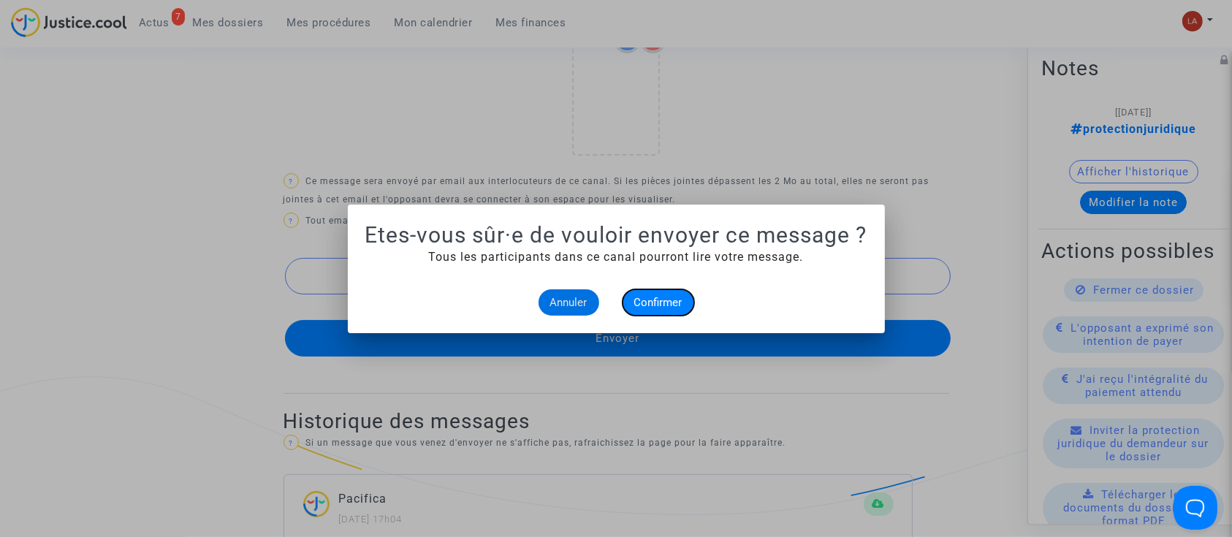
click at [660, 300] on span "Confirmer" at bounding box center [658, 302] width 48 height 13
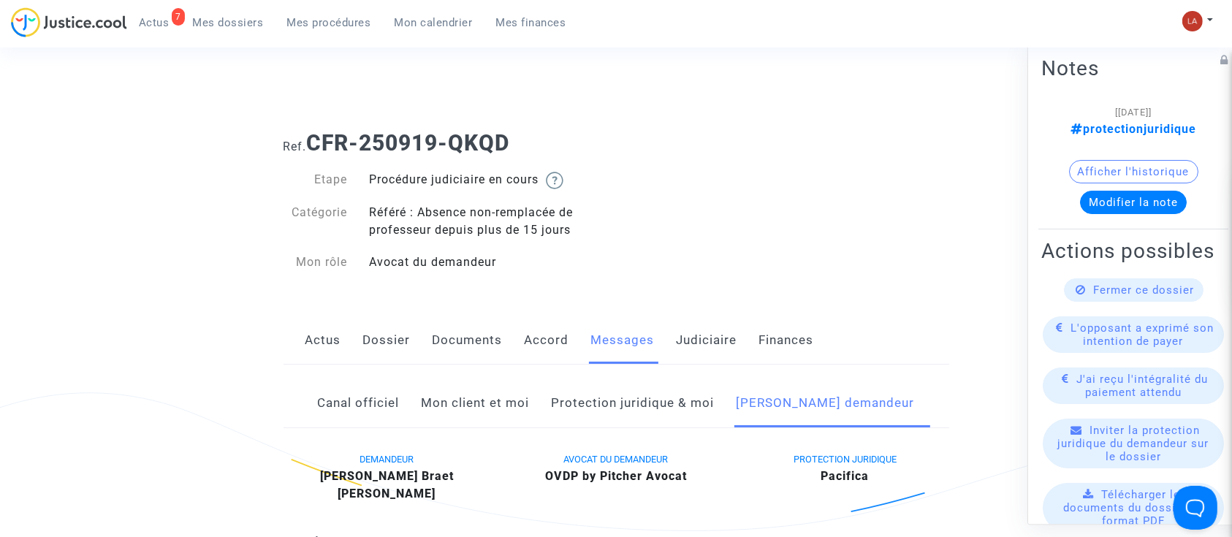
scroll to position [1386, 0]
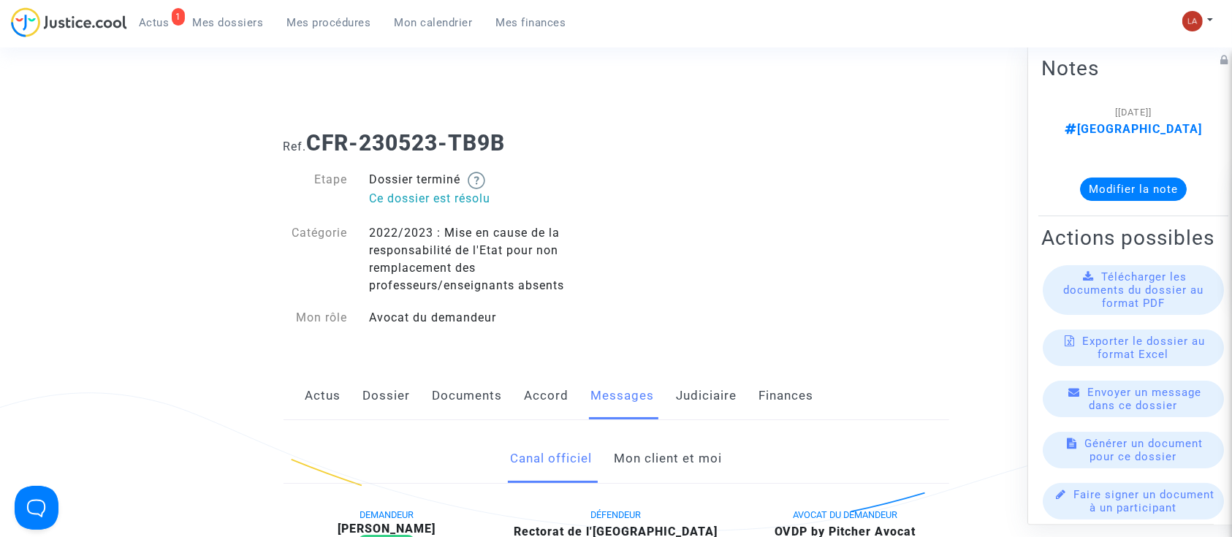
click at [678, 468] on link "Mon client et moi" at bounding box center [668, 459] width 108 height 48
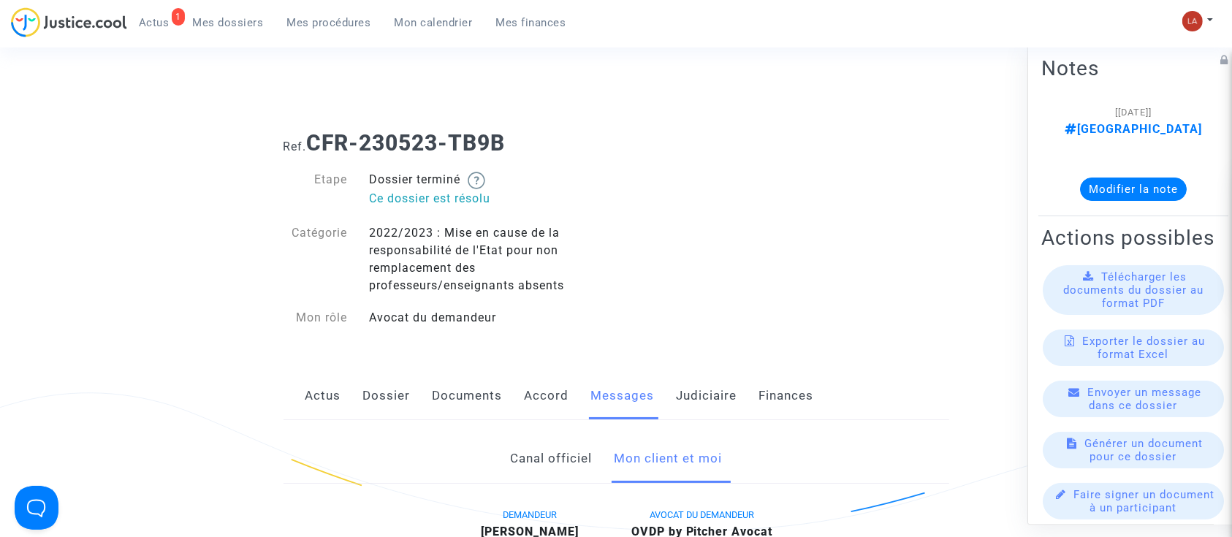
click at [711, 413] on link "Judiciaire" at bounding box center [707, 396] width 61 height 48
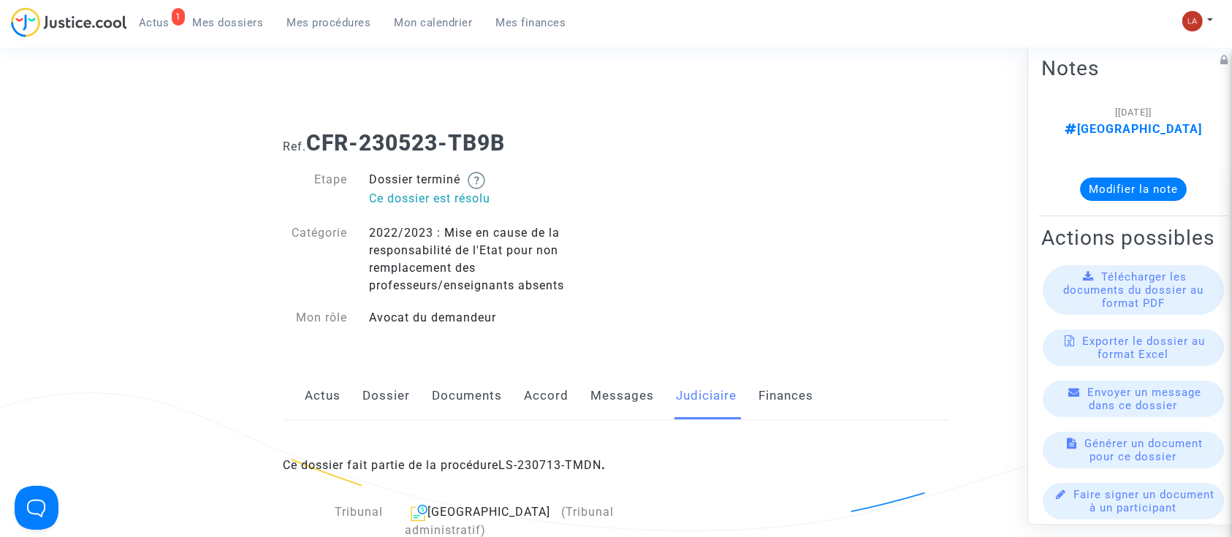
click at [392, 402] on link "Dossier" at bounding box center [386, 396] width 47 height 48
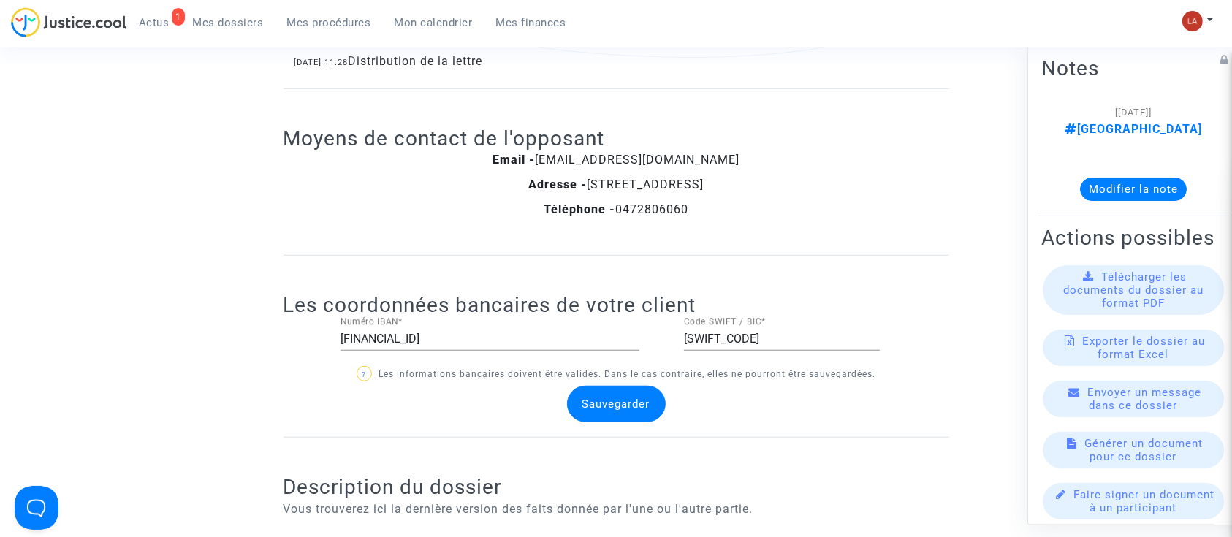
scroll to position [1203, 0]
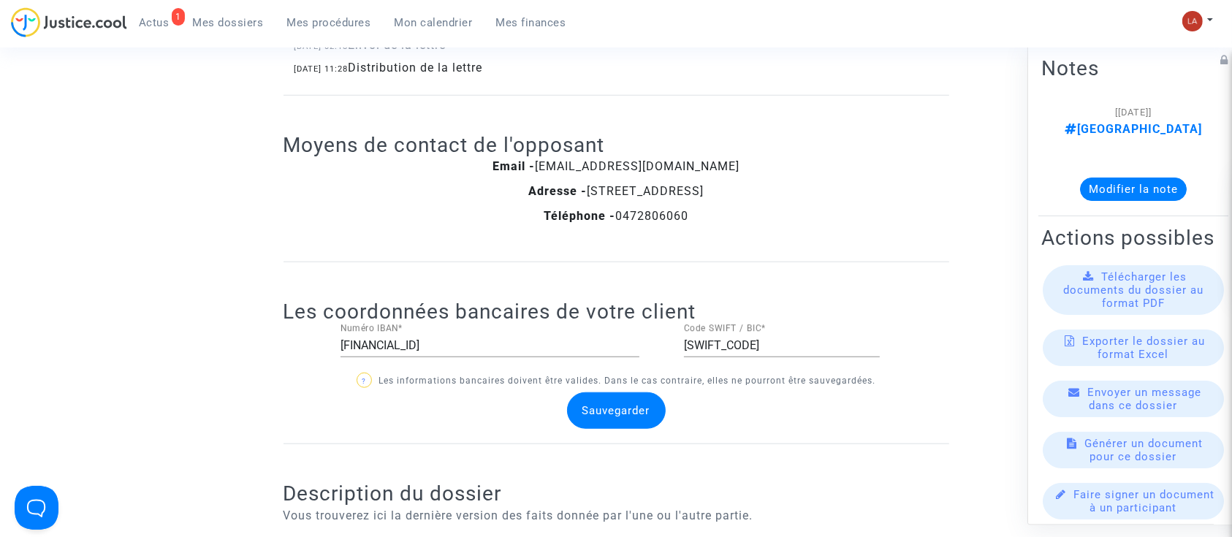
click at [239, 113] on ng-component "Ref. CFR-230523-TB9B Etape Dossier terminé Ce dossier est résolu Catégorie 2022…" at bounding box center [616, 154] width 1052 height 2477
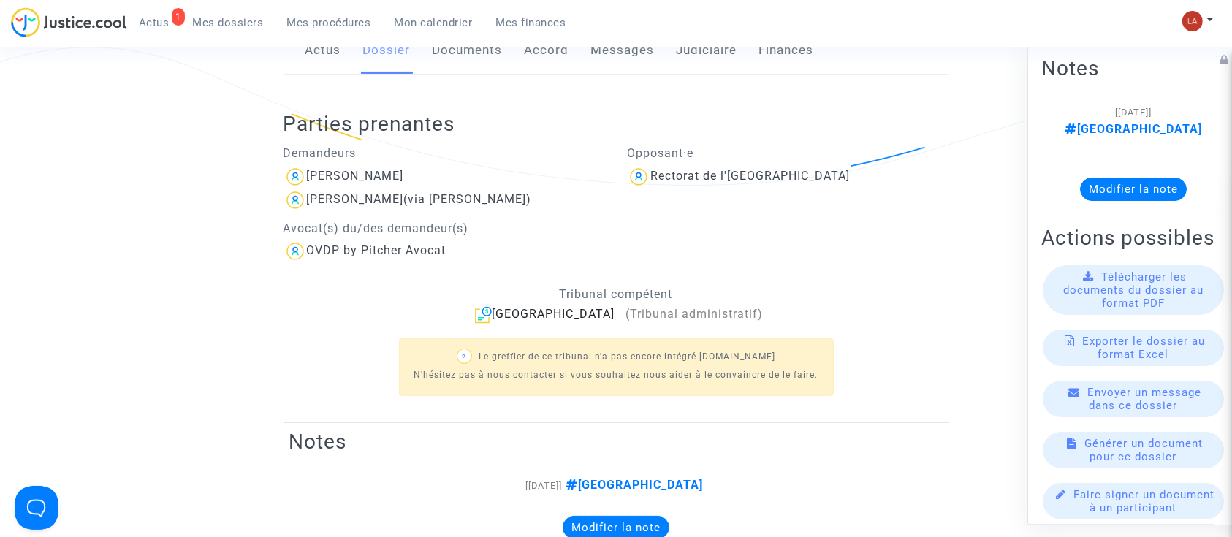
scroll to position [0, 0]
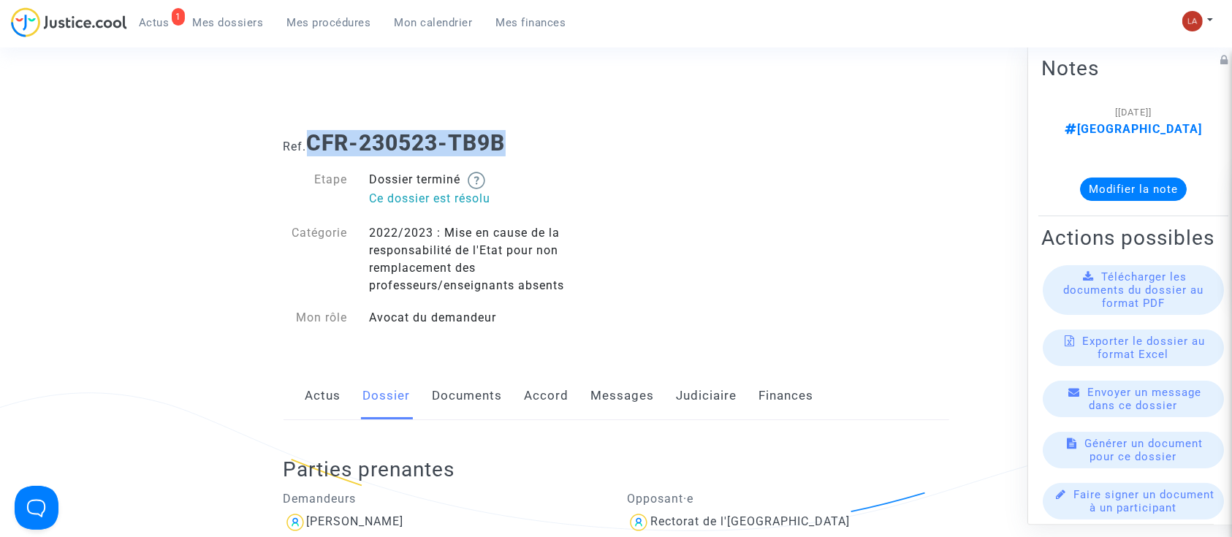
drag, startPoint x: 547, startPoint y: 145, endPoint x: 314, endPoint y: 146, distance: 232.3
click at [314, 146] on h1 "Ref. CFR-230523-TB9B" at bounding box center [616, 143] width 666 height 26
copy b "CFR-230523-TB9B"
click at [637, 394] on link "Messages" at bounding box center [623, 396] width 64 height 48
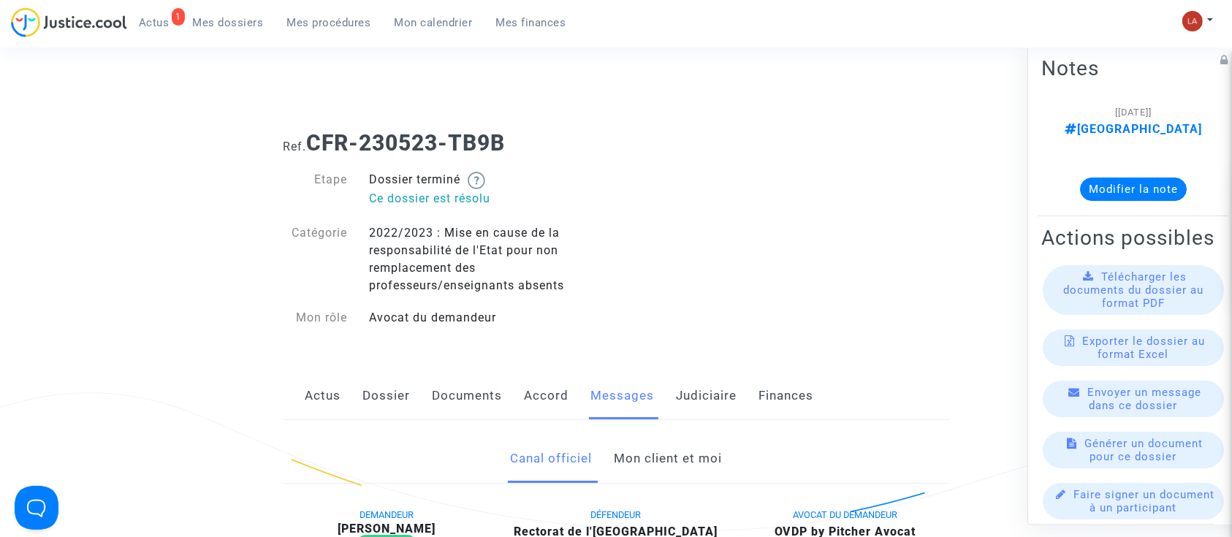
click at [675, 461] on link "Mon client et moi" at bounding box center [668, 459] width 108 height 48
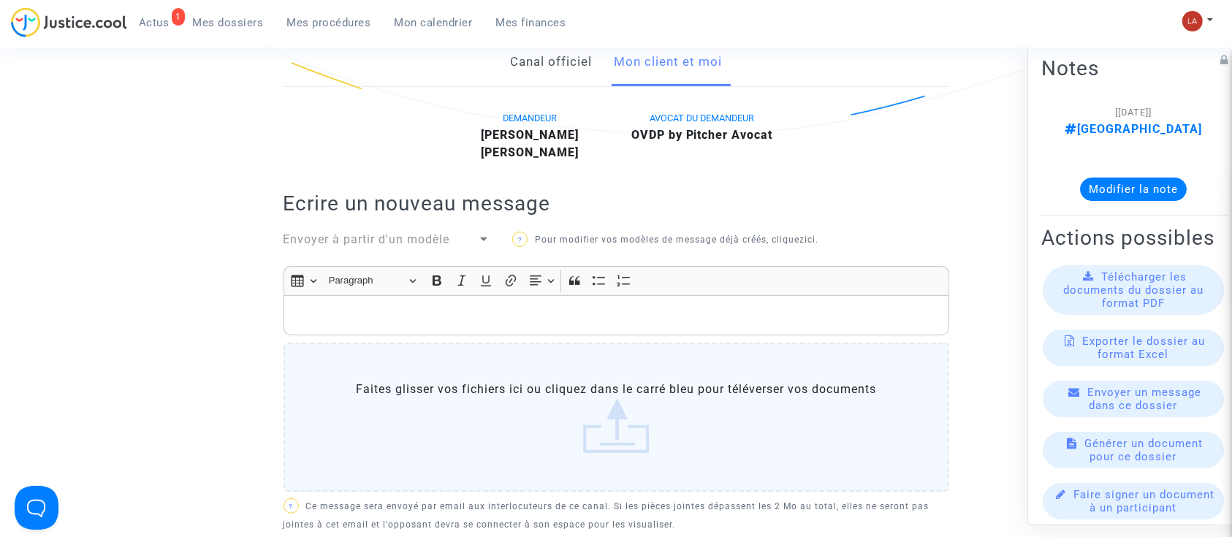
scroll to position [399, 0]
click at [550, 324] on div "Rich Text Editor, main" at bounding box center [616, 313] width 666 height 41
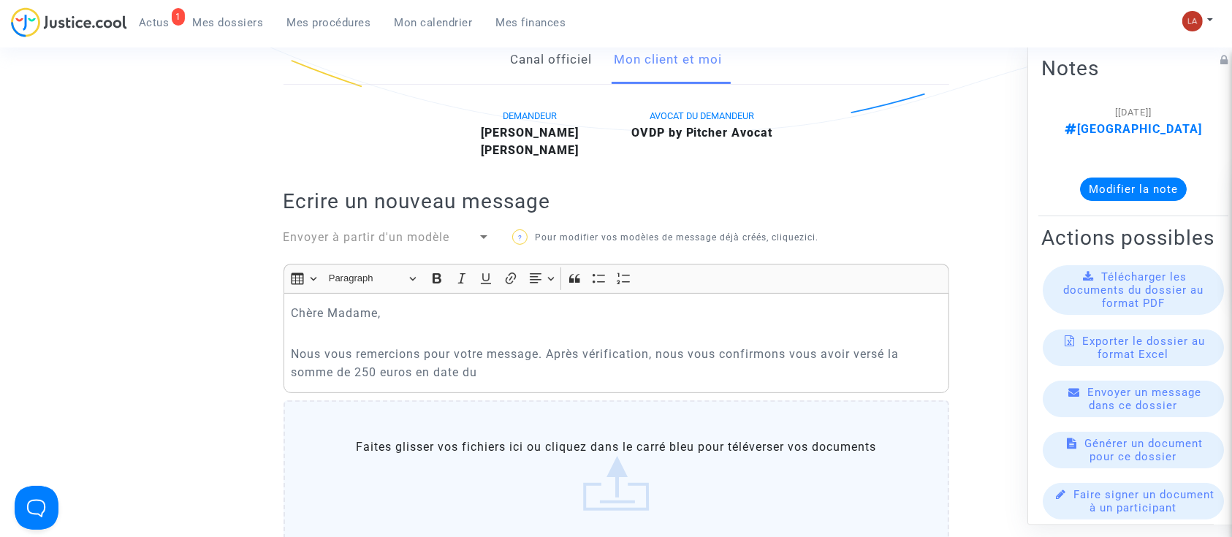
click at [609, 389] on div "Chère Madame, Nous vous remercions pour votre message. Après vérification, nous…" at bounding box center [616, 343] width 666 height 100
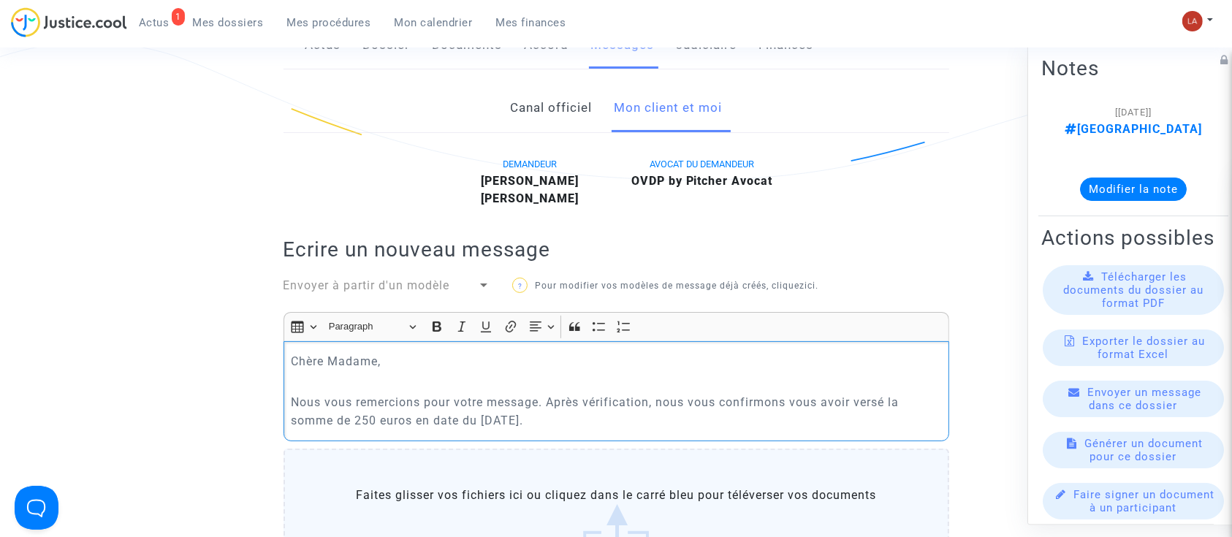
scroll to position [345, 0]
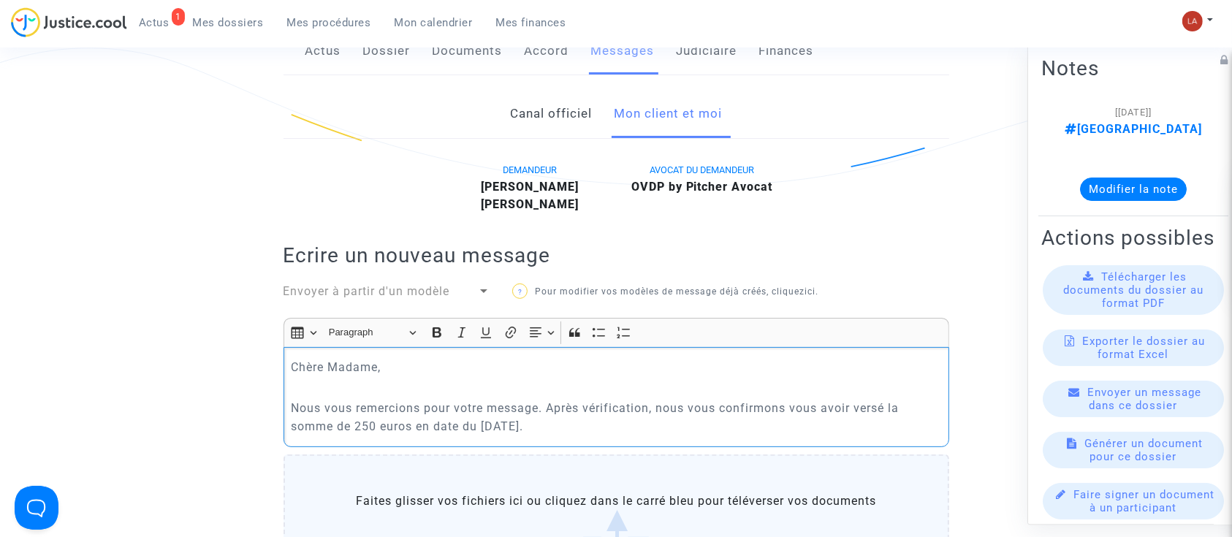
drag, startPoint x: 590, startPoint y: 434, endPoint x: 417, endPoint y: 429, distance: 173.2
click at [417, 429] on p "Nous vous remercions pour votre message. Après vérification, nous vous confirmo…" at bounding box center [616, 417] width 650 height 37
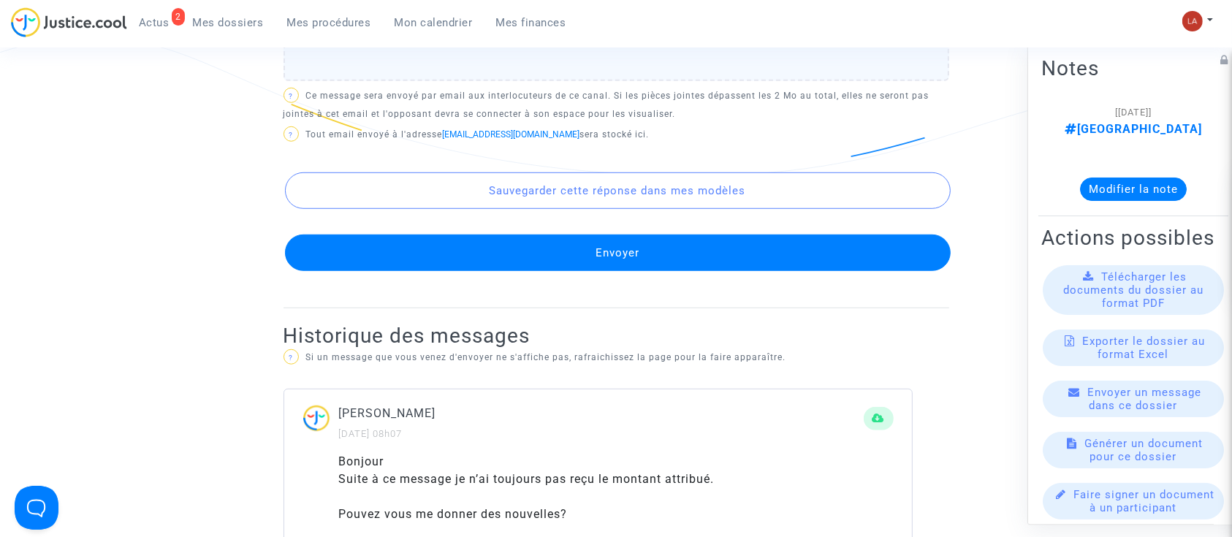
scroll to position [1040, 0]
click at [440, 58] on label "Faites glisser vos fichiers ici ou cliquez dans le carré bleu pour téléverser v…" at bounding box center [616, 6] width 666 height 149
click at [0, 0] on input "Faites glisser vos fichiers ici ou cliquez dans le carré bleu pour téléverser v…" at bounding box center [0, 0] width 0 height 0
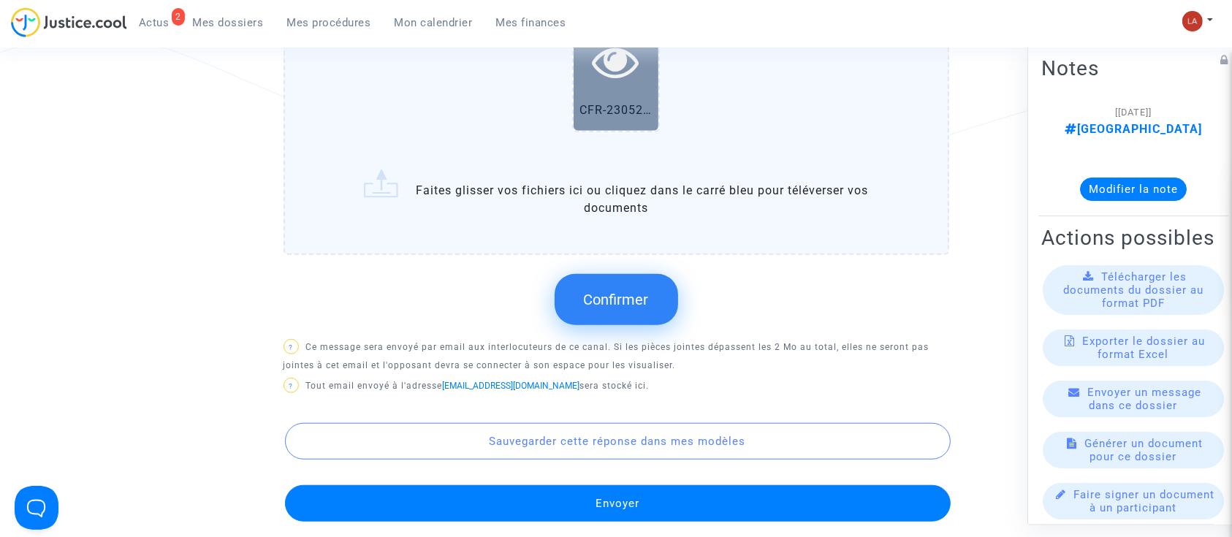
scroll to position [935, 0]
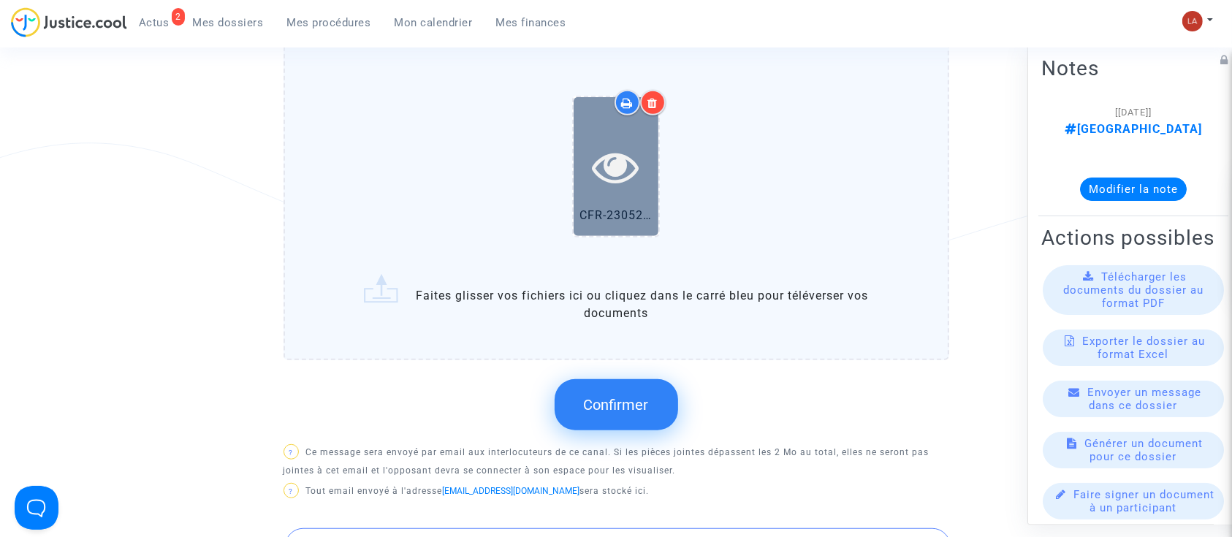
click at [629, 184] on icon at bounding box center [616, 166] width 47 height 47
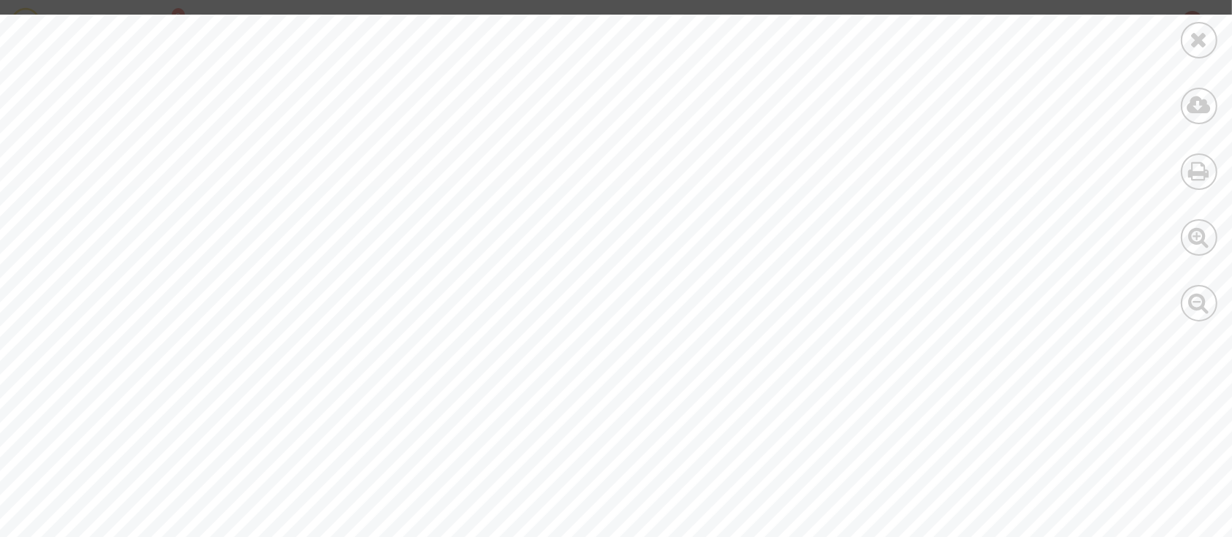
scroll to position [305, 0]
click at [1200, 44] on icon at bounding box center [1199, 39] width 18 height 22
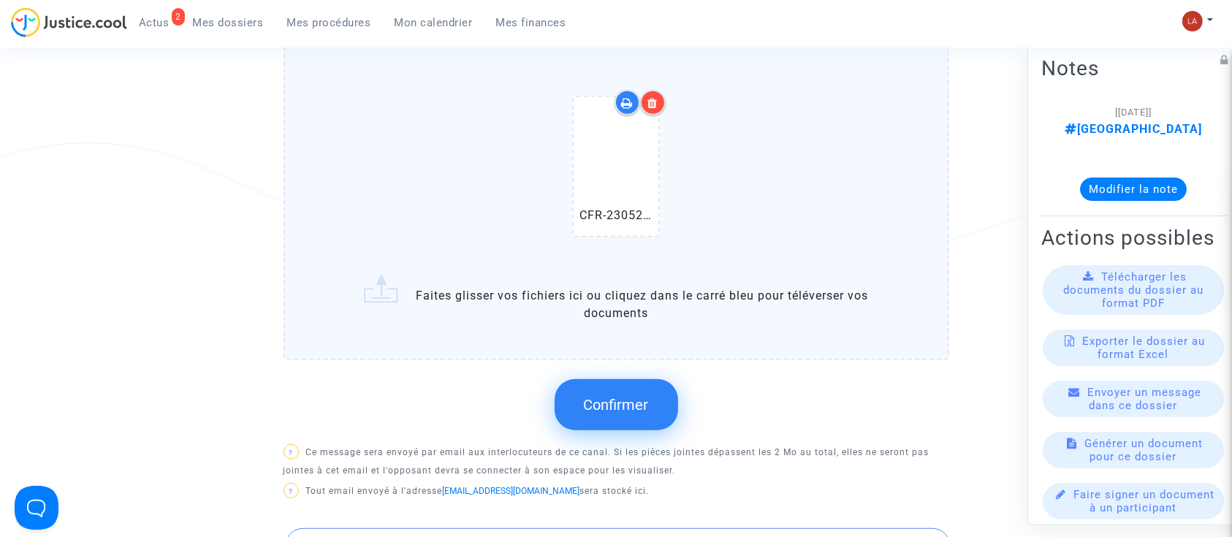
click at [593, 404] on span "Confirmer" at bounding box center [616, 405] width 65 height 18
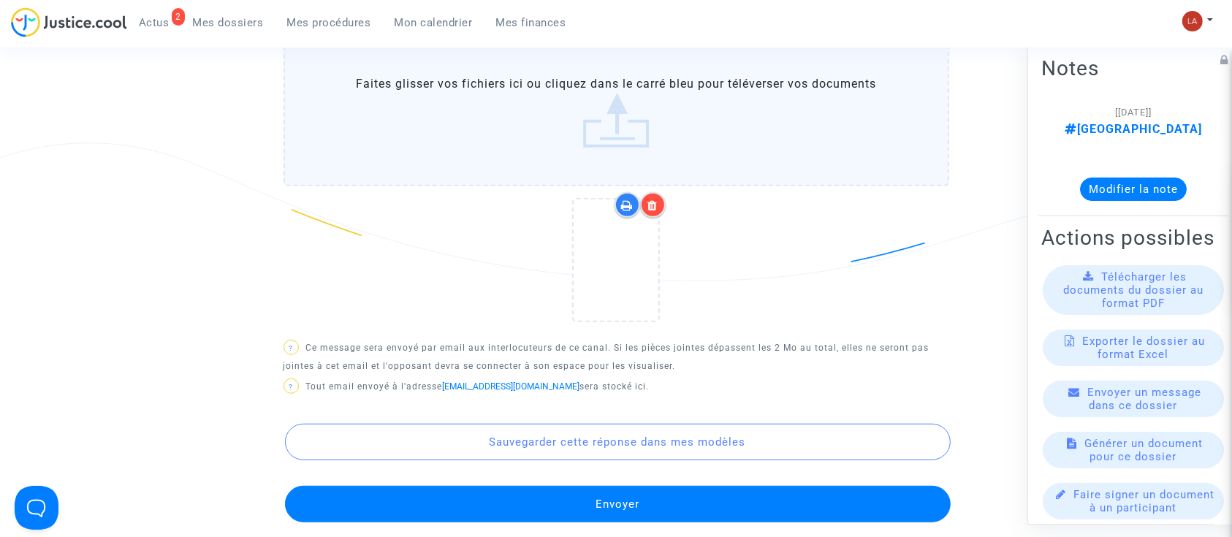
scroll to position [1067, 0]
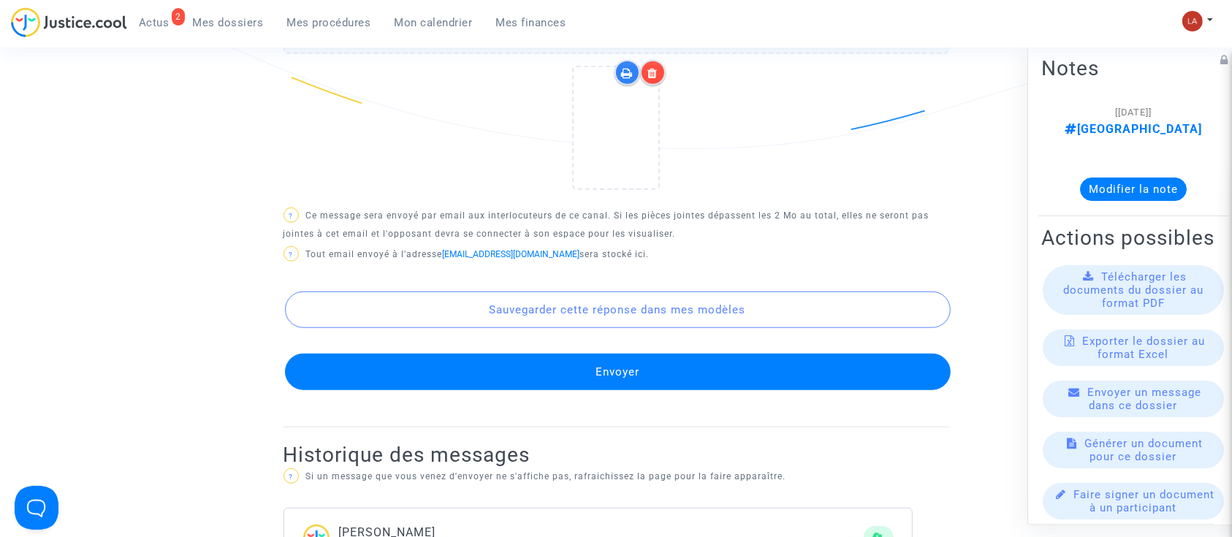
click at [507, 381] on button "Envoyer" at bounding box center [618, 372] width 666 height 37
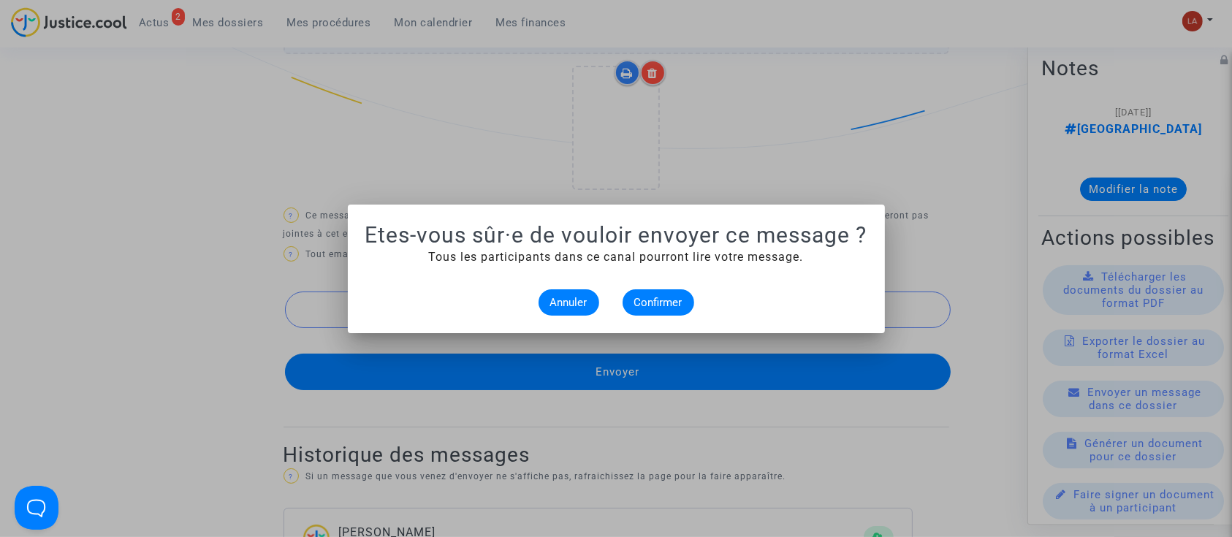
scroll to position [0, 0]
click at [643, 300] on span "Confirmer" at bounding box center [658, 302] width 48 height 13
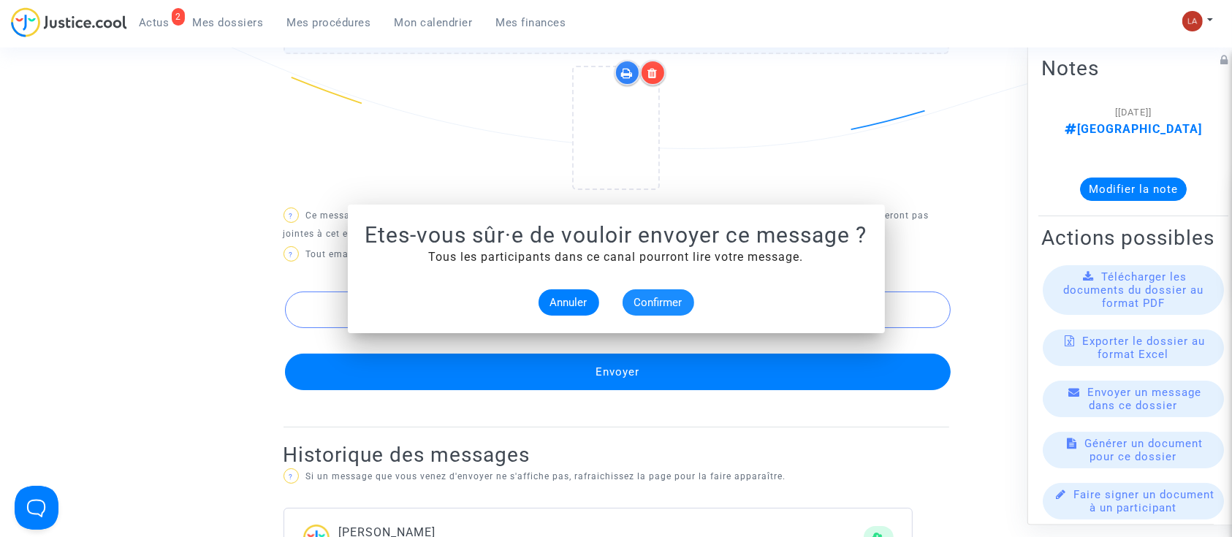
scroll to position [1067, 0]
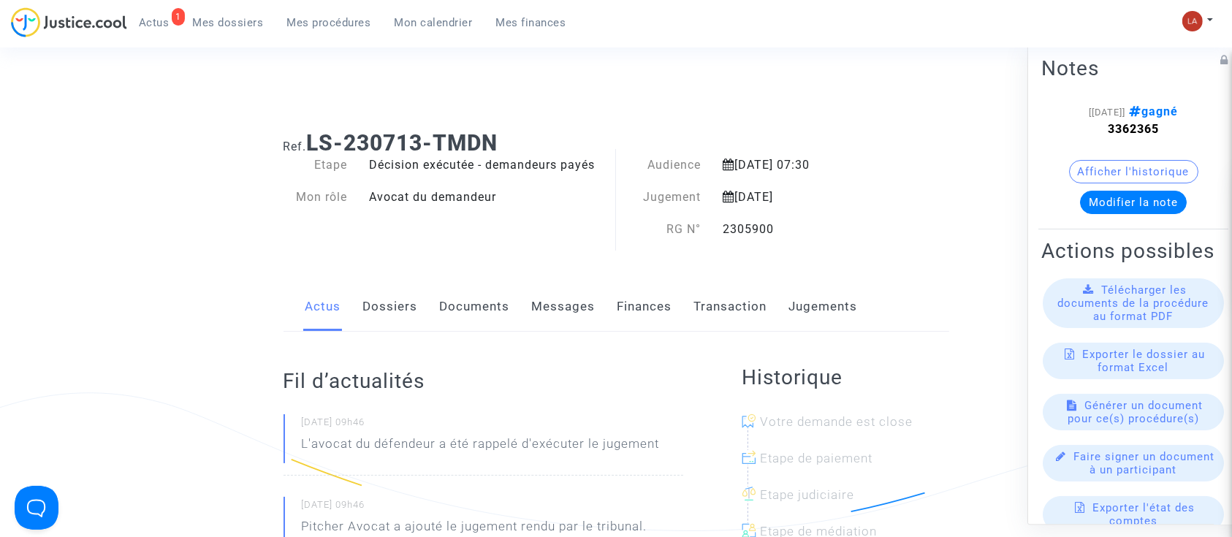
click at [1108, 126] on strong "3362365" at bounding box center [1133, 129] width 51 height 14
copy strong "3362365"
click at [462, 301] on link "Documents" at bounding box center [475, 307] width 70 height 48
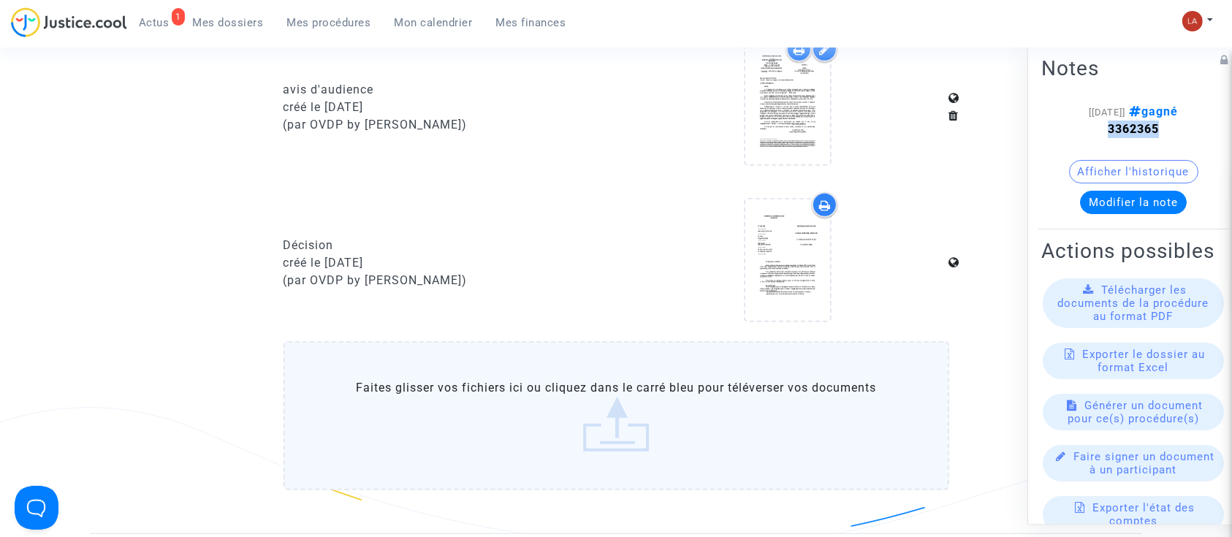
scroll to position [1356, 0]
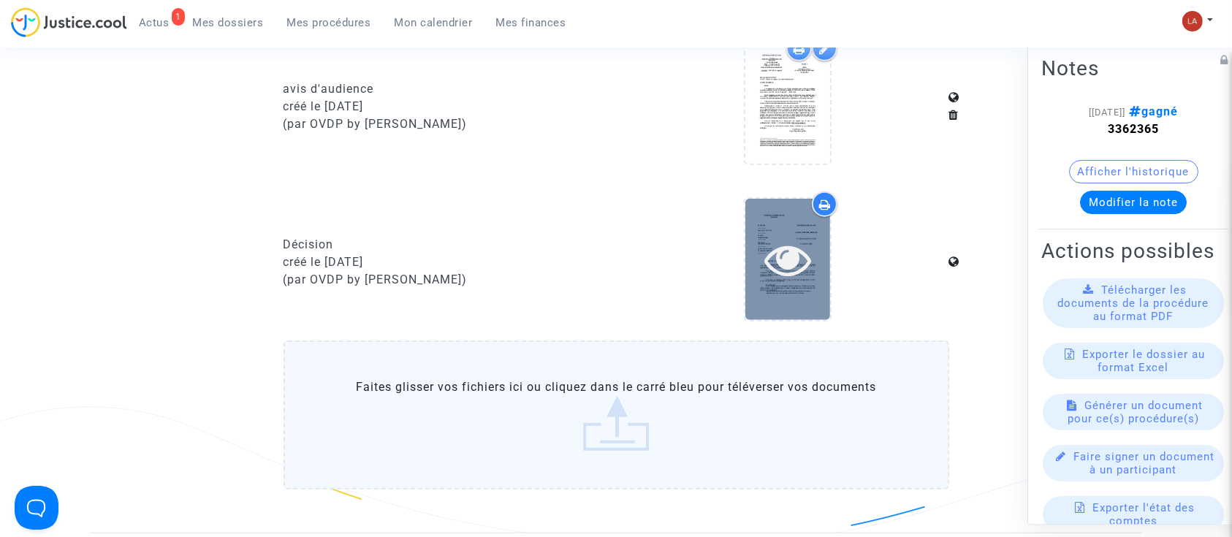
click at [785, 251] on icon at bounding box center [787, 259] width 47 height 47
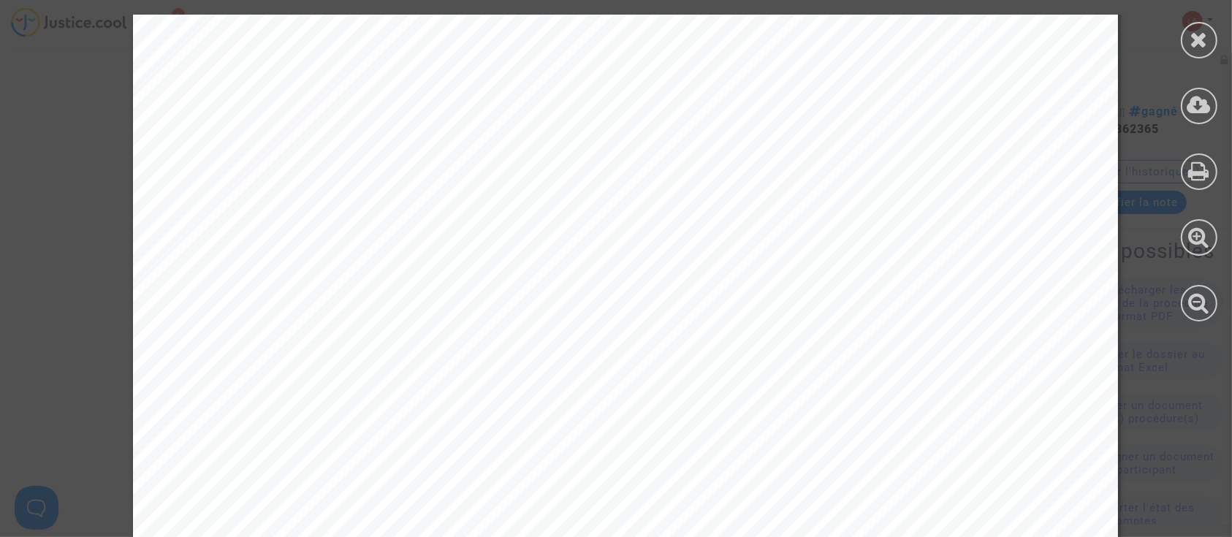
scroll to position [4349, 0]
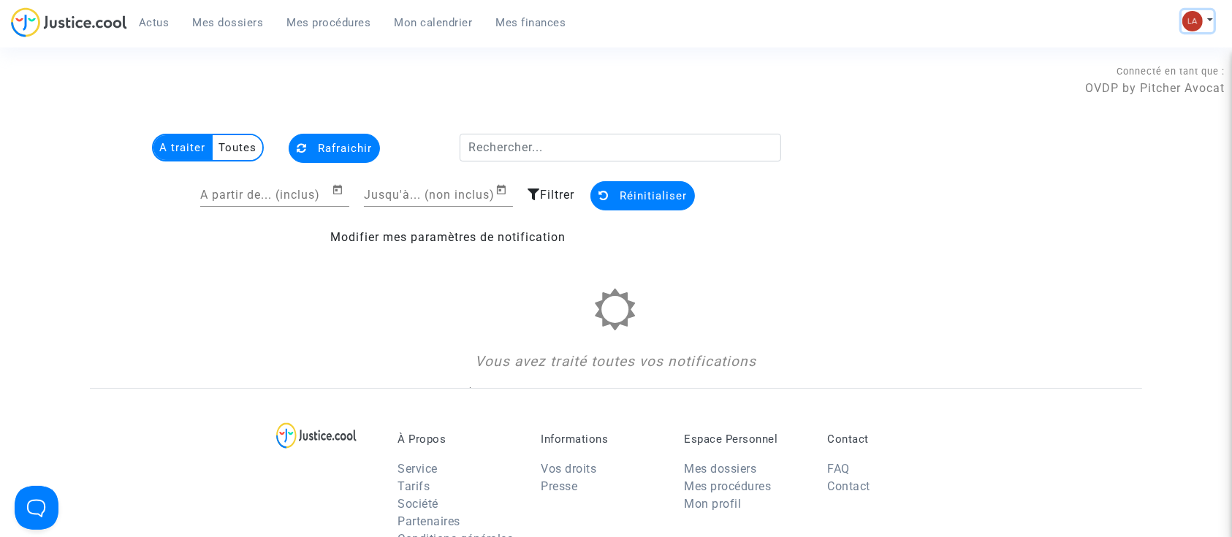
click at [1192, 26] on img at bounding box center [1192, 21] width 20 height 20
click at [1168, 69] on link "Changer de compte" at bounding box center [1139, 75] width 148 height 23
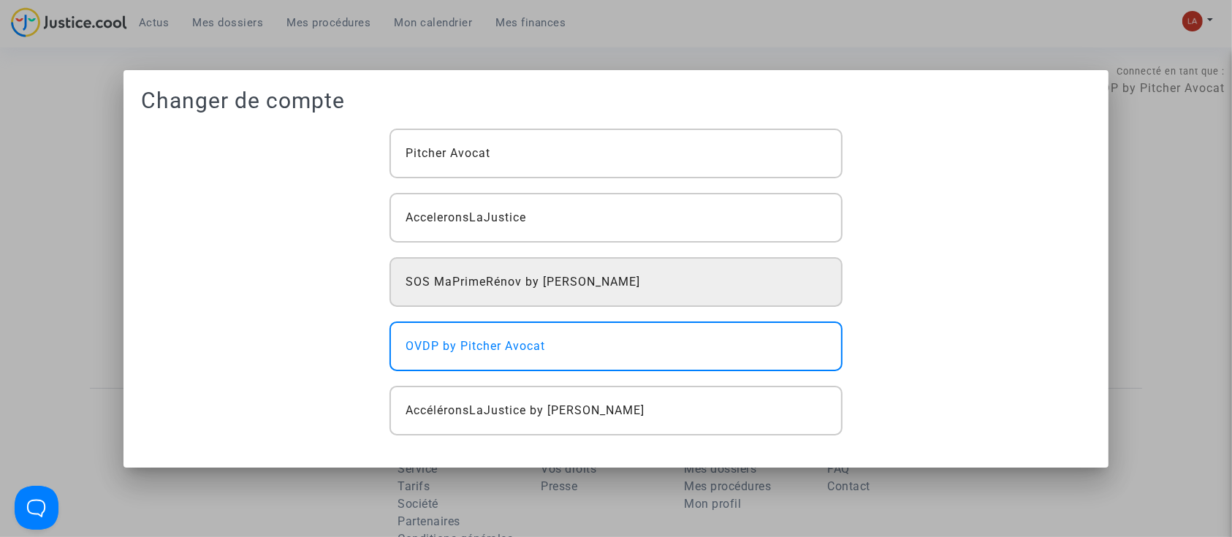
click at [498, 276] on span "SOS MaPrimeRénov by [PERSON_NAME]" at bounding box center [522, 282] width 235 height 18
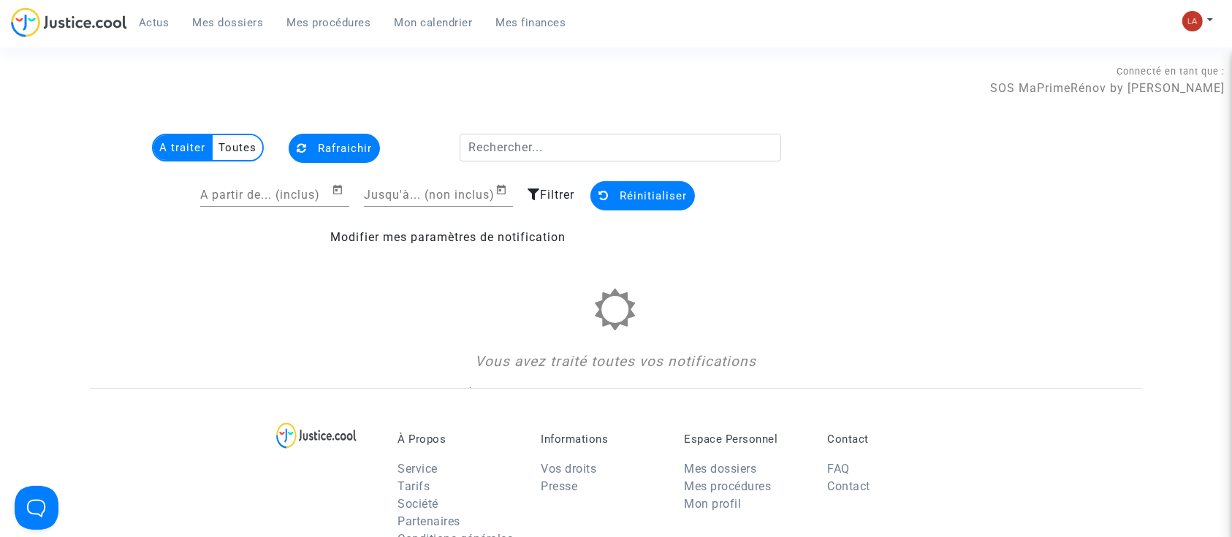
click at [191, 32] on link "Mes dossiers" at bounding box center [228, 23] width 94 height 22
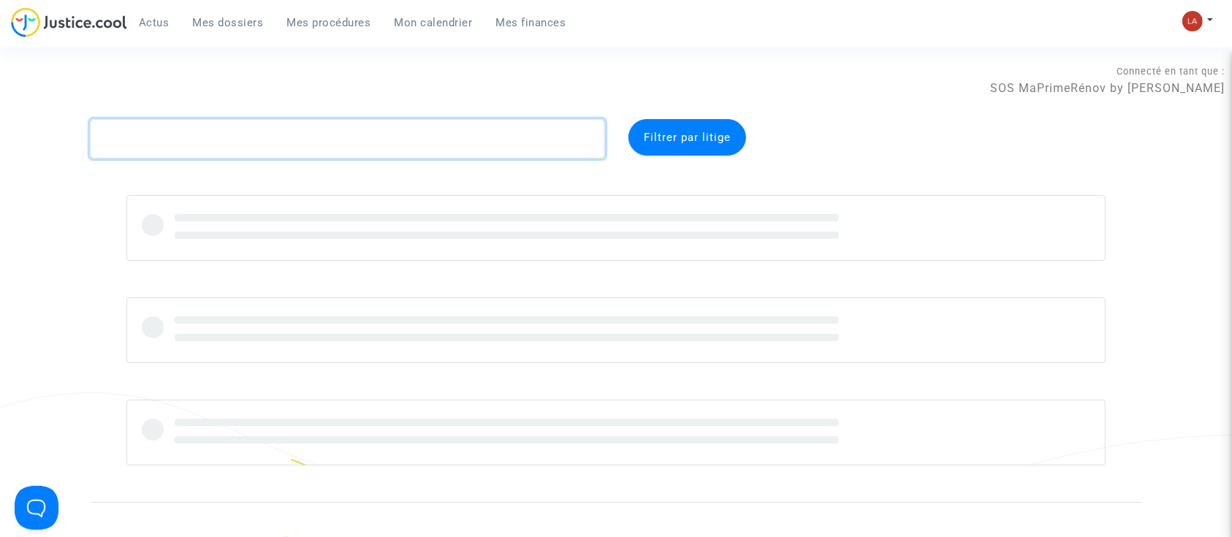
click at [249, 141] on textarea at bounding box center [347, 138] width 515 height 39
